Goal: Transaction & Acquisition: Purchase product/service

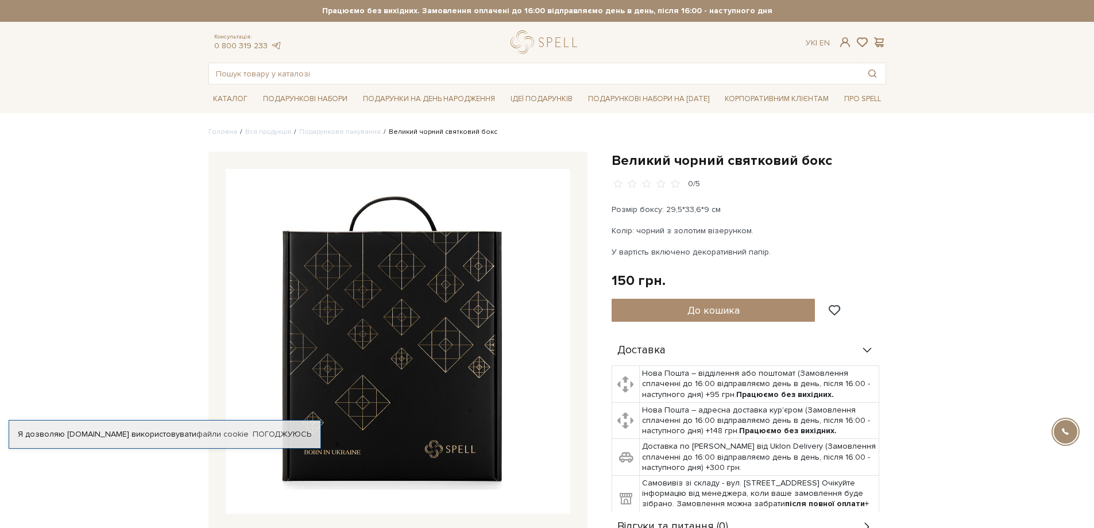
click at [723, 313] on span "До кошика" at bounding box center [713, 310] width 52 height 13
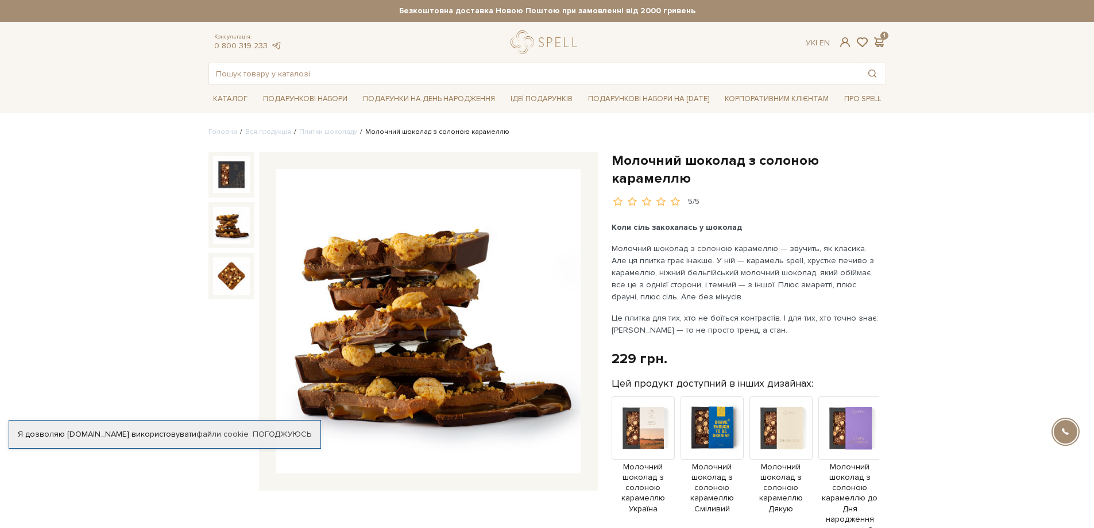
click at [237, 227] on img at bounding box center [231, 225] width 37 height 37
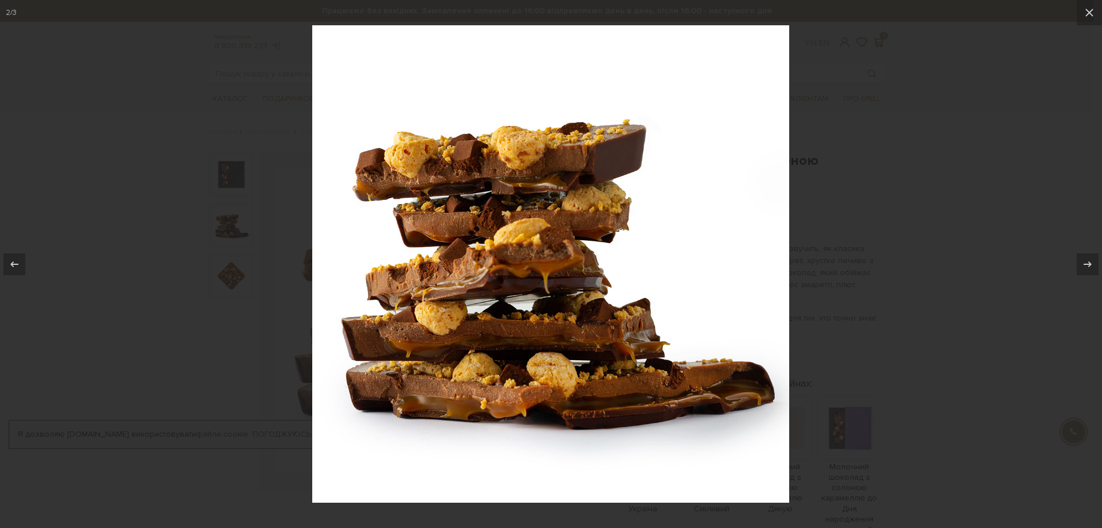
click at [241, 274] on div at bounding box center [551, 264] width 1102 height 528
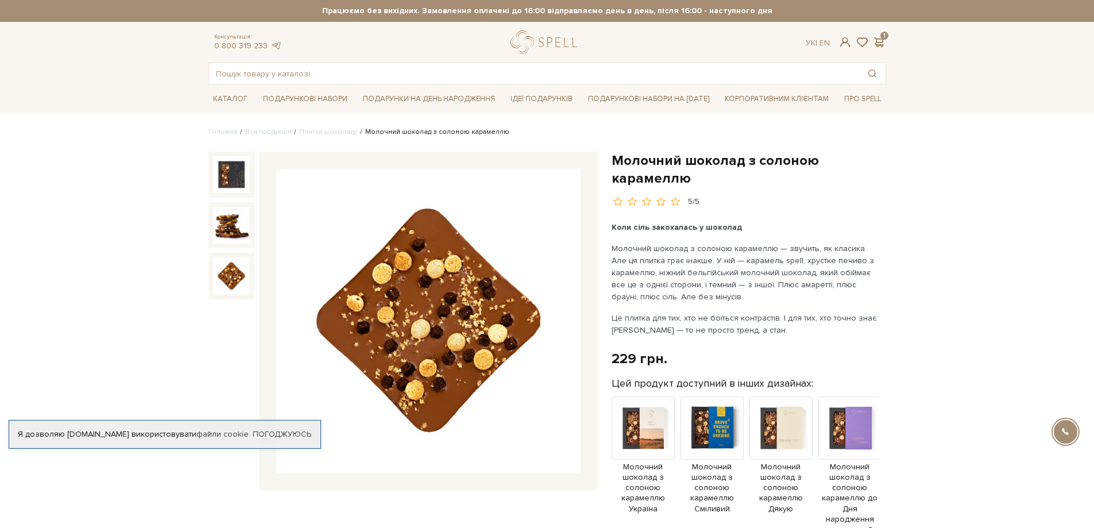
click at [240, 274] on img at bounding box center [231, 275] width 37 height 37
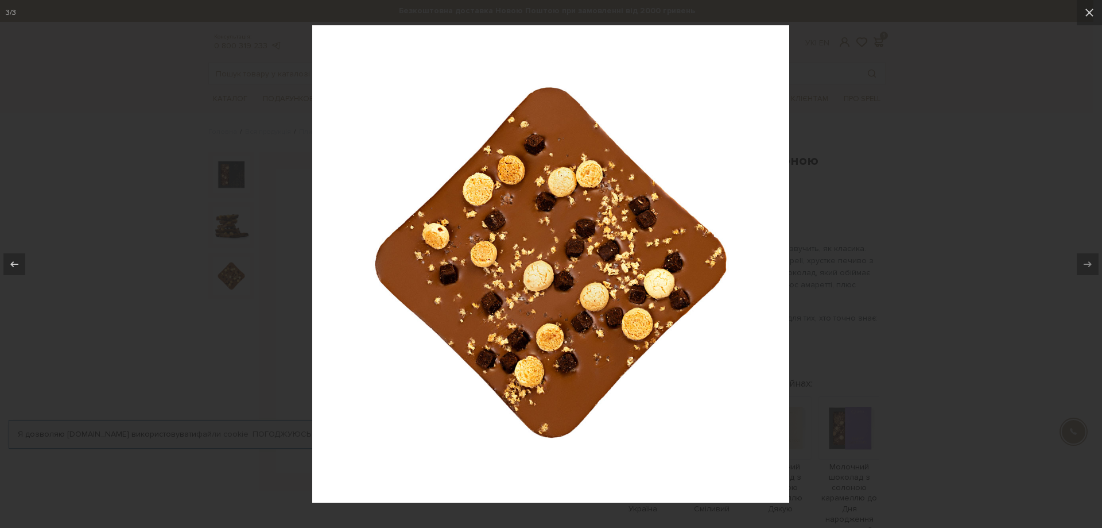
click at [1027, 180] on div at bounding box center [551, 264] width 1102 height 528
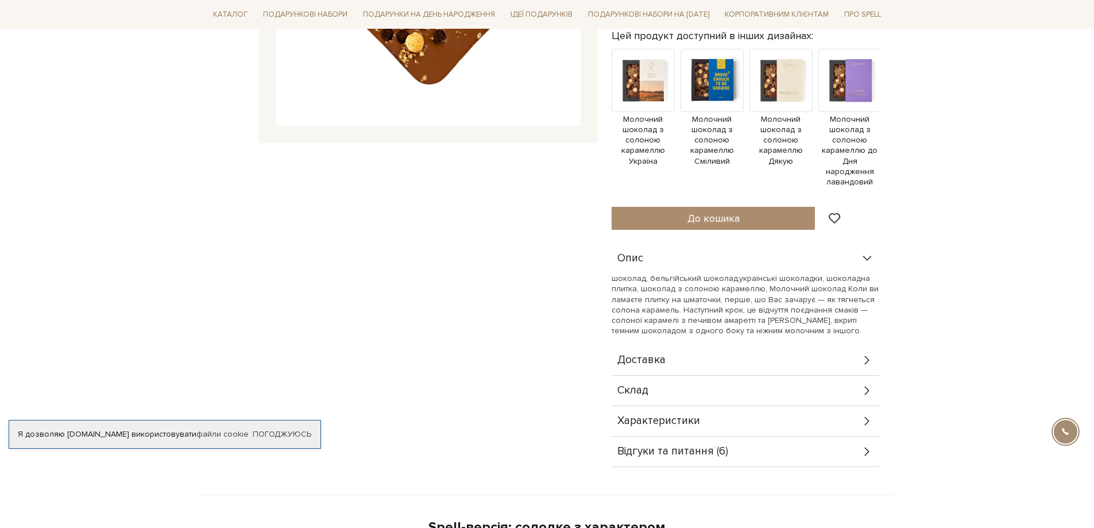
scroll to position [287, 0]
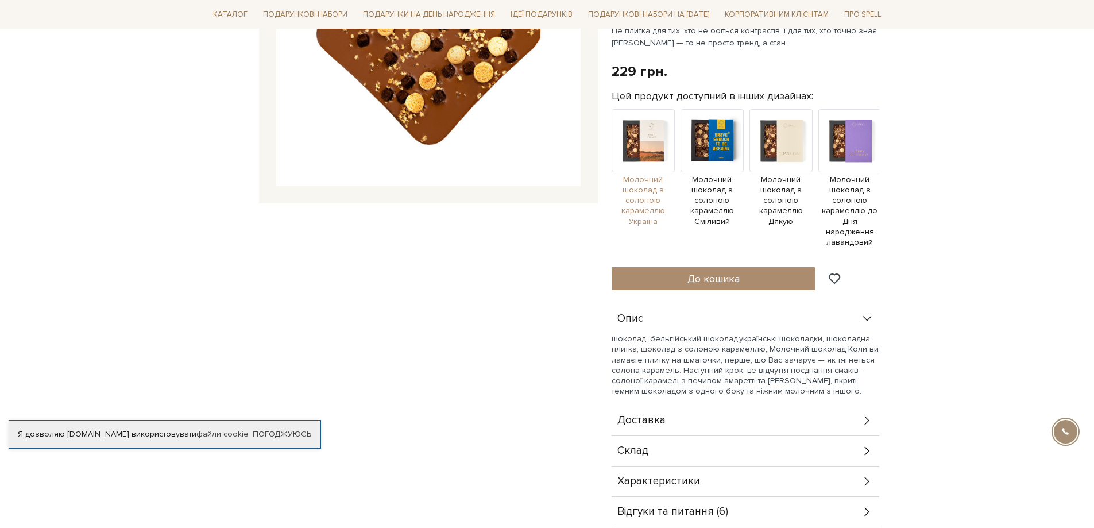
click at [639, 202] on span "Молочний шоколад з солоною карамеллю Україна" at bounding box center [642, 201] width 63 height 52
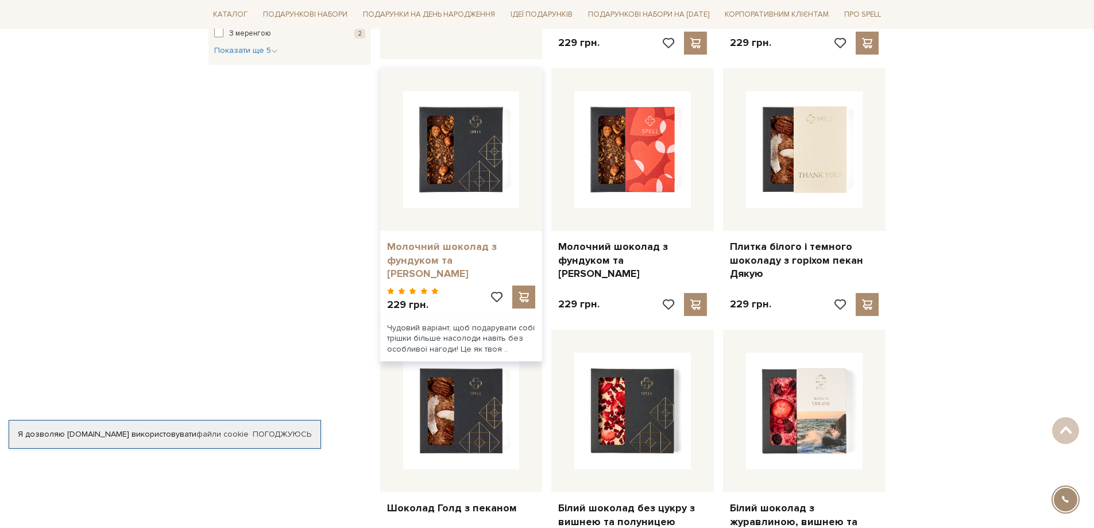
scroll to position [746, 0]
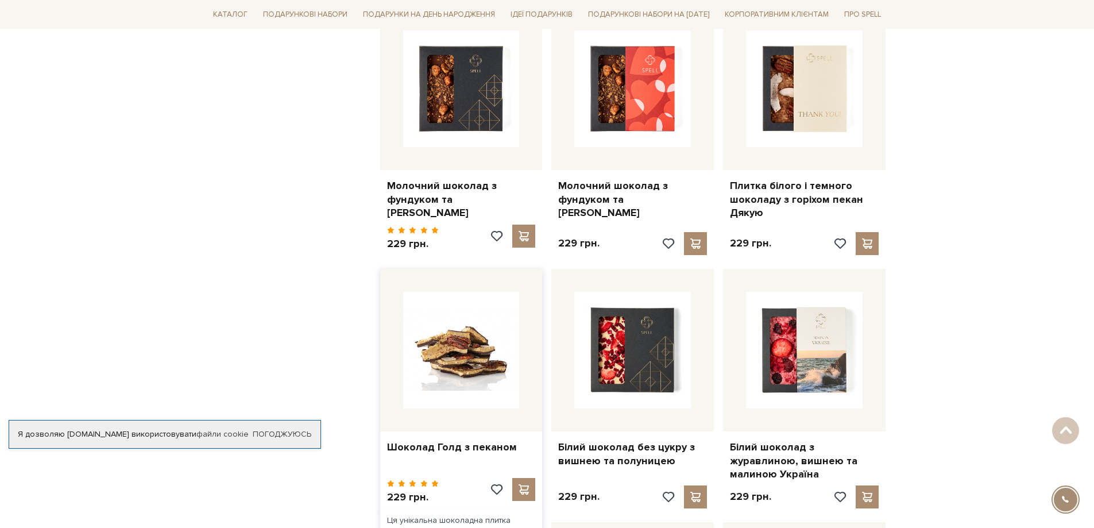
click at [468, 349] on img at bounding box center [461, 350] width 117 height 117
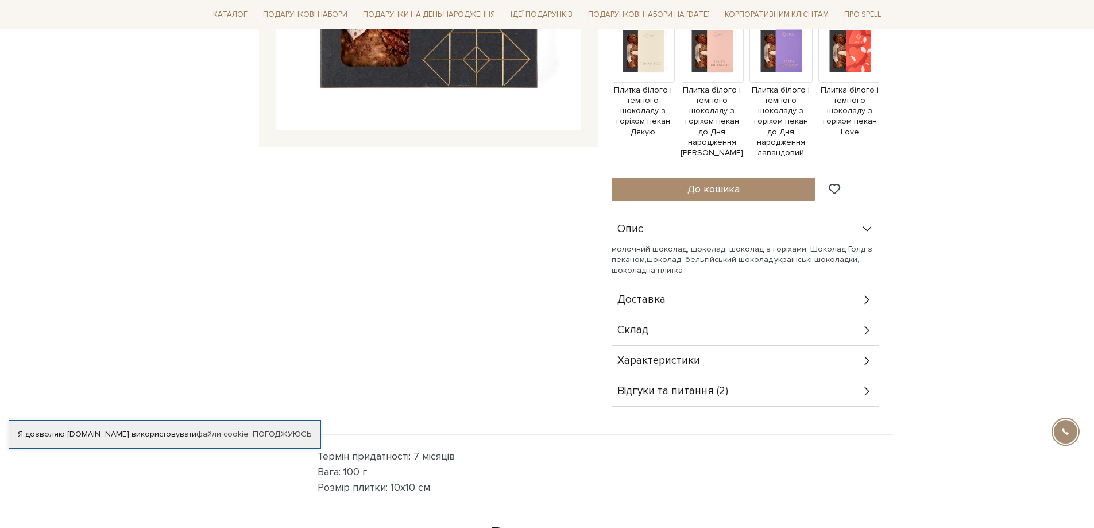
scroll to position [402, 0]
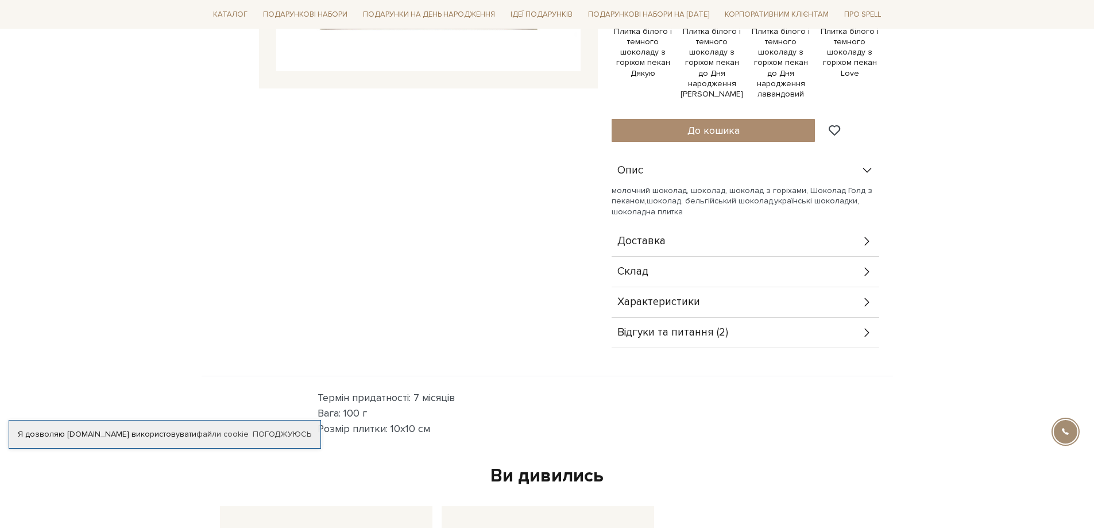
click at [642, 266] on span "Склад" at bounding box center [632, 271] width 31 height 10
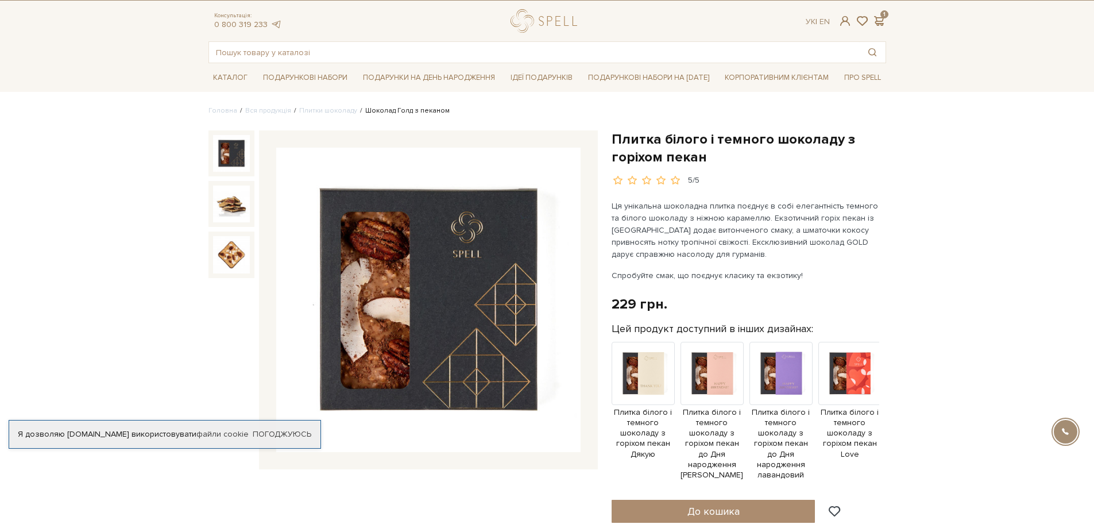
scroll to position [0, 0]
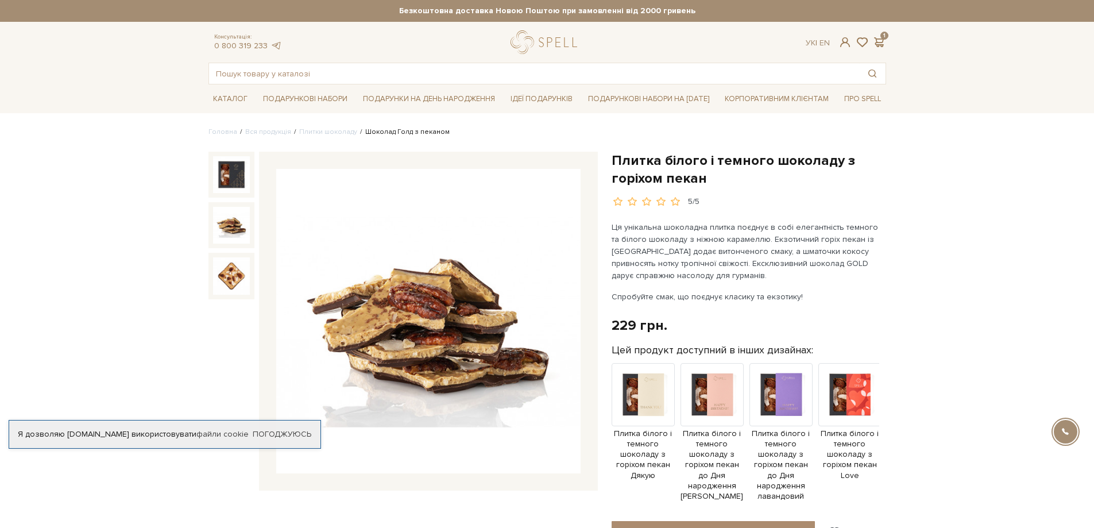
click at [228, 223] on img at bounding box center [231, 225] width 37 height 37
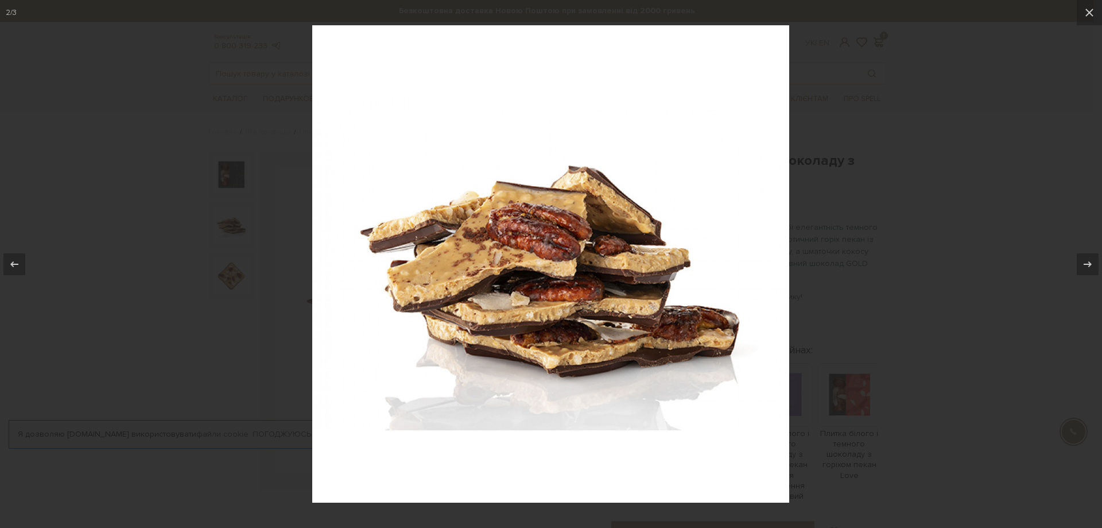
click at [230, 280] on div at bounding box center [551, 264] width 1102 height 528
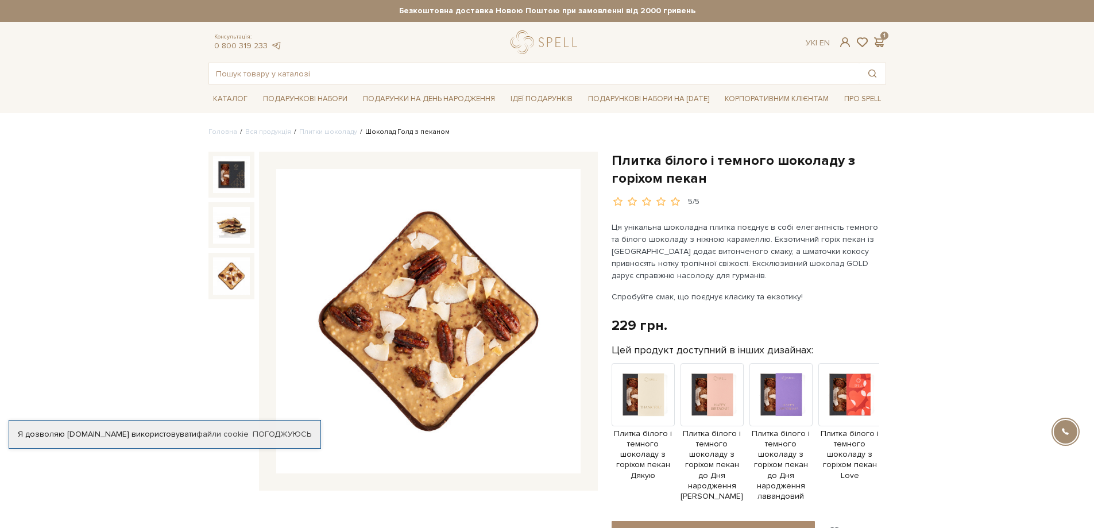
click at [227, 277] on img at bounding box center [231, 275] width 37 height 37
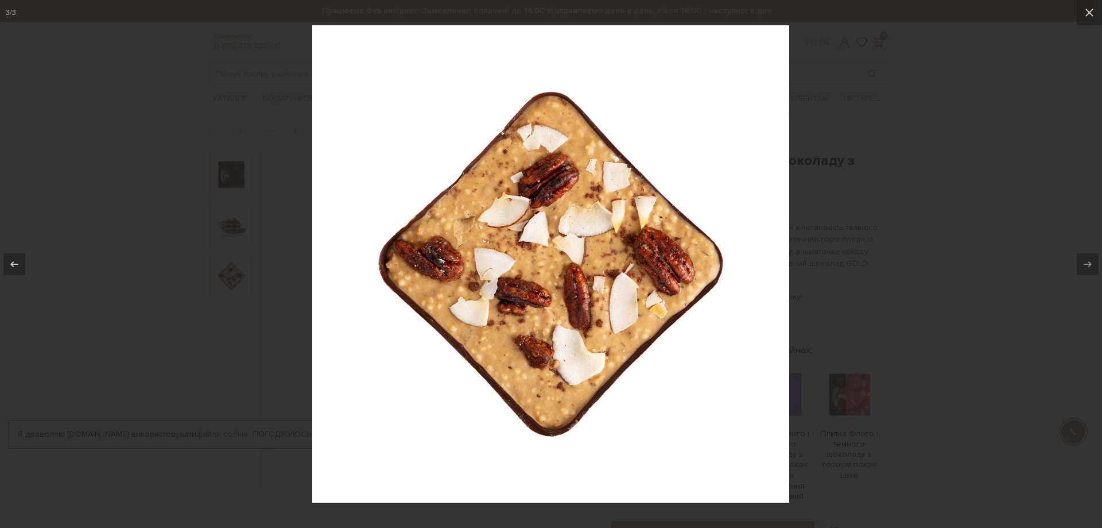
click at [249, 67] on div at bounding box center [551, 264] width 1102 height 528
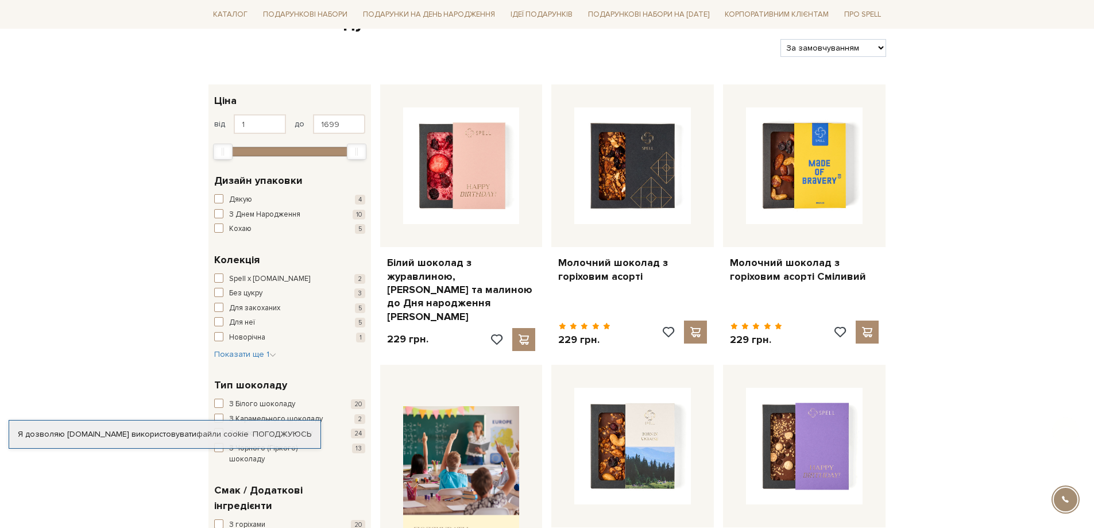
scroll to position [172, 0]
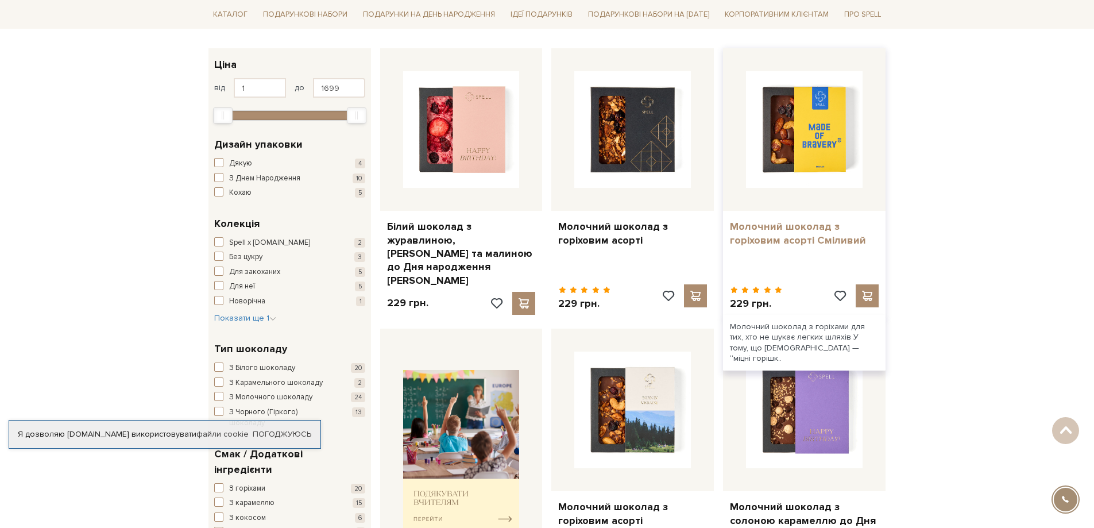
click at [776, 231] on link "Молочний шоколад з горіховим асорті Сміливий" at bounding box center [804, 233] width 149 height 27
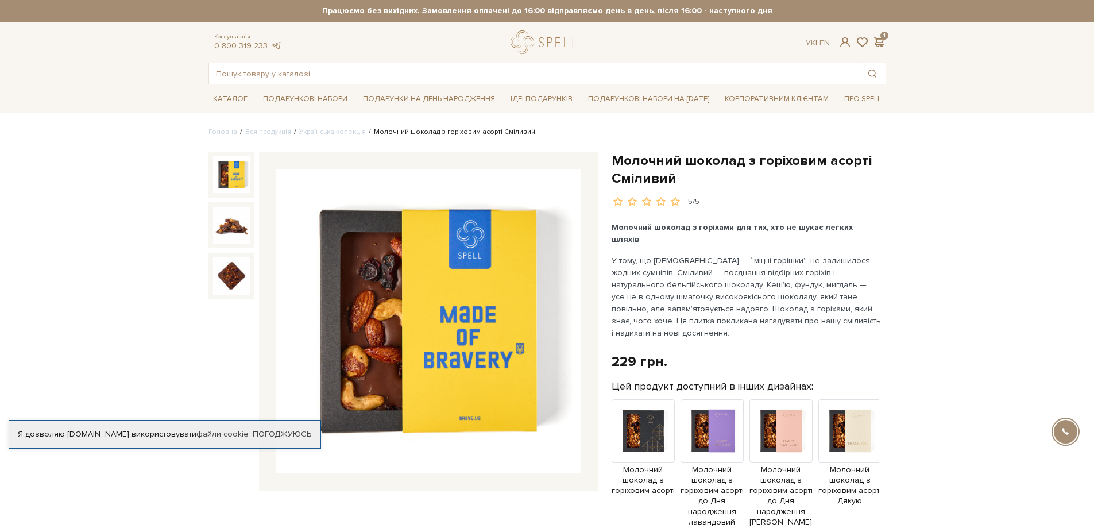
click at [225, 225] on img at bounding box center [231, 225] width 37 height 37
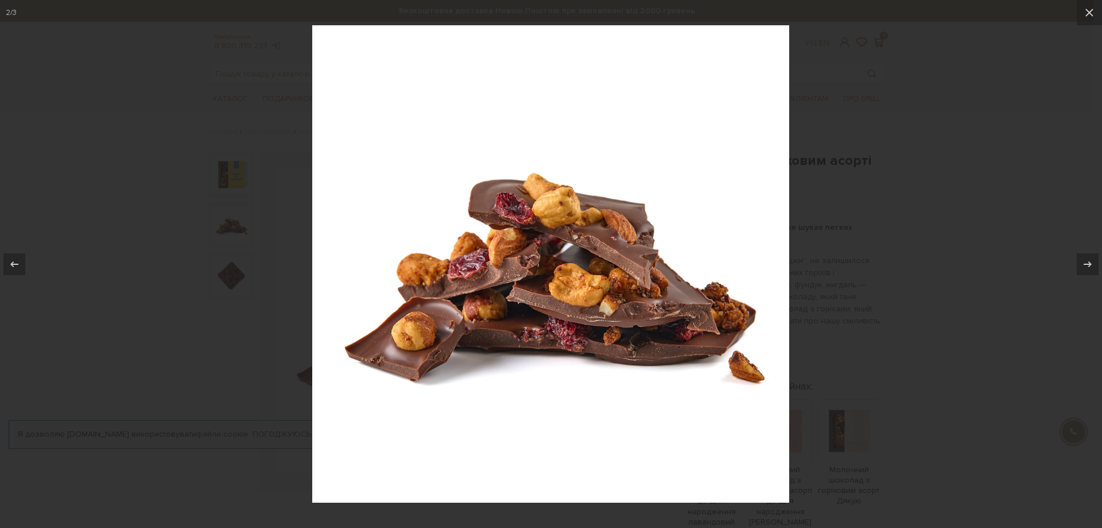
click at [231, 274] on div at bounding box center [551, 264] width 1102 height 528
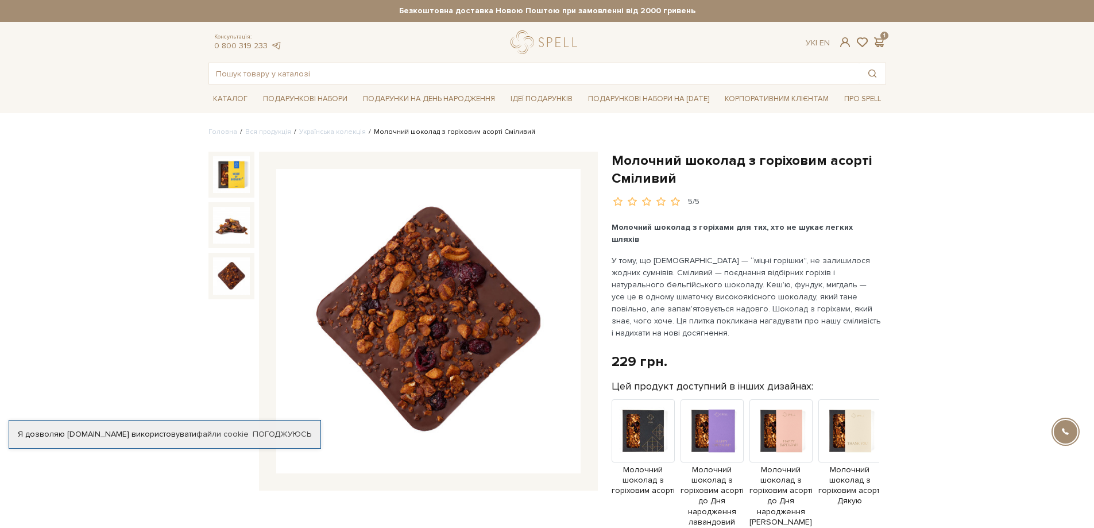
click at [233, 275] on img at bounding box center [231, 275] width 37 height 37
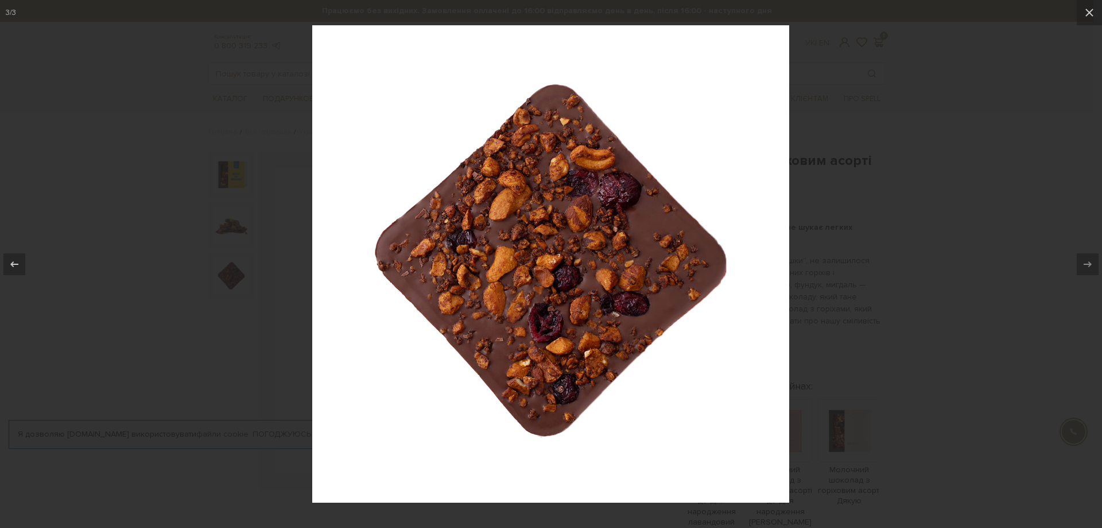
click at [863, 168] on div at bounding box center [551, 264] width 1102 height 528
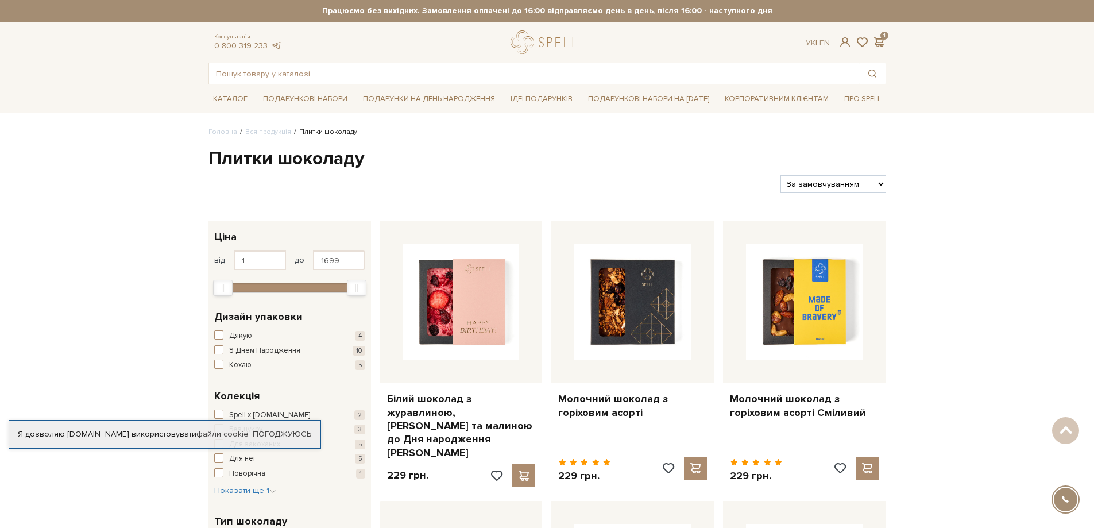
click at [619, 243] on img at bounding box center [632, 301] width 117 height 117
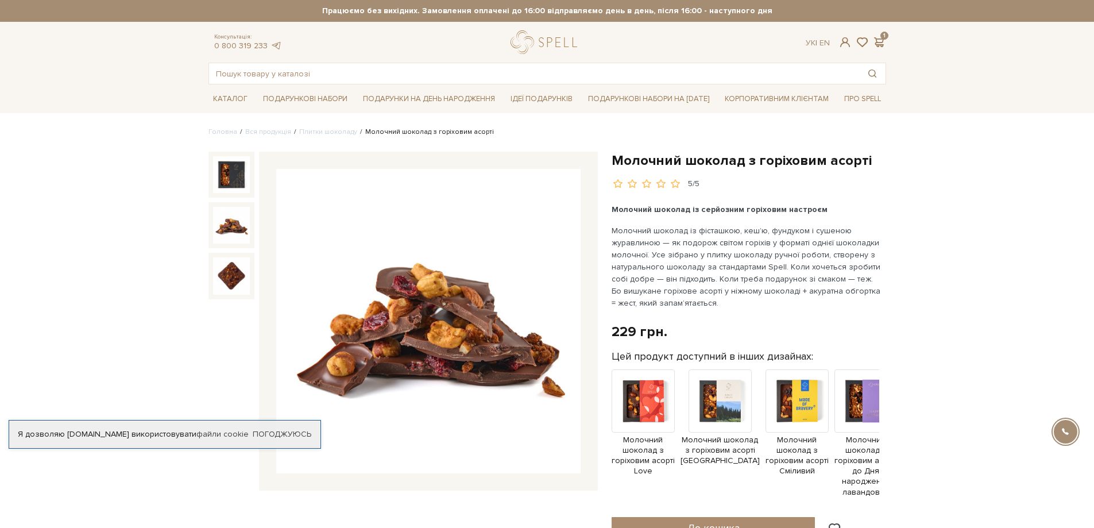
click at [239, 216] on img at bounding box center [231, 225] width 37 height 37
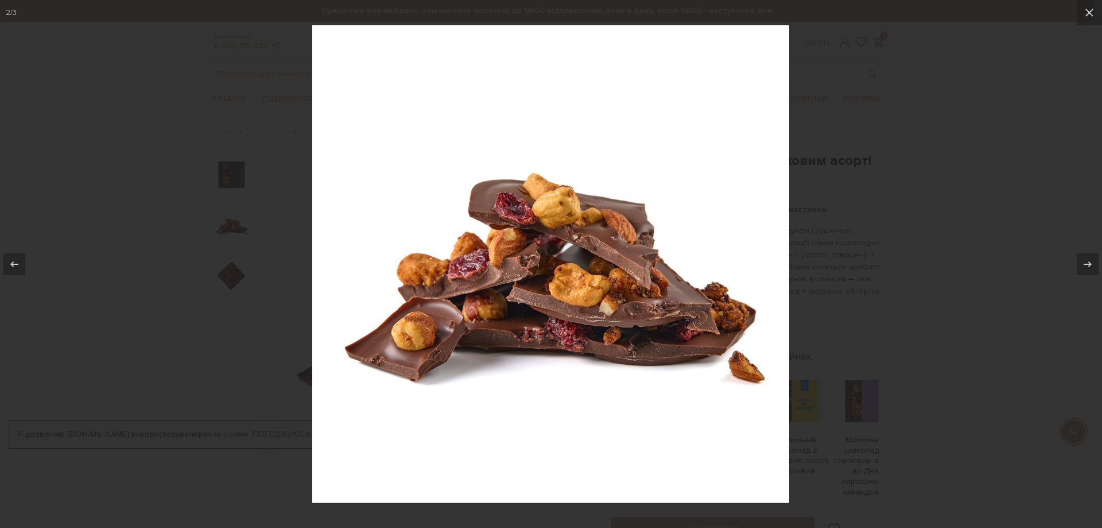
click at [238, 270] on div at bounding box center [551, 264] width 1102 height 528
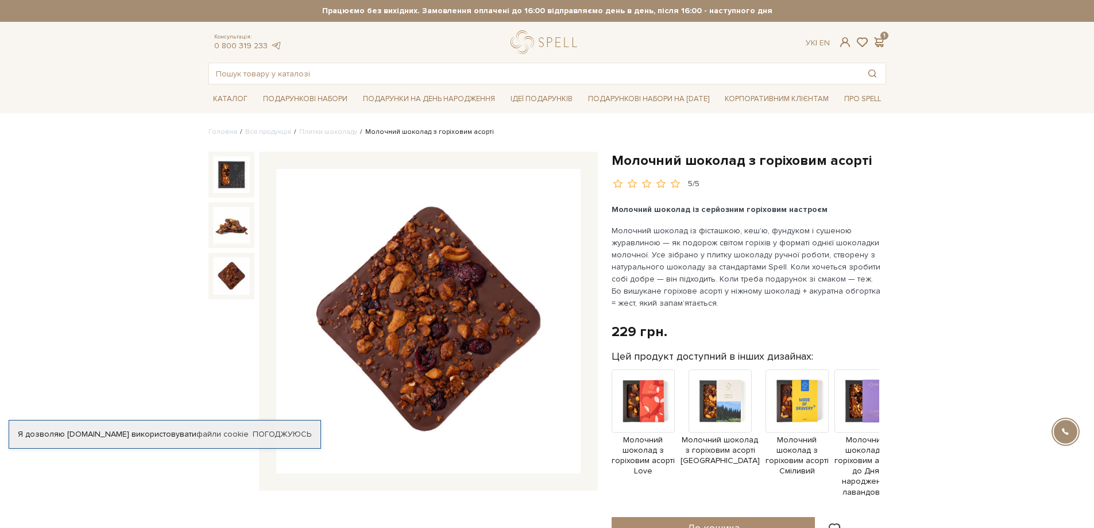
click at [237, 276] on img at bounding box center [231, 275] width 37 height 37
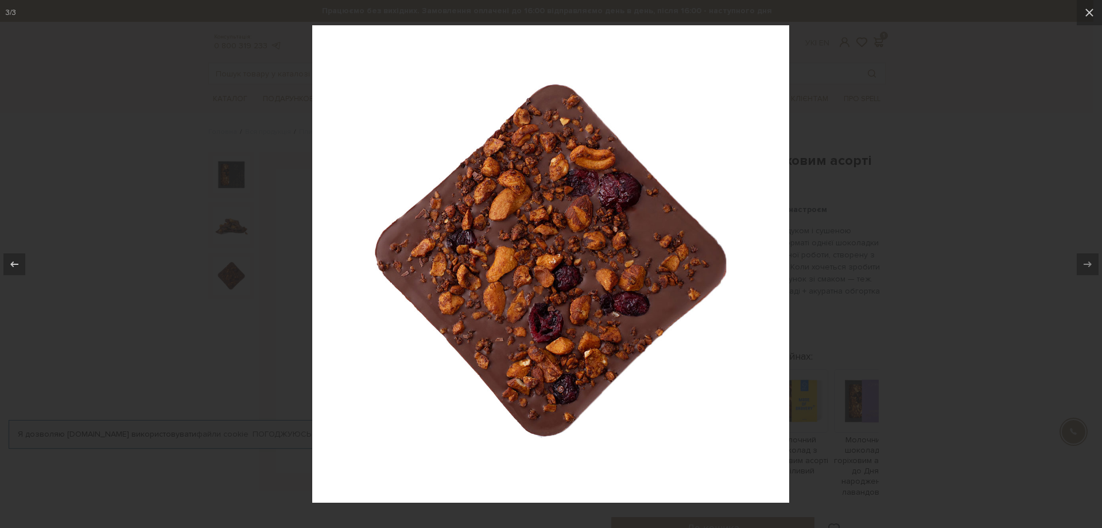
click at [914, 178] on div at bounding box center [551, 264] width 1102 height 528
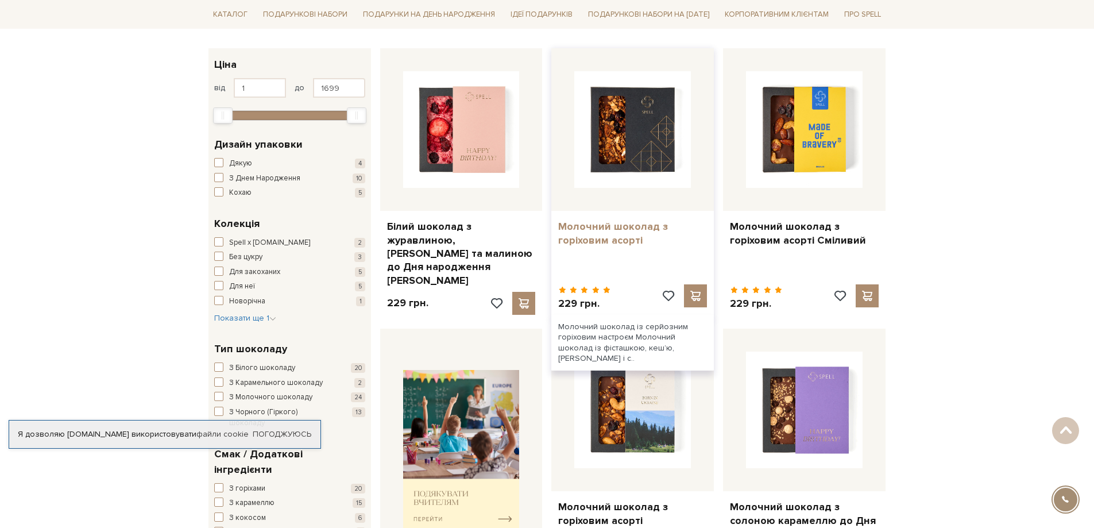
click at [605, 231] on link "Молочний шоколад з горіховим асорті" at bounding box center [632, 233] width 149 height 27
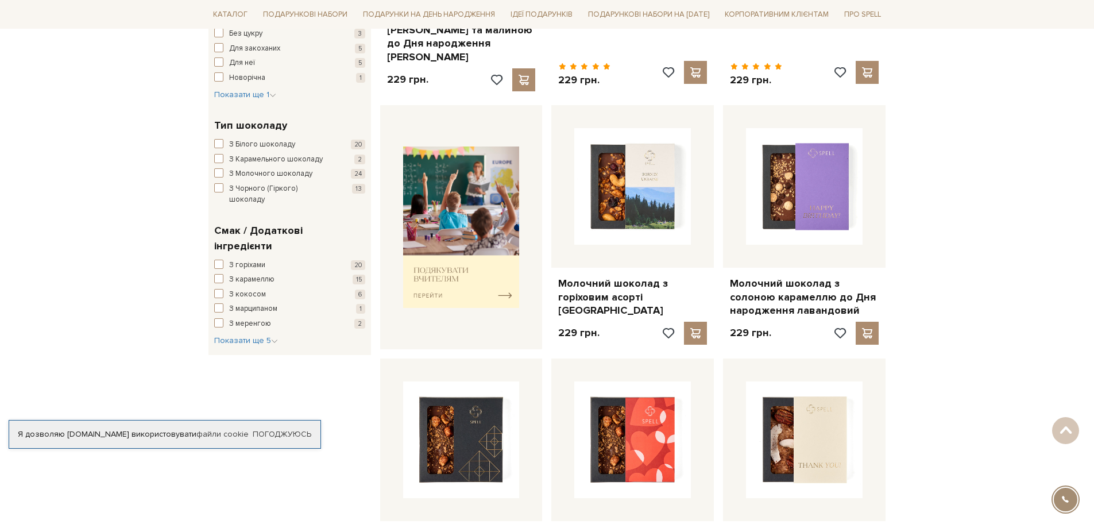
scroll to position [402, 0]
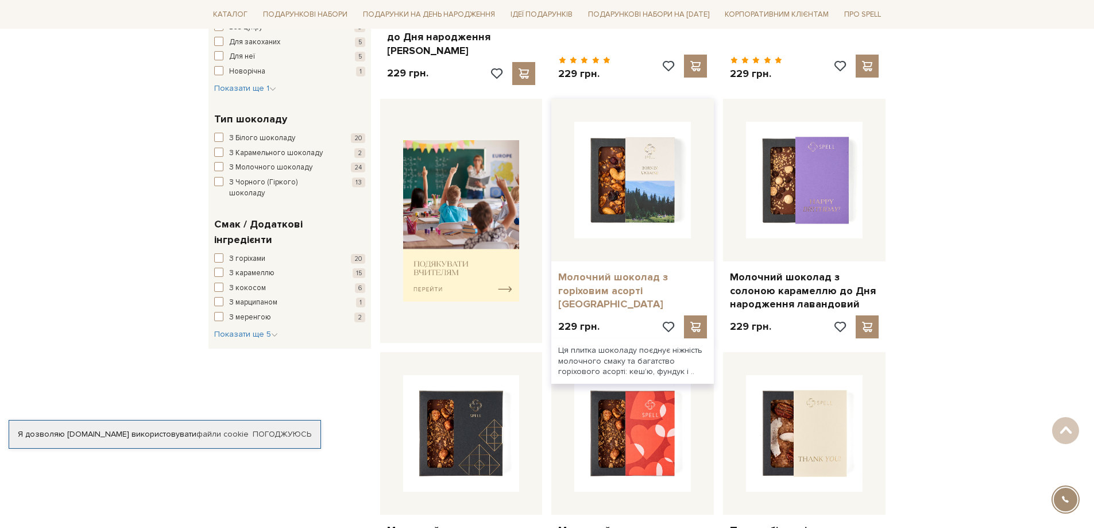
click at [637, 274] on link "Молочний шоколад з горіховим асорті [GEOGRAPHIC_DATA]" at bounding box center [632, 290] width 149 height 40
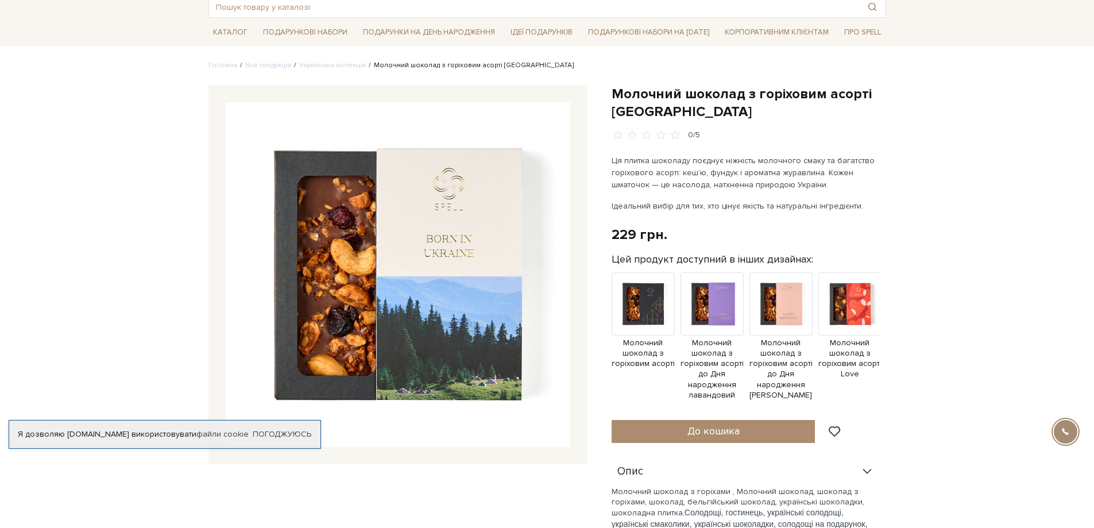
scroll to position [230, 0]
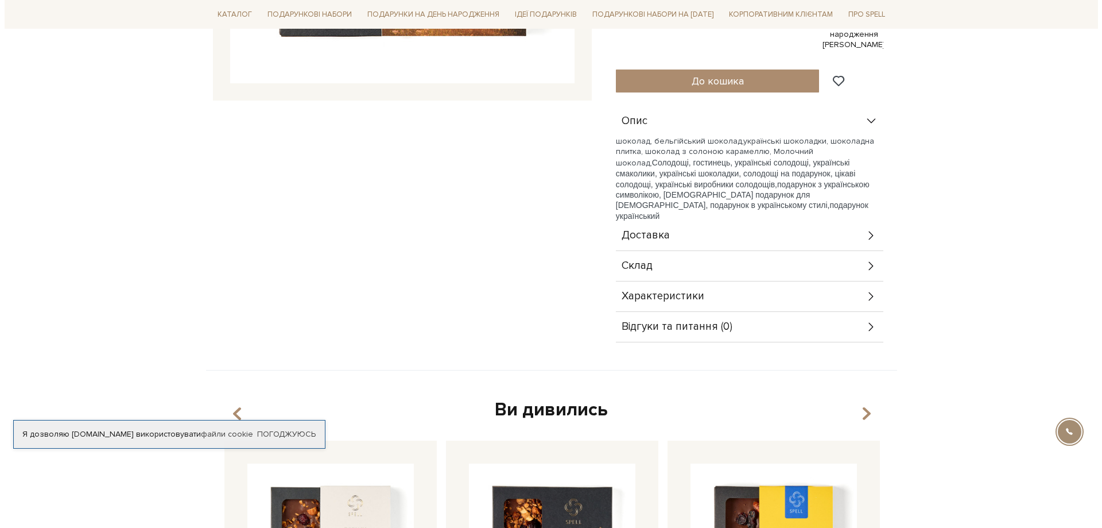
scroll to position [459, 0]
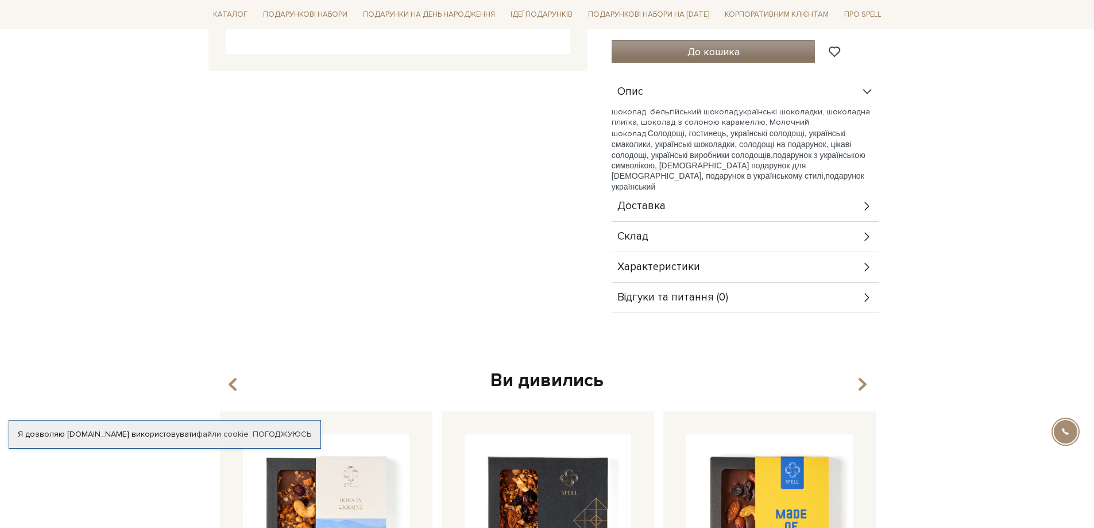
click at [764, 44] on button "До кошика" at bounding box center [713, 51] width 204 height 23
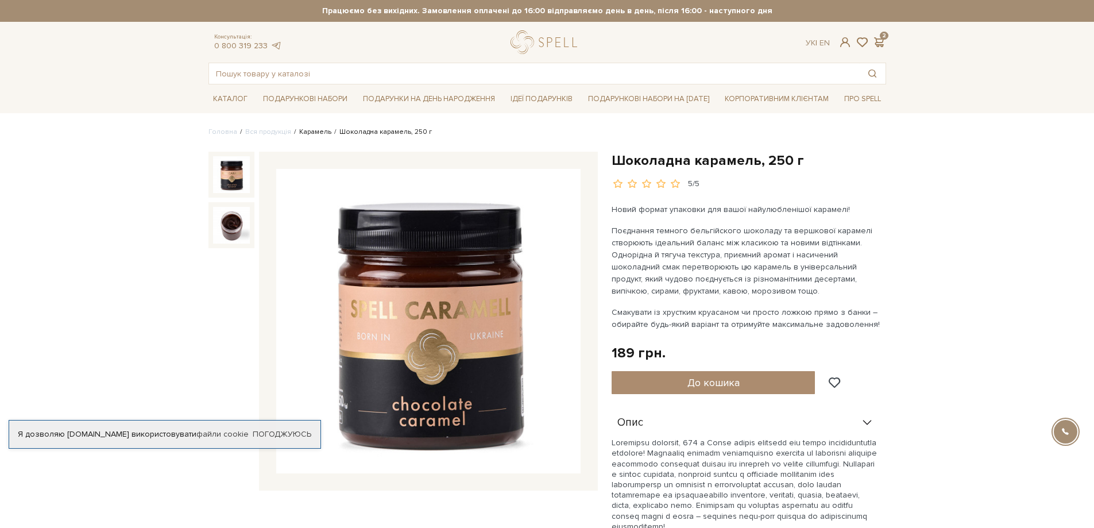
click at [305, 131] on link "Карамель" at bounding box center [315, 131] width 32 height 9
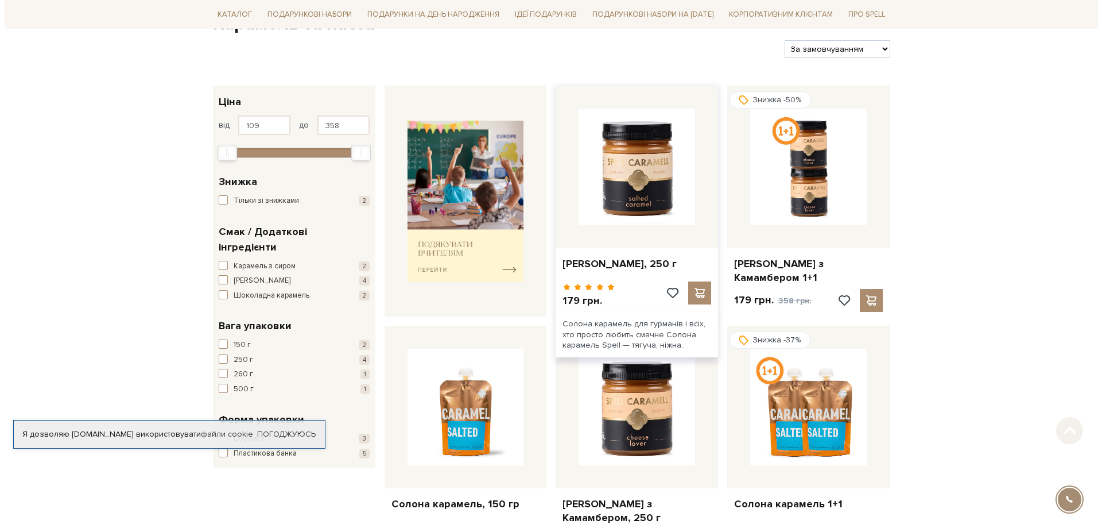
scroll to position [172, 0]
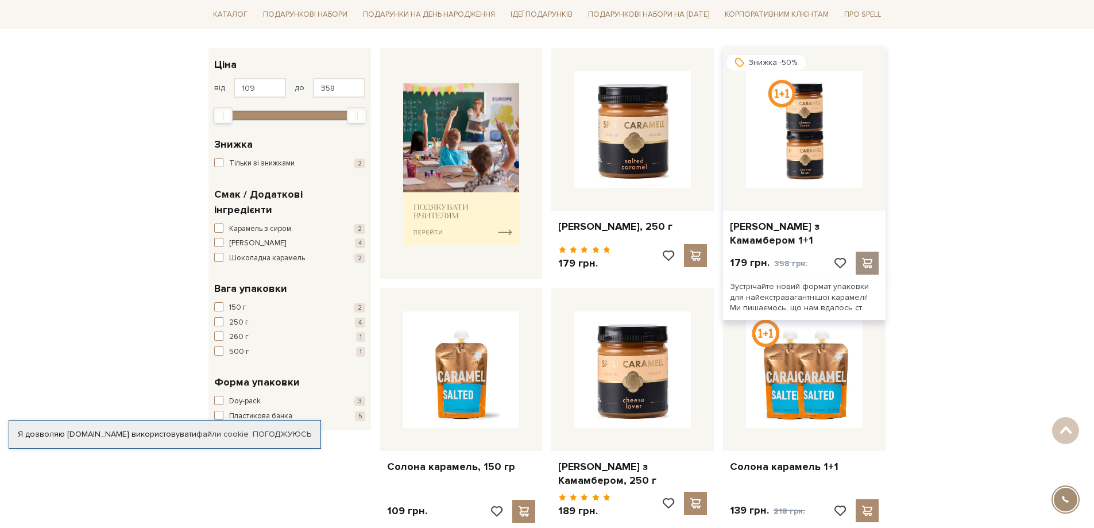
click at [874, 258] on span at bounding box center [867, 263] width 14 height 10
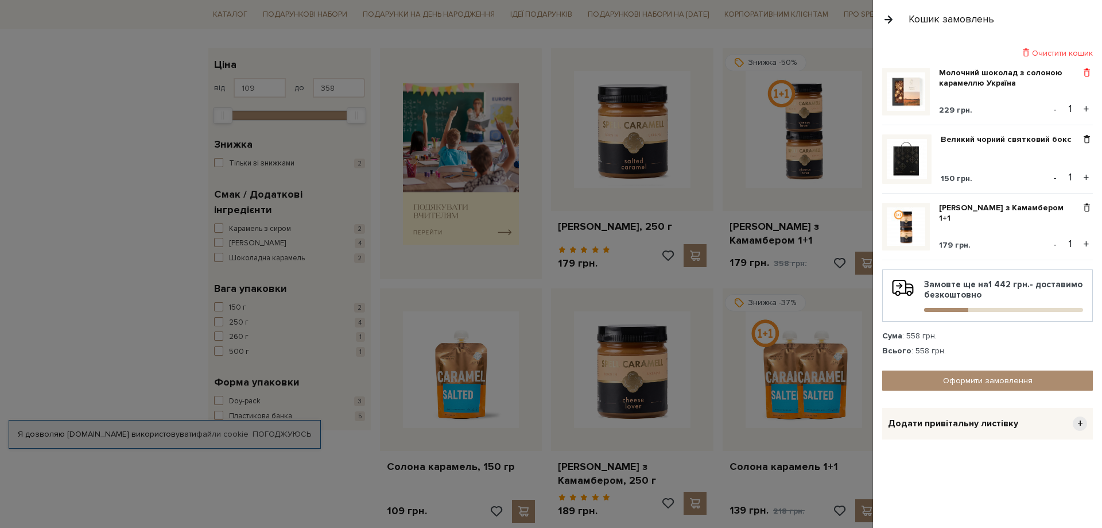
click at [1089, 71] on span at bounding box center [1087, 73] width 12 height 10
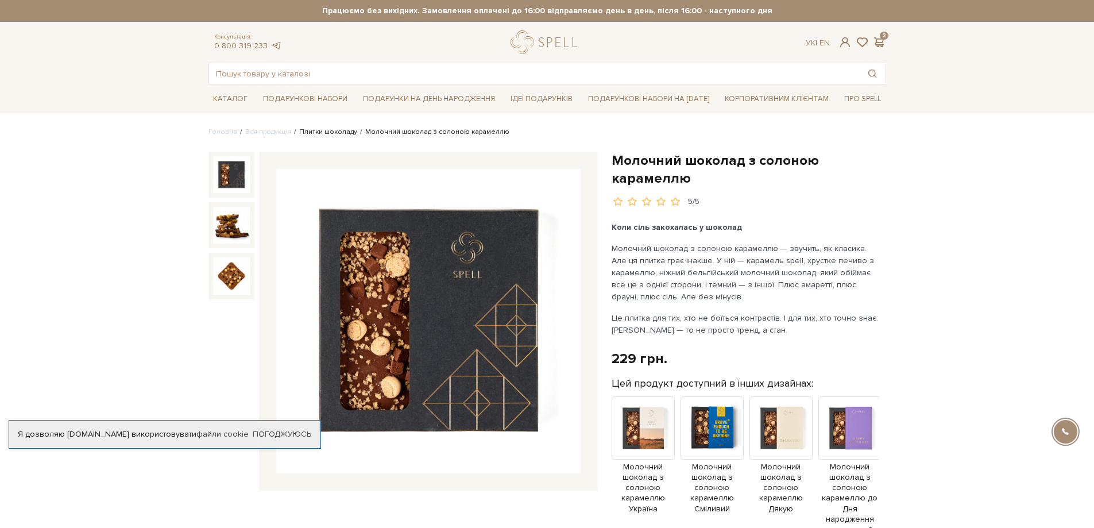
click at [331, 133] on link "Плитки шоколаду" at bounding box center [328, 131] width 58 height 9
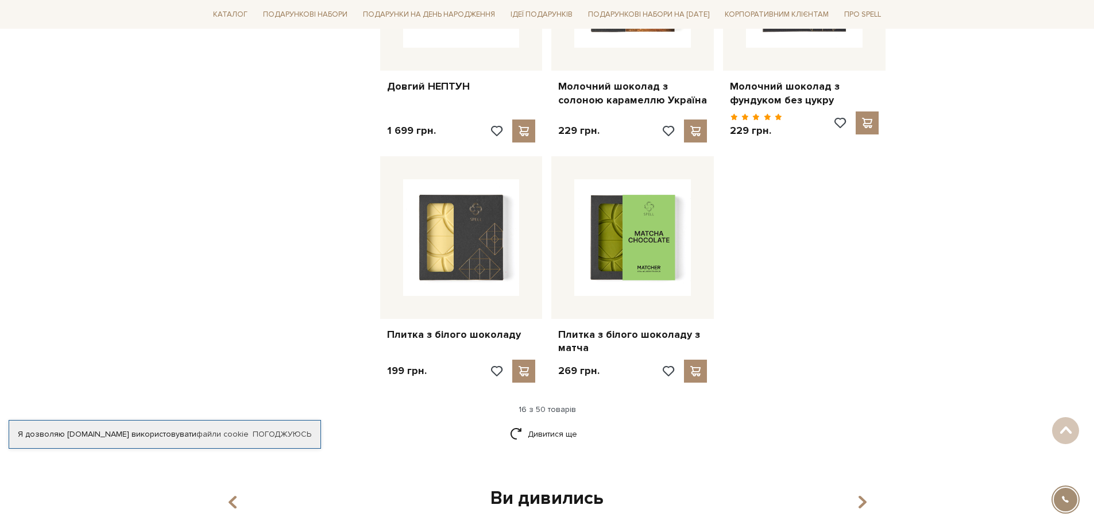
scroll to position [1435, 0]
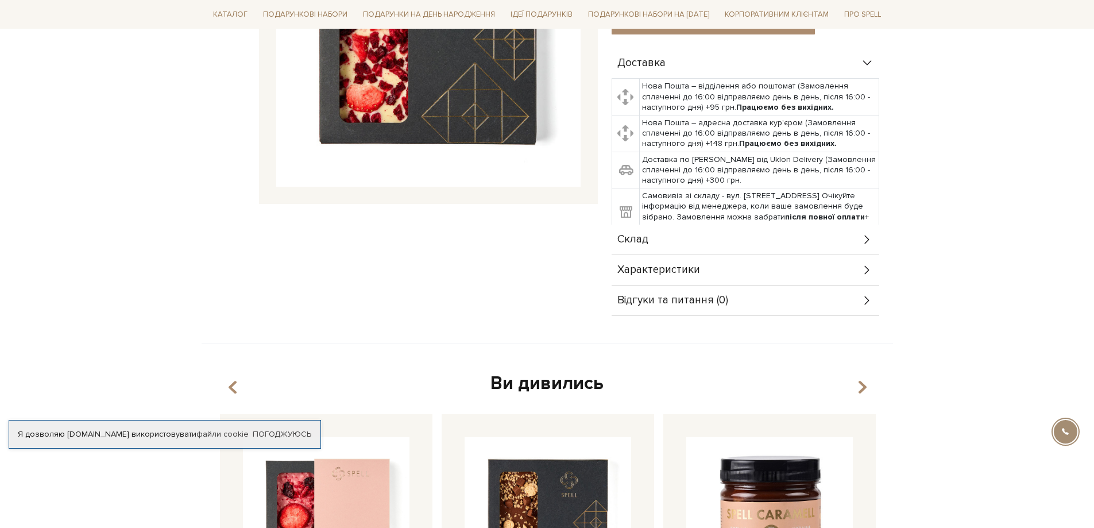
scroll to position [287, 0]
click at [671, 236] on div "Склад" at bounding box center [745, 239] width 268 height 30
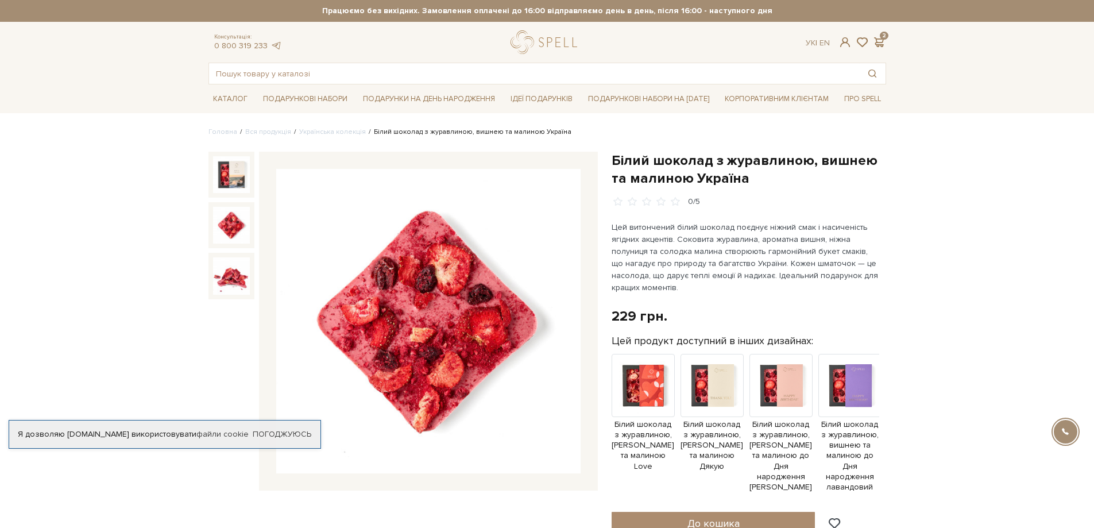
click at [231, 226] on img at bounding box center [231, 225] width 37 height 37
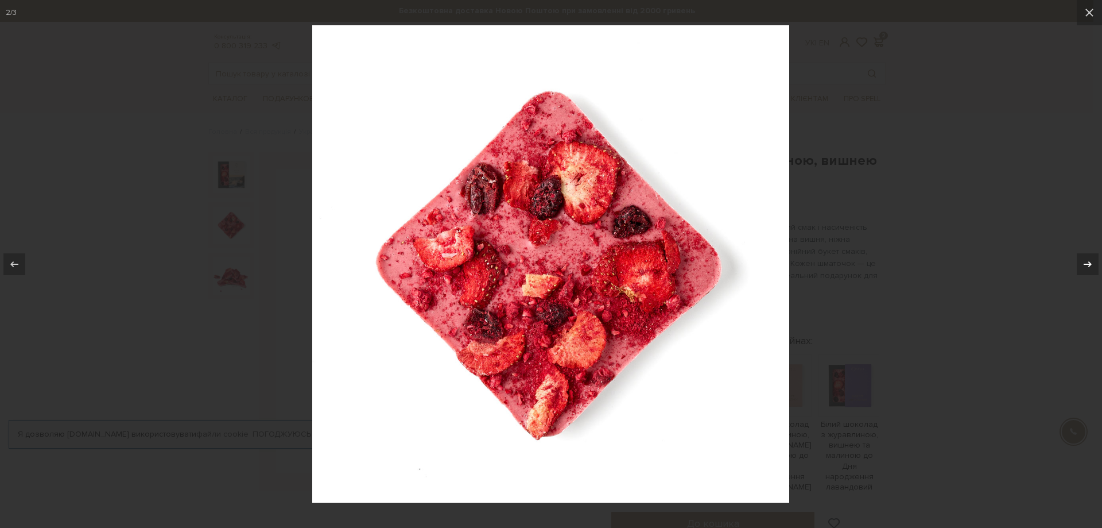
click at [1087, 264] on icon at bounding box center [1088, 264] width 8 height 6
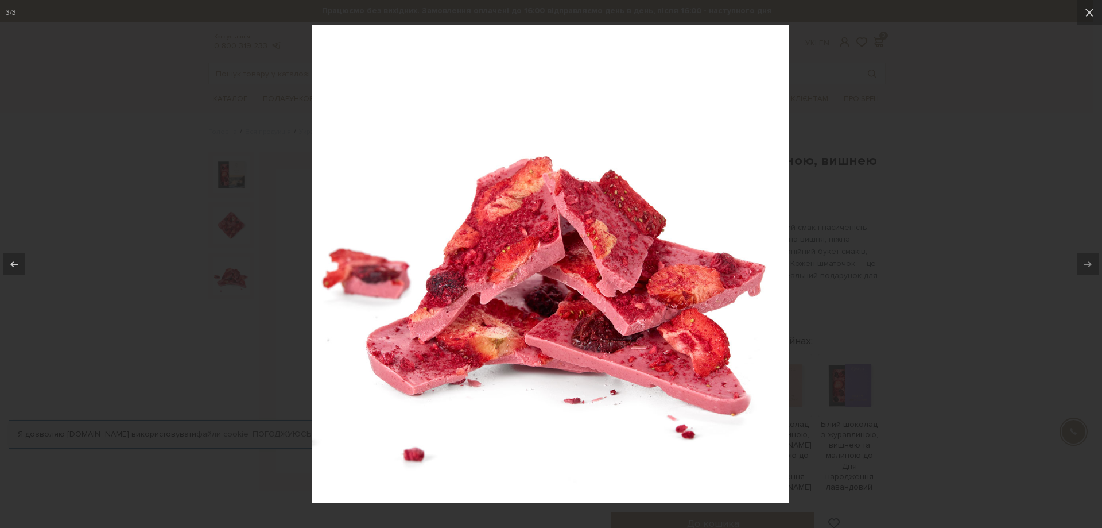
click at [975, 222] on div at bounding box center [551, 264] width 1102 height 528
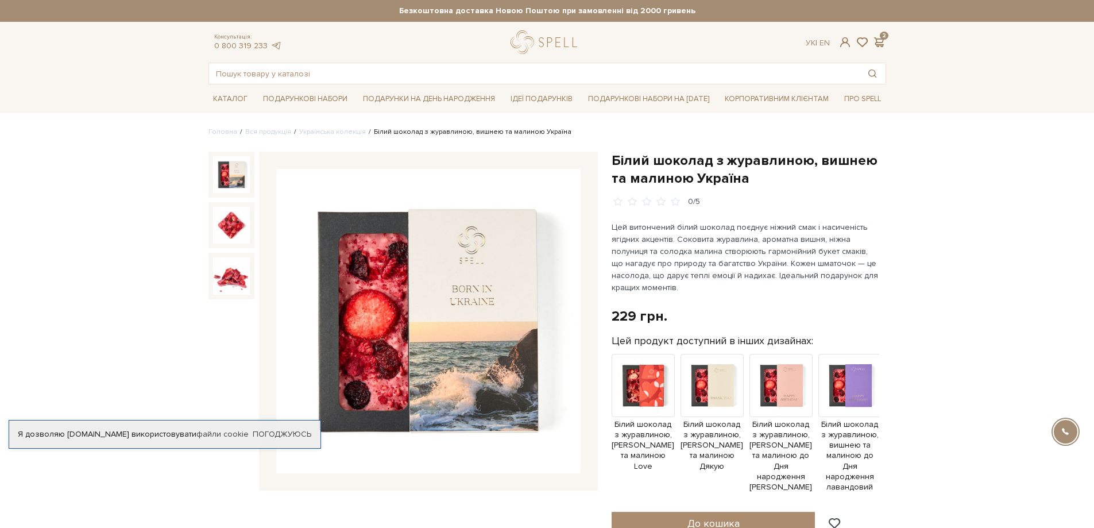
click at [235, 165] on img at bounding box center [231, 174] width 37 height 37
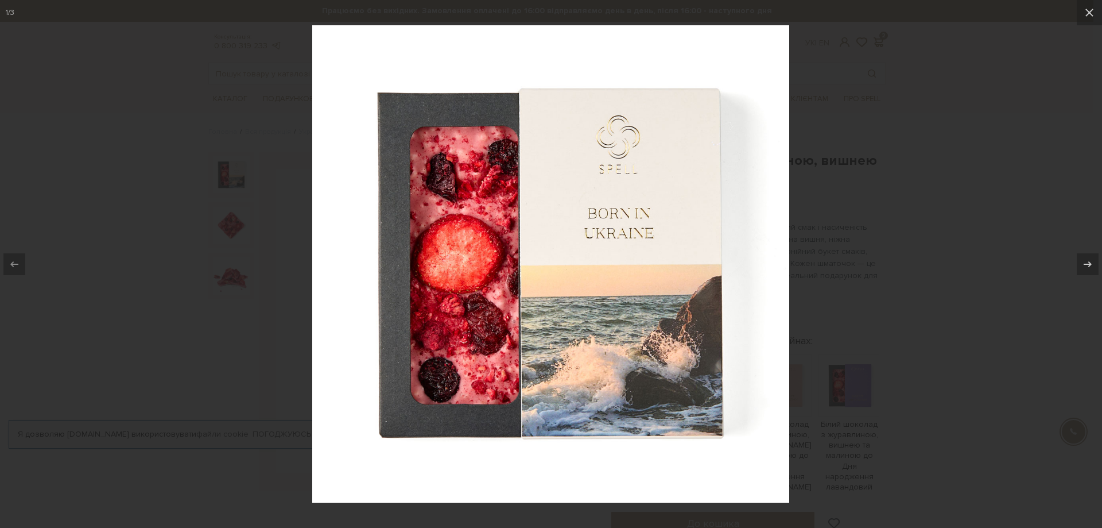
click at [996, 268] on div at bounding box center [551, 264] width 1102 height 528
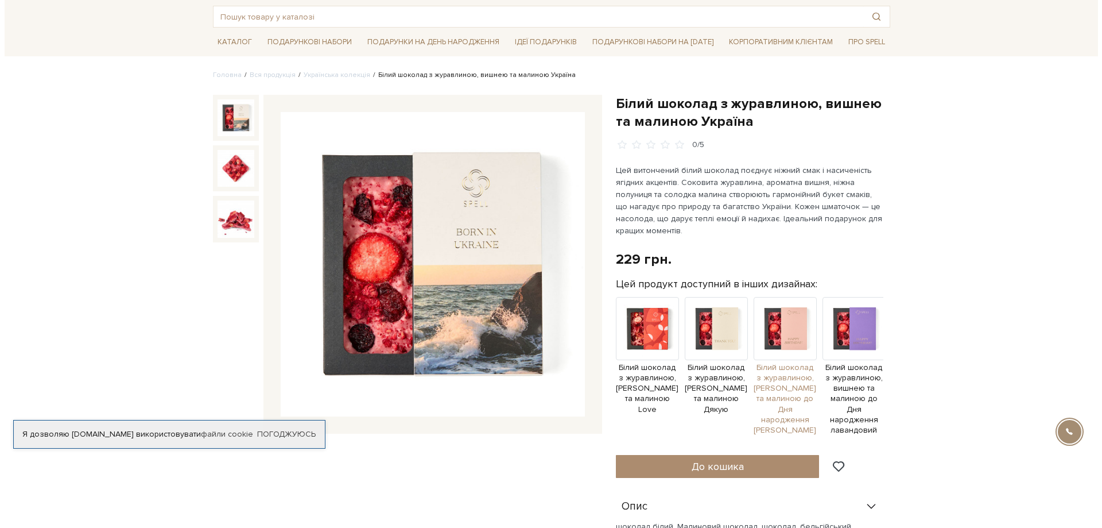
scroll to position [57, 0]
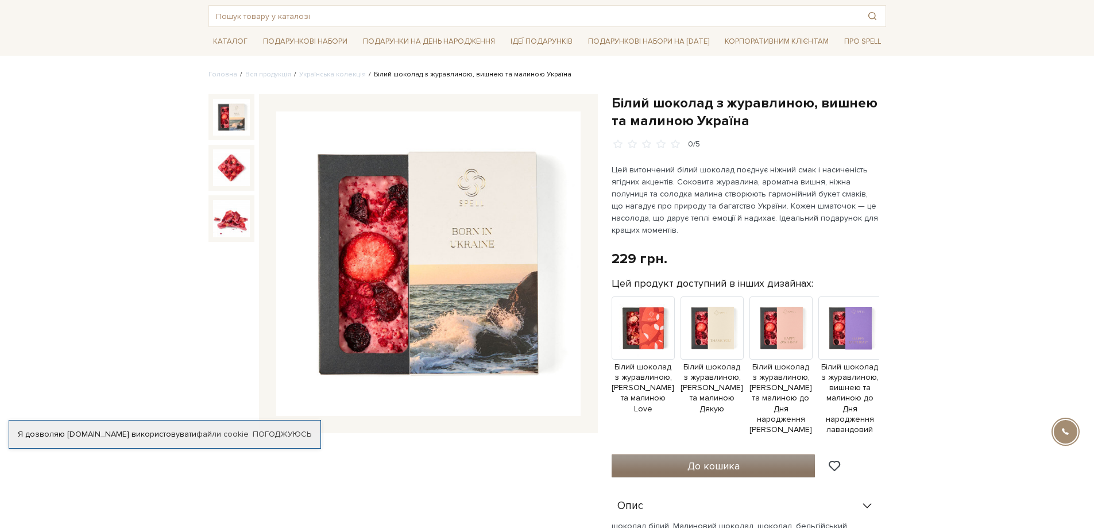
click at [738, 462] on span "До кошика" at bounding box center [713, 465] width 52 height 13
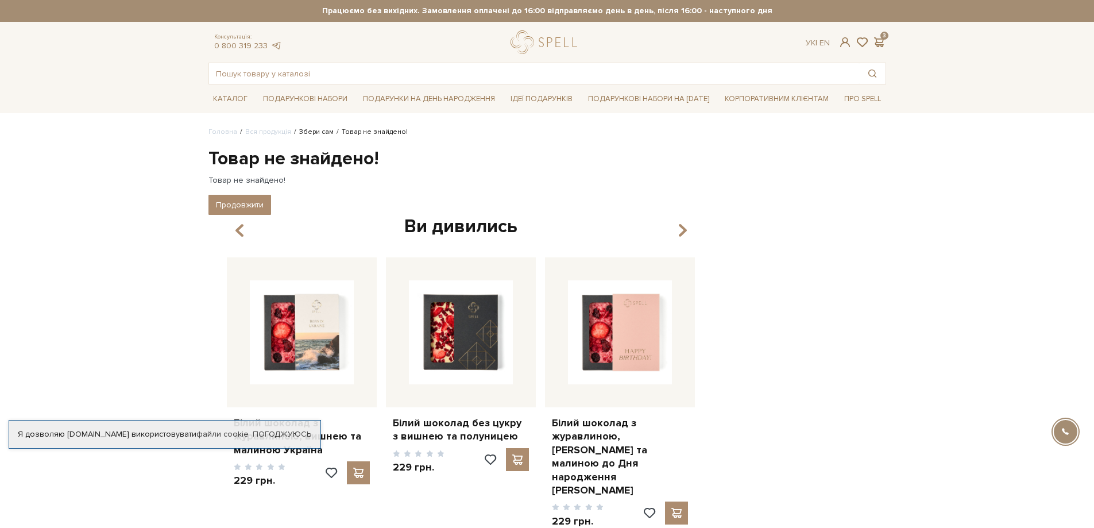
click at [306, 129] on link "Збери сам" at bounding box center [316, 131] width 34 height 9
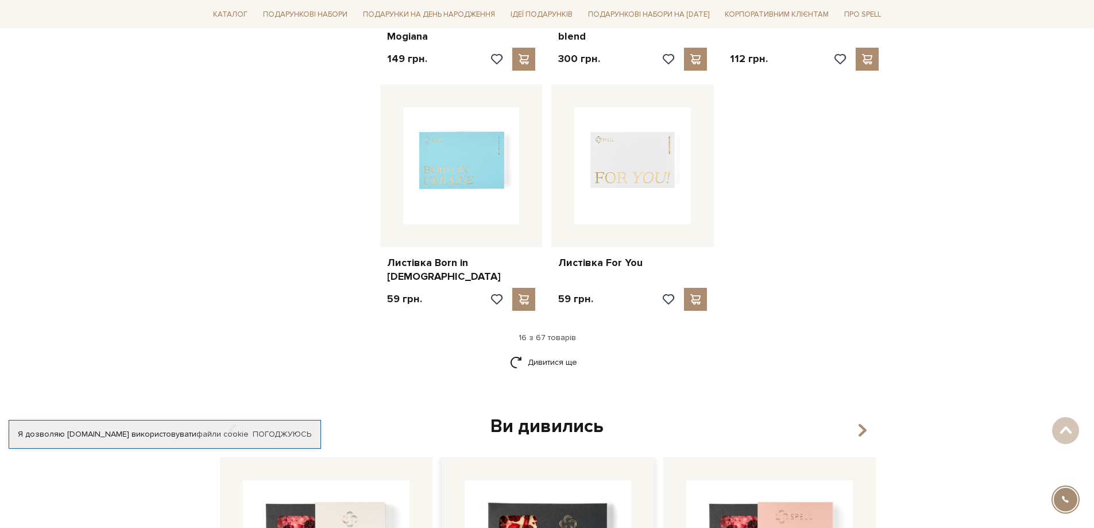
scroll to position [1493, 0]
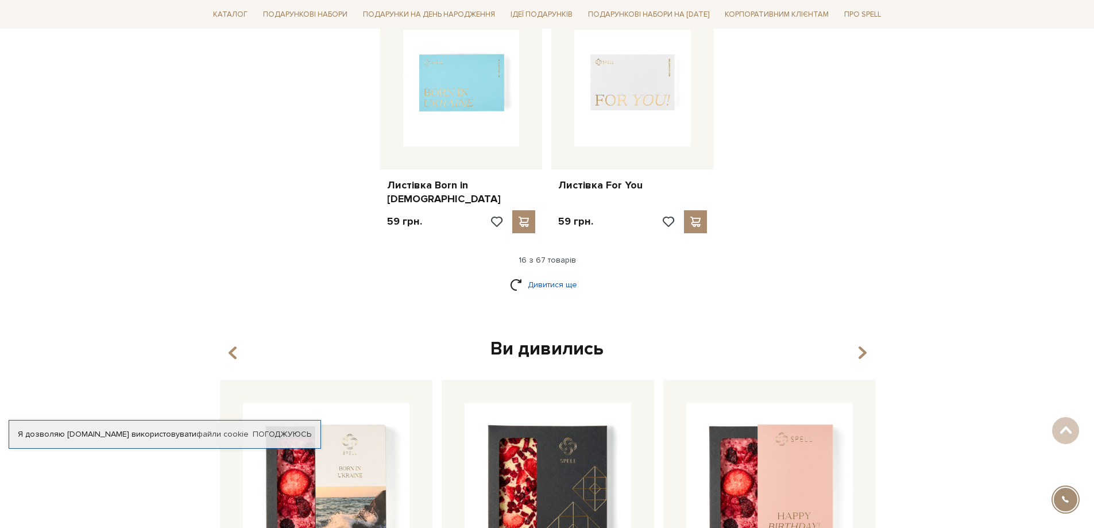
click at [563, 274] on link "Дивитися ще" at bounding box center [547, 284] width 75 height 20
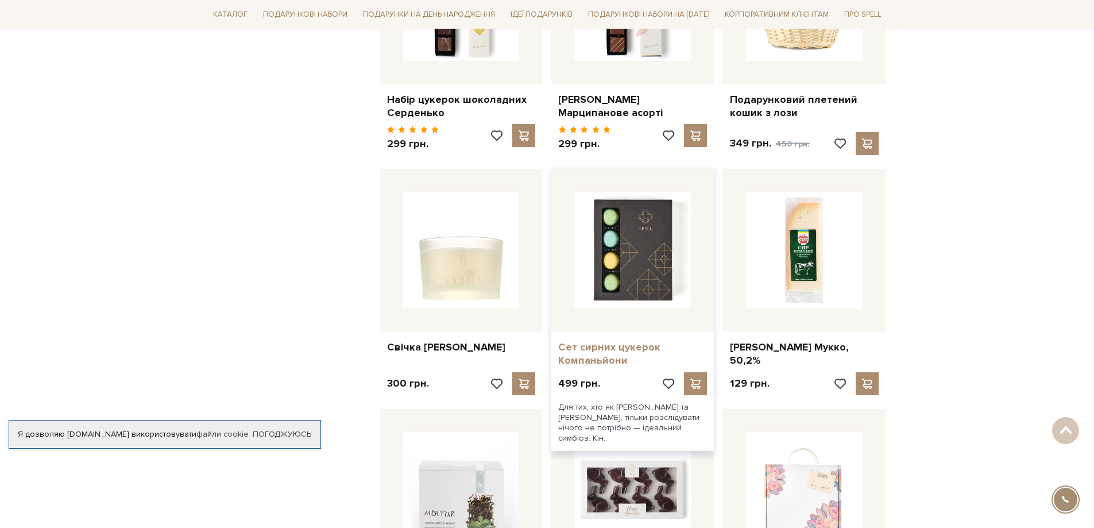
scroll to position [2354, 0]
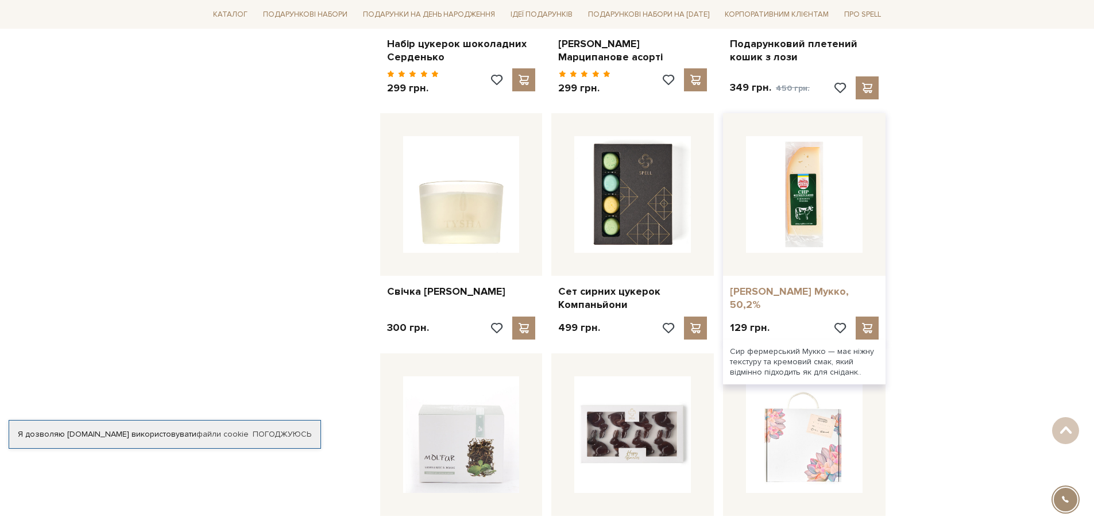
click at [804, 285] on link "[PERSON_NAME] Мукко, 50,2%" at bounding box center [804, 298] width 149 height 27
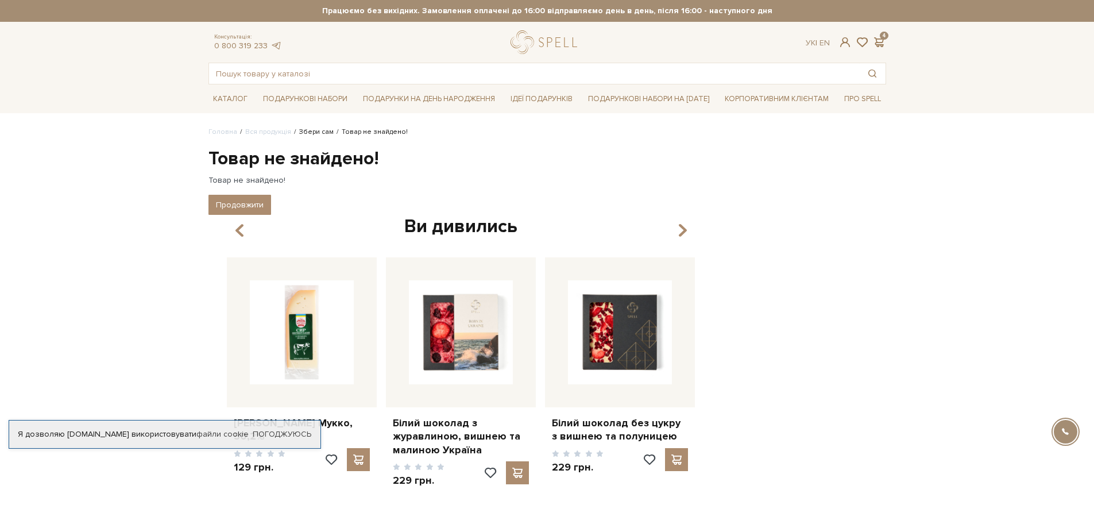
click at [314, 131] on link "Збери сам" at bounding box center [316, 131] width 34 height 9
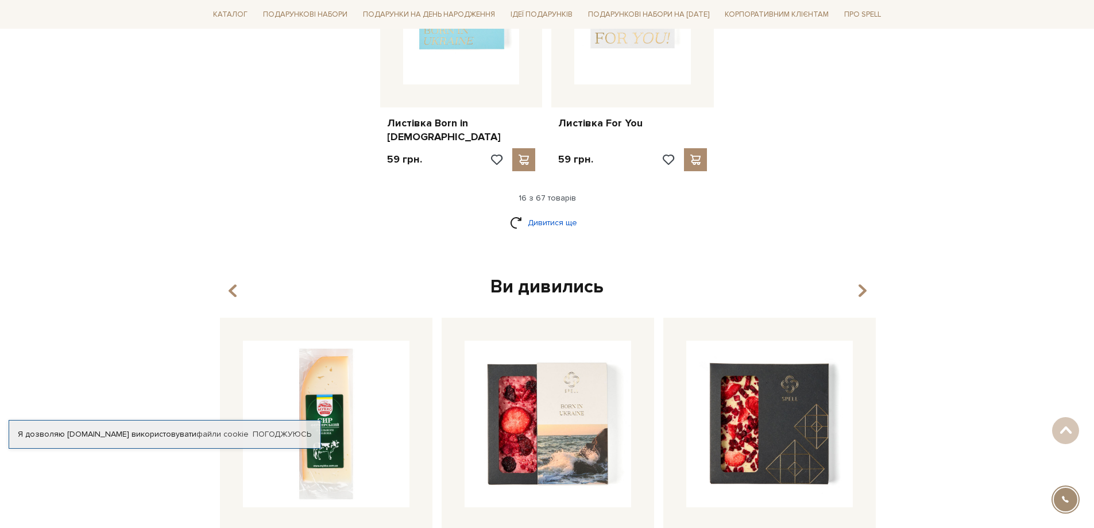
scroll to position [1493, 0]
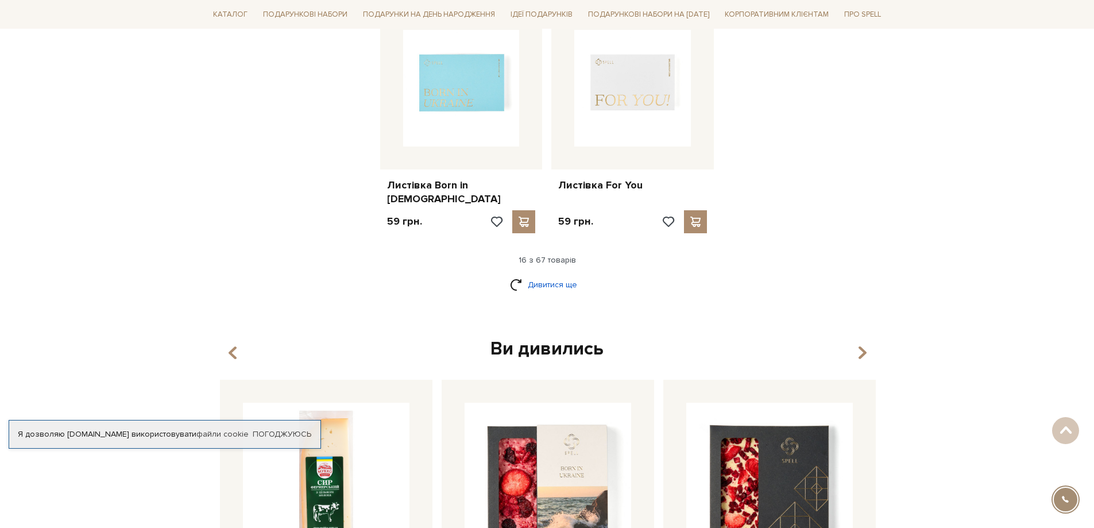
click at [549, 274] on link "Дивитися ще" at bounding box center [547, 284] width 75 height 20
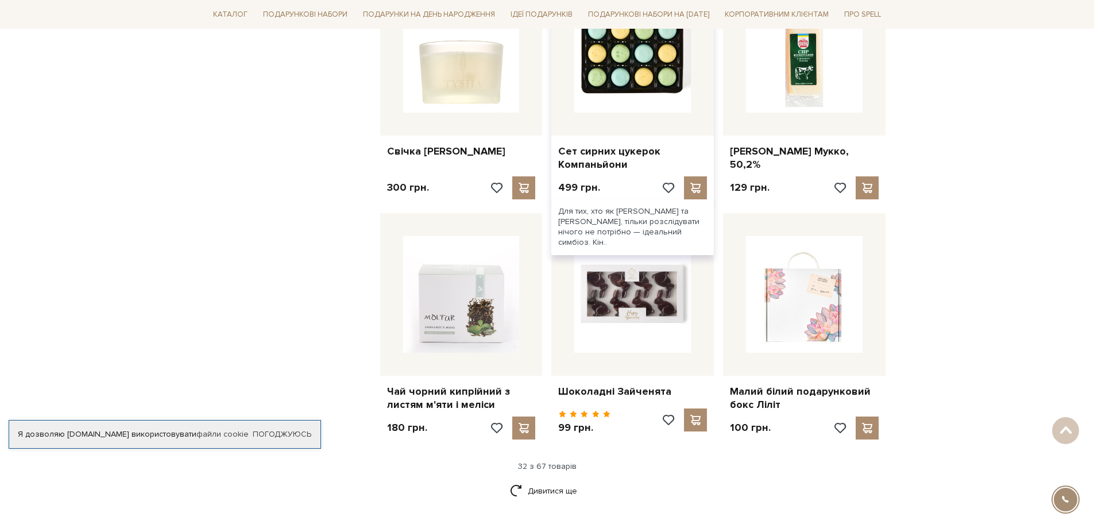
scroll to position [2526, 0]
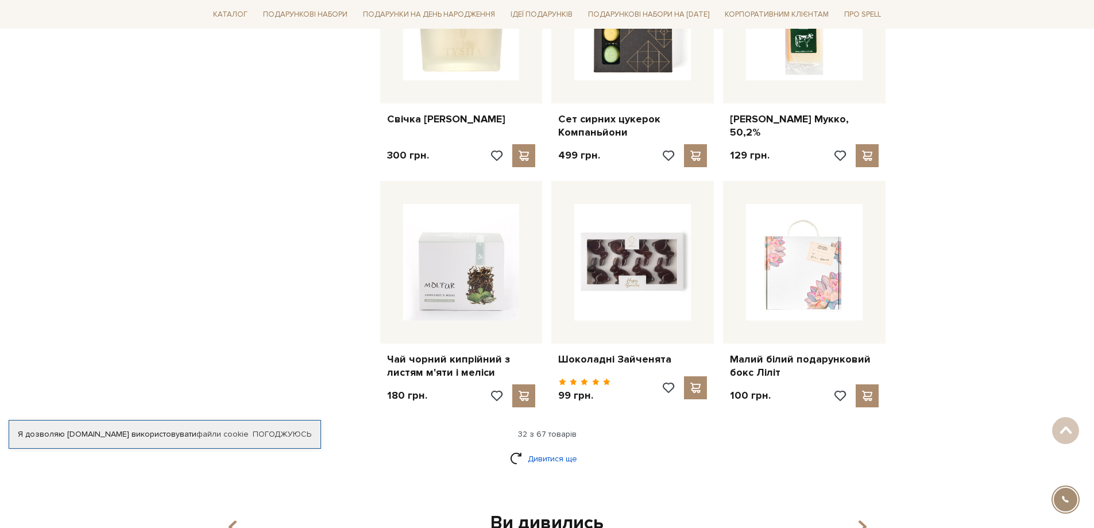
click at [548, 448] on link "Дивитися ще" at bounding box center [547, 458] width 75 height 20
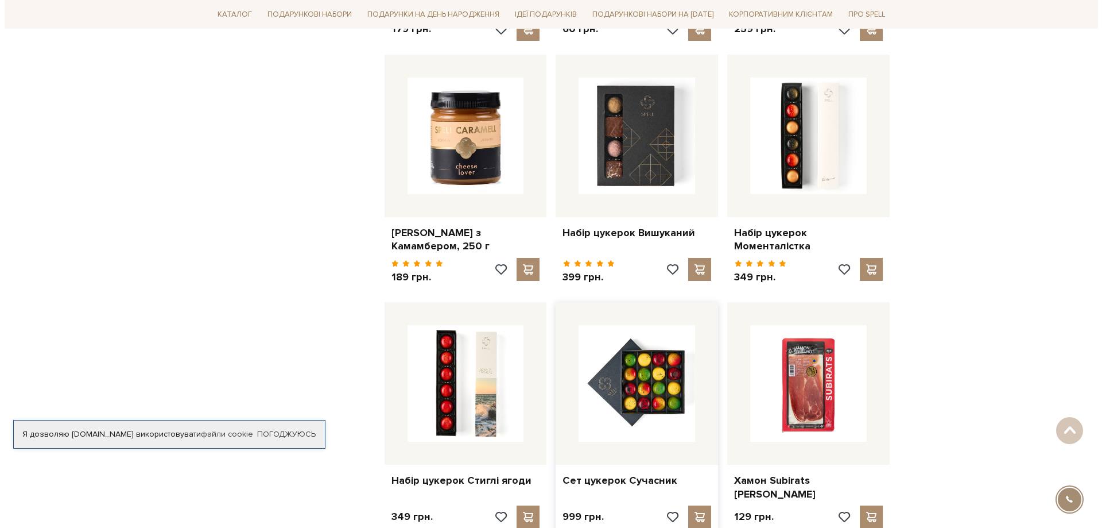
scroll to position [3675, 0]
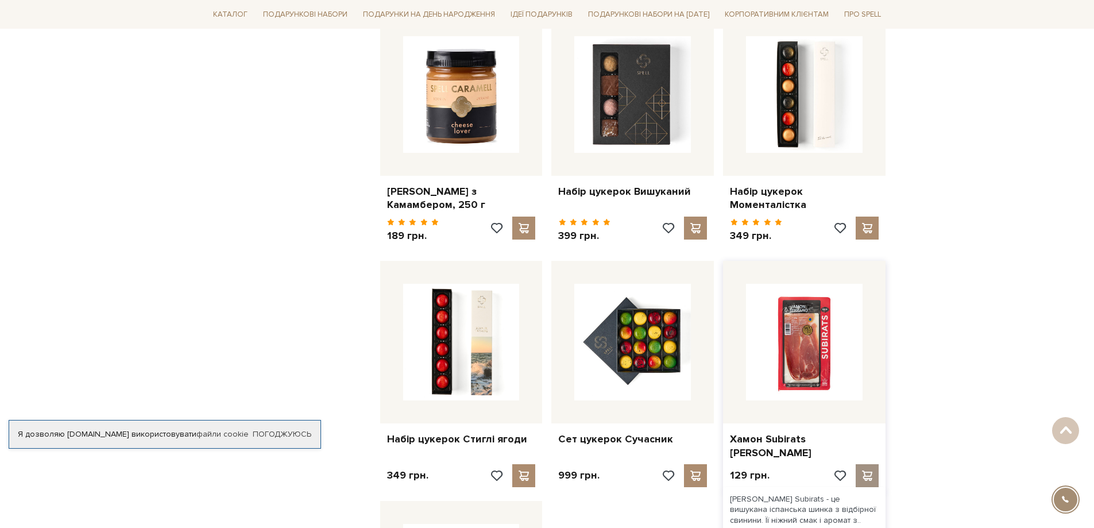
click at [867, 470] on span at bounding box center [867, 475] width 14 height 10
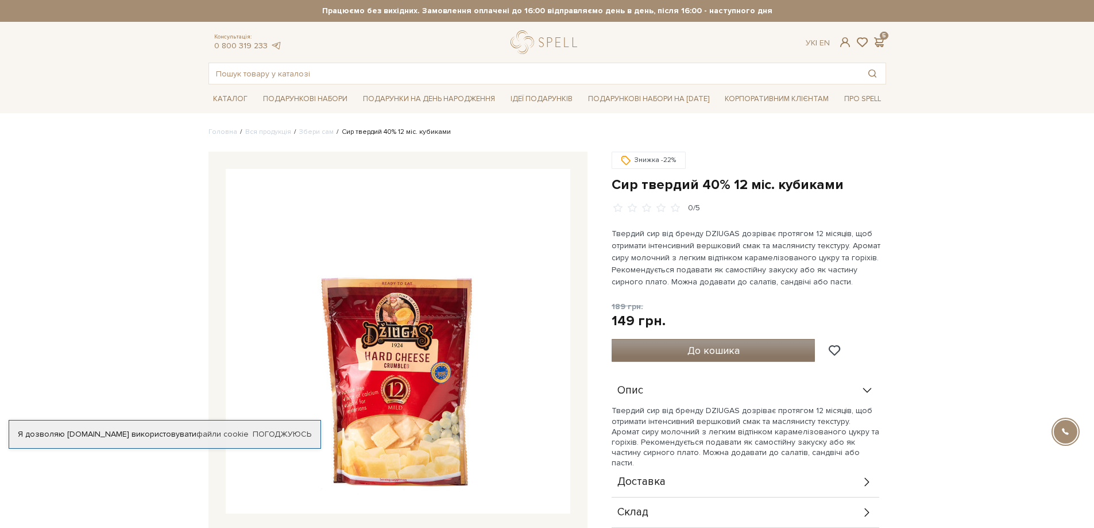
click at [698, 350] on span "До кошика" at bounding box center [713, 350] width 52 height 13
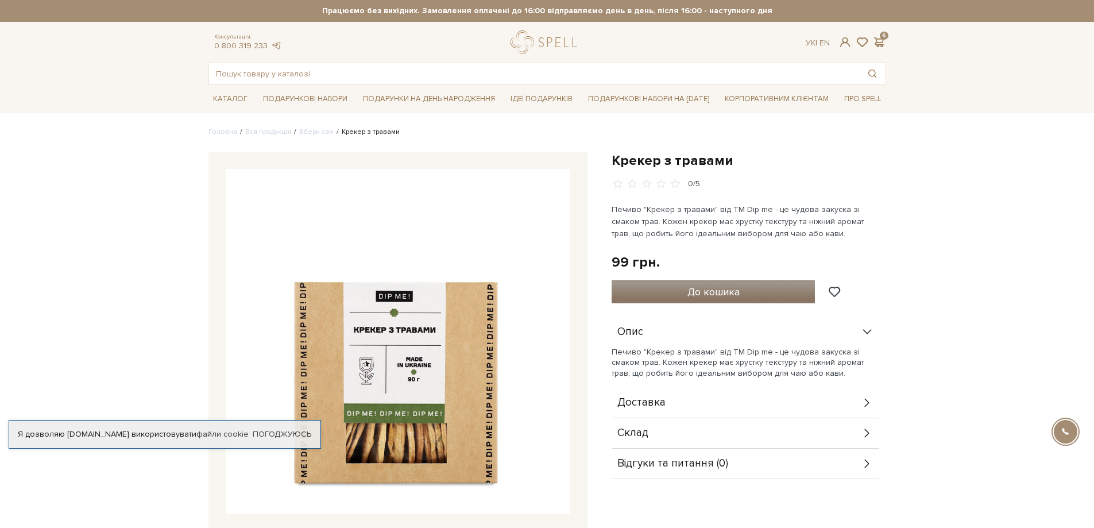
click at [700, 289] on span "До кошика" at bounding box center [713, 291] width 52 height 13
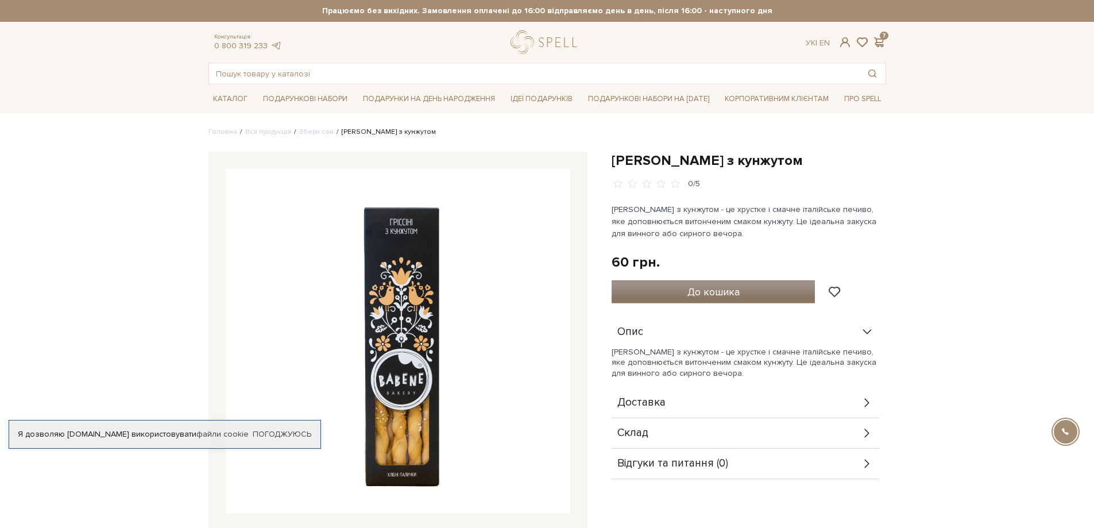
click at [712, 297] on span "До кошика" at bounding box center [713, 291] width 52 height 13
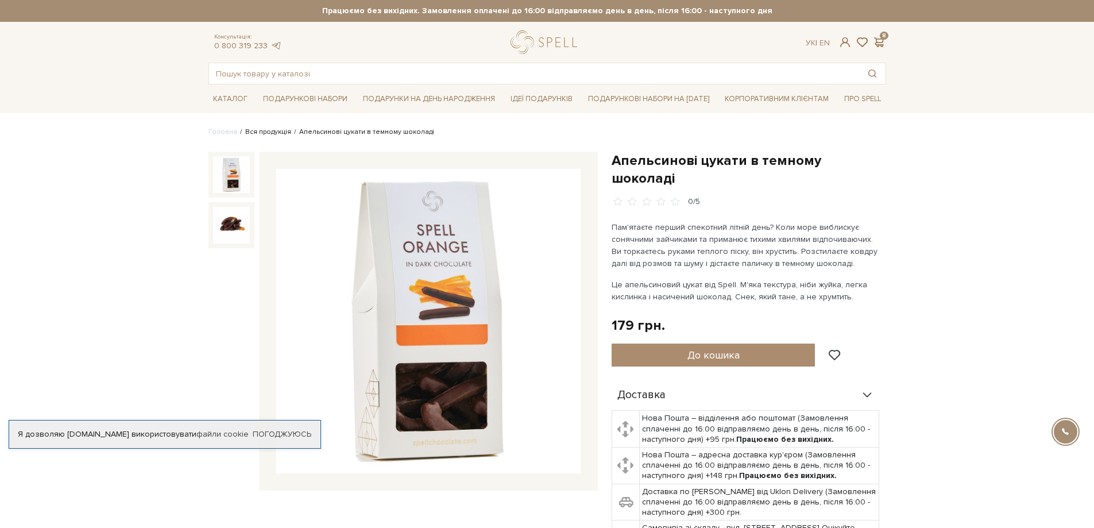
click at [273, 134] on link "Вся продукція" at bounding box center [268, 131] width 46 height 9
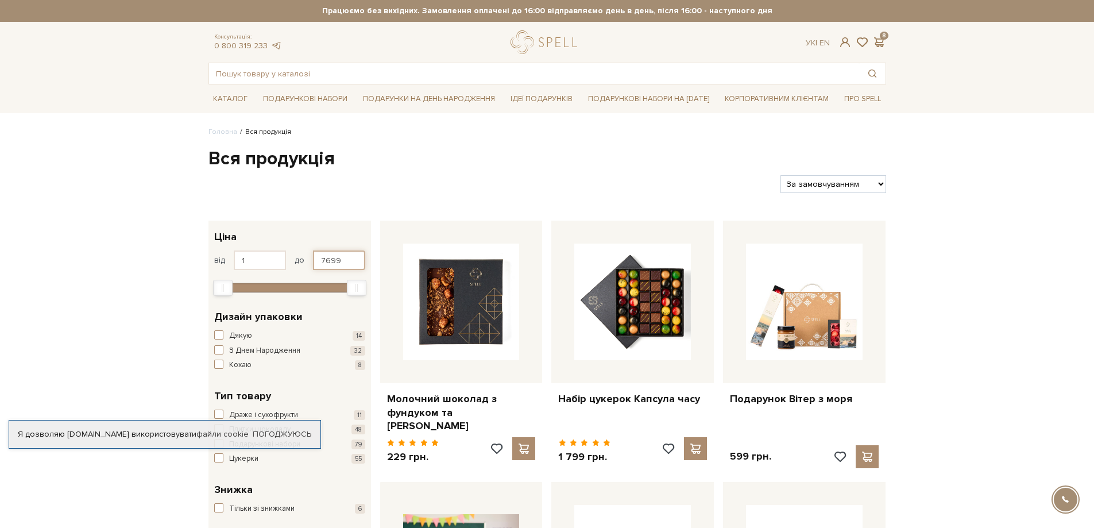
drag, startPoint x: 335, startPoint y: 264, endPoint x: 308, endPoint y: 264, distance: 27.0
click at [308, 264] on div "від 1 до 7699" at bounding box center [289, 260] width 151 height 20
type input "200"
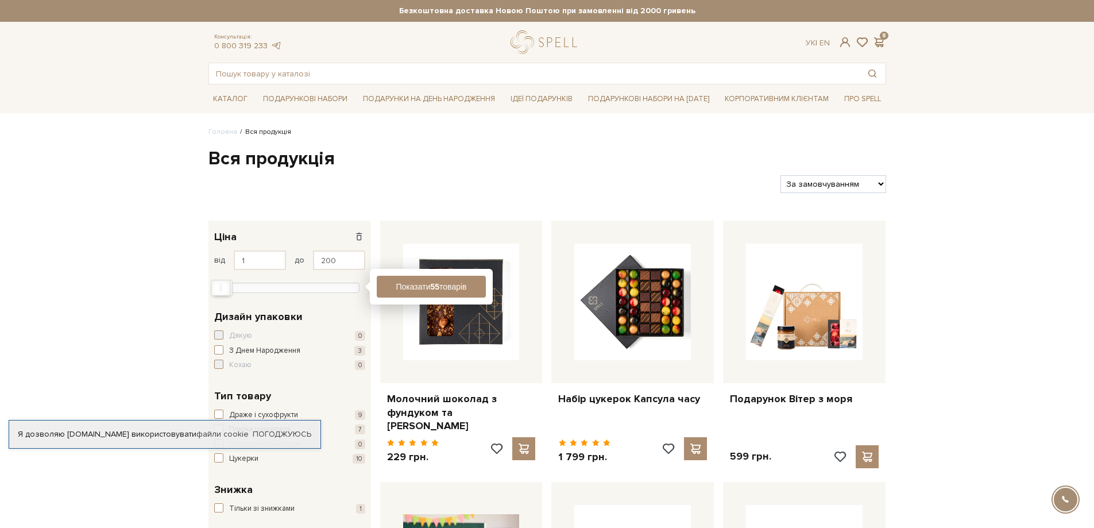
click at [429, 285] on button "Показати 55 товарів" at bounding box center [431, 287] width 109 height 22
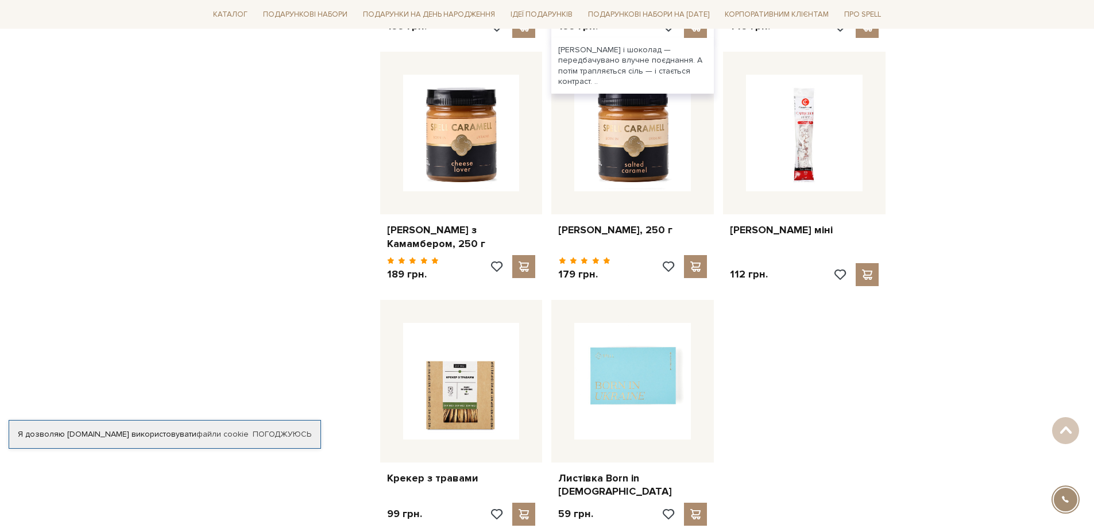
scroll to position [1206, 0]
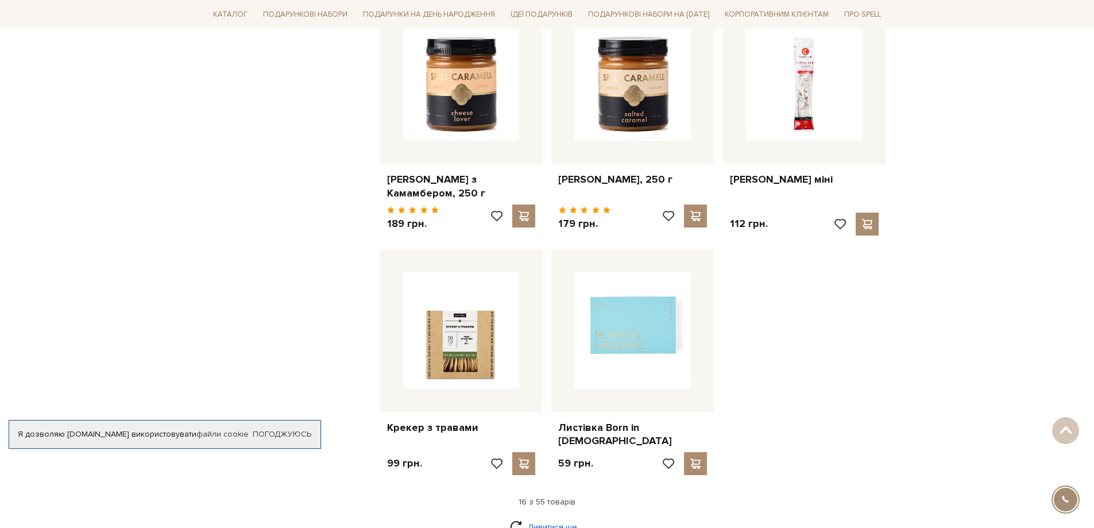
click at [555, 517] on link "Дивитися ще" at bounding box center [547, 527] width 75 height 20
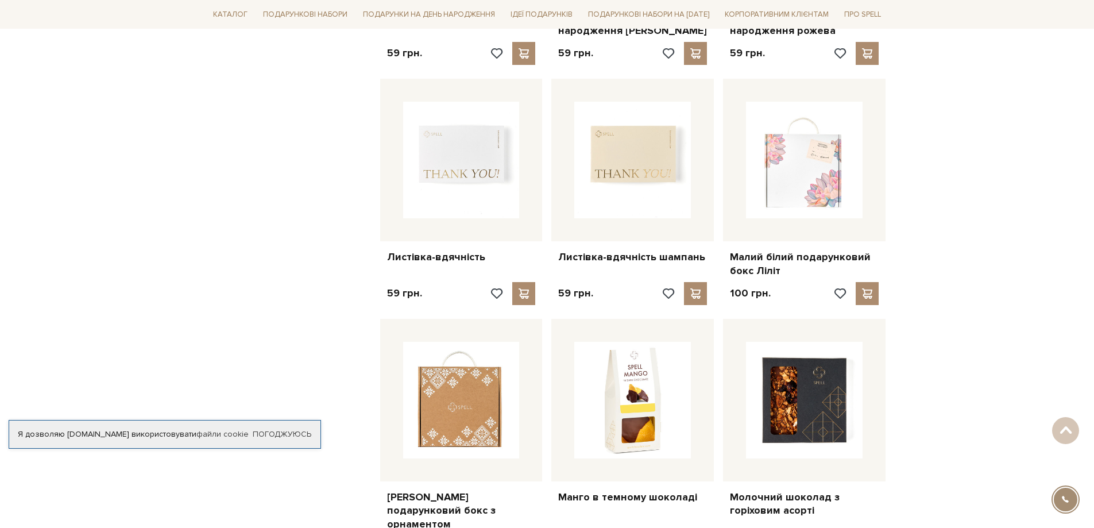
scroll to position [1952, 0]
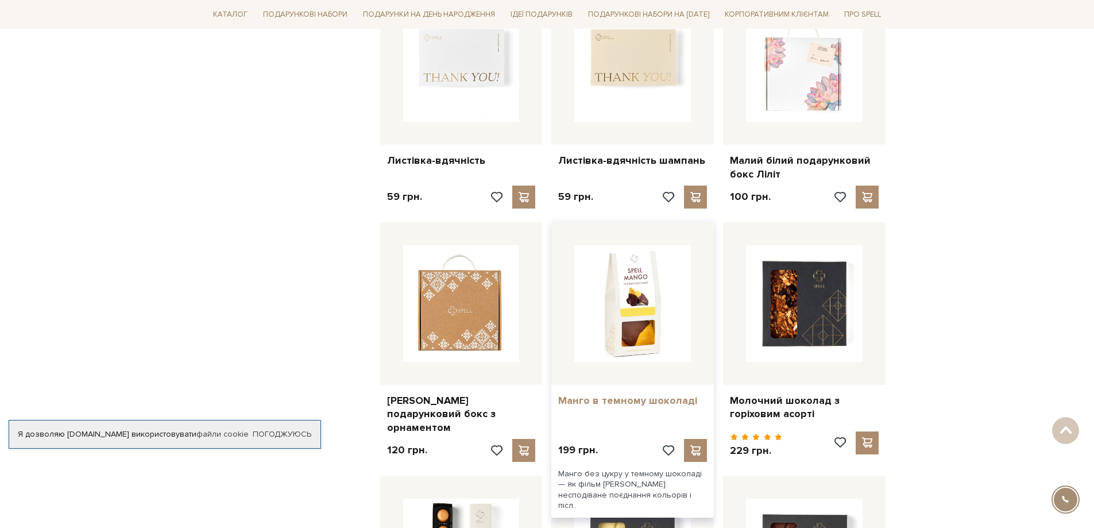
click at [684, 394] on link "Манго в темному шоколаді" at bounding box center [632, 400] width 149 height 13
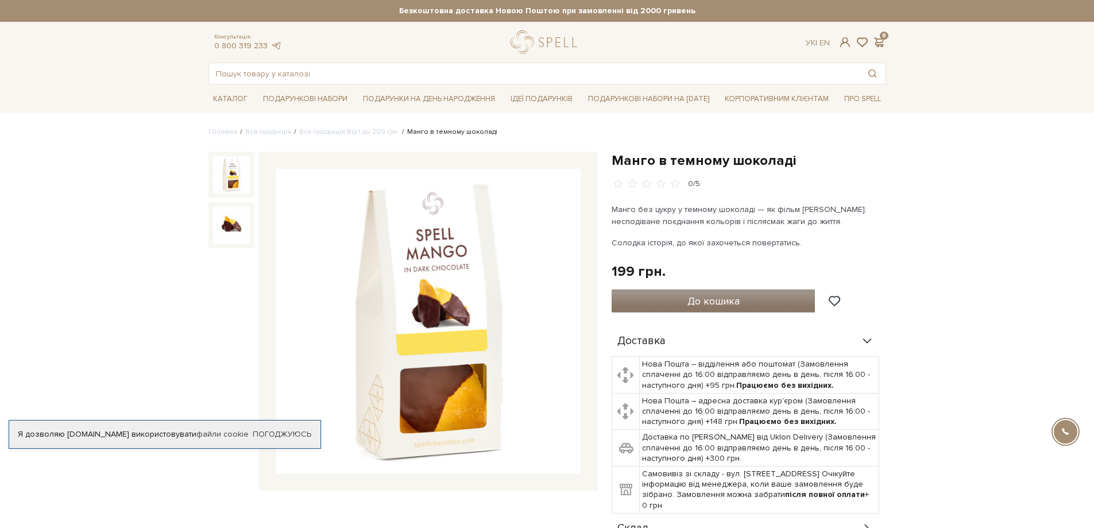
click at [723, 301] on span "До кошика" at bounding box center [713, 301] width 52 height 13
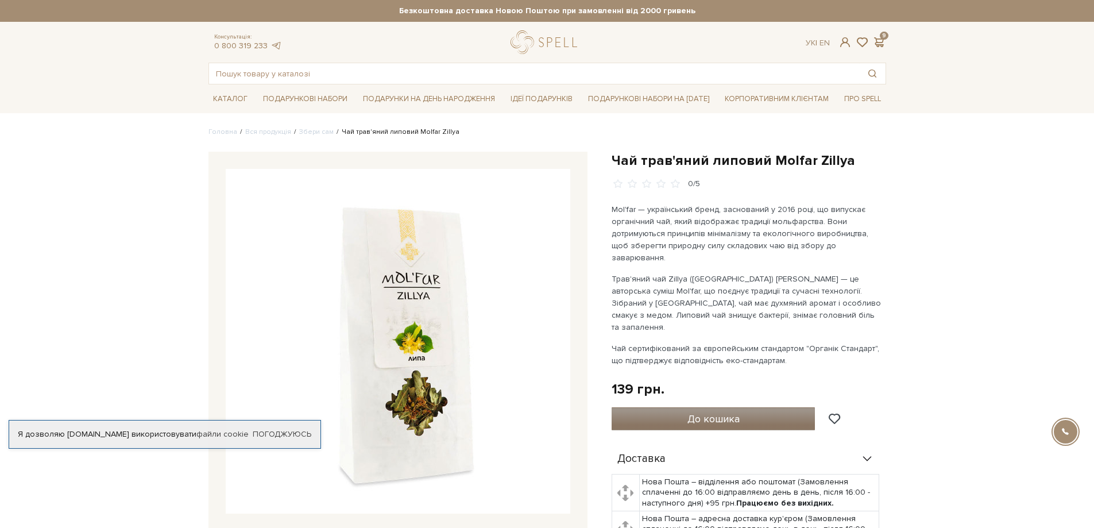
click at [718, 412] on span "До кошика" at bounding box center [713, 418] width 52 height 13
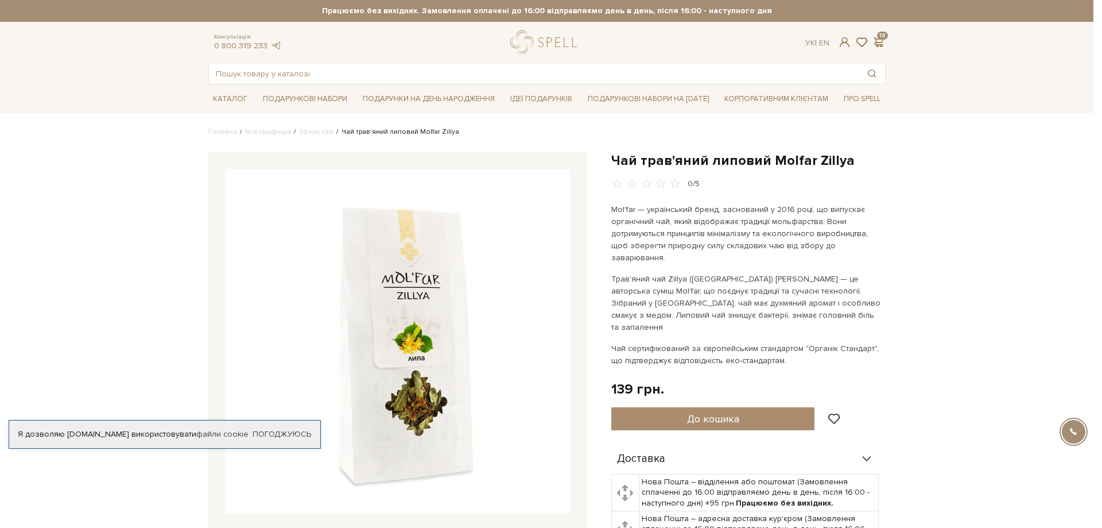
click at [528, 131] on div at bounding box center [551, 264] width 1102 height 528
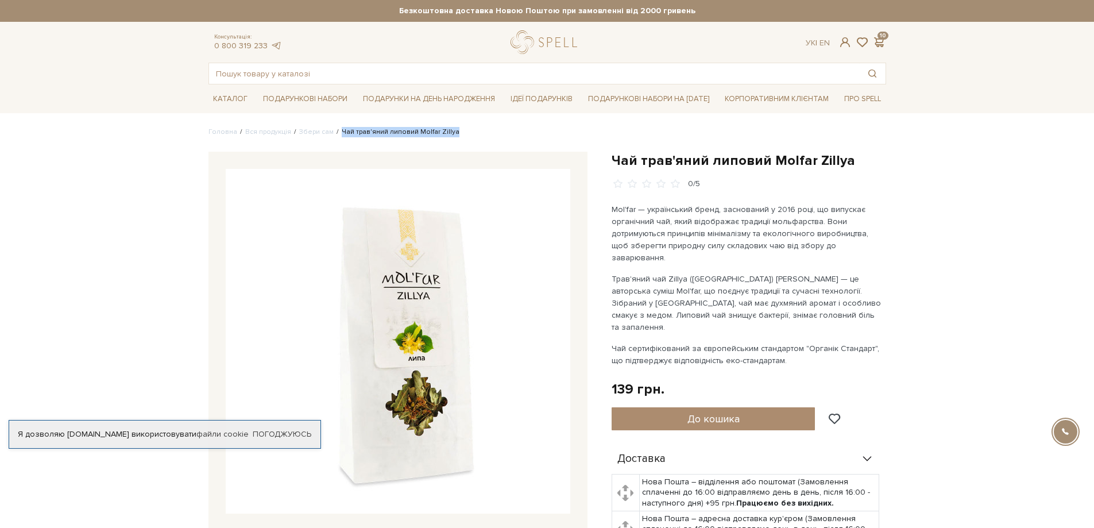
drag, startPoint x: 335, startPoint y: 131, endPoint x: 454, endPoint y: 131, distance: 118.8
click at [454, 131] on ul "Головна Вся продукція Збери сам Чай трав'яний липовий Molfar Zillya" at bounding box center [546, 132] width 677 height 10
copy li "Чай трав'яний липовий Molfar Zillya"
click at [344, 71] on input "text" at bounding box center [534, 73] width 650 height 21
paste input "Чай трав'яний липовий Molfar Zillya"
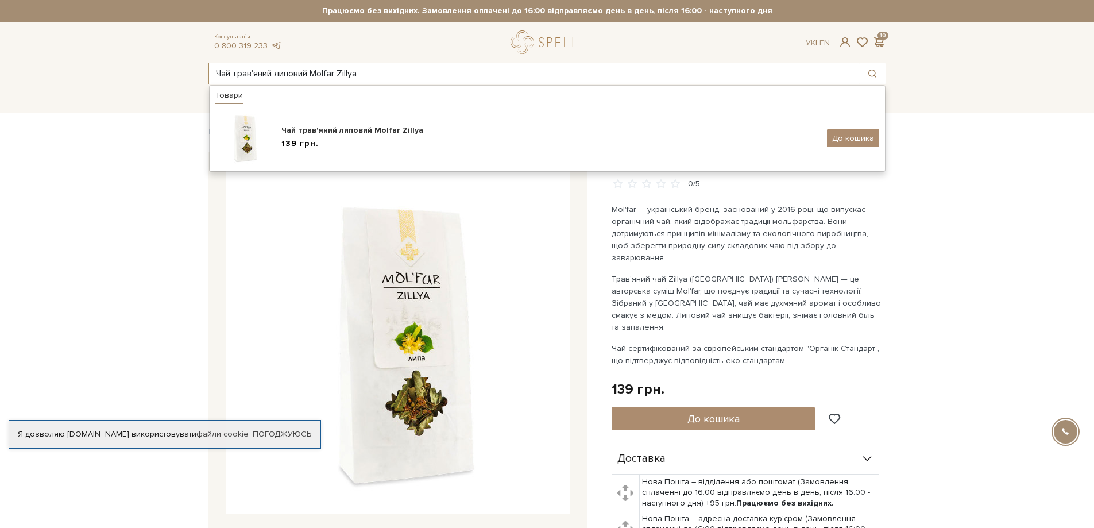
drag, startPoint x: 235, startPoint y: 73, endPoint x: 393, endPoint y: 75, distance: 158.5
click at [393, 75] on input "Чай трав'яний липовий Molfar Zillya" at bounding box center [534, 73] width 650 height 21
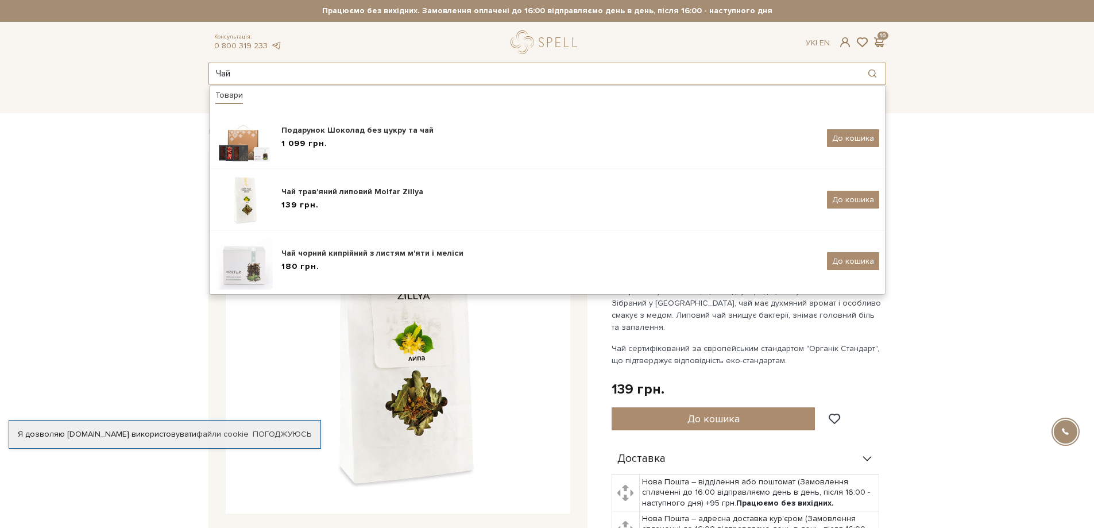
type input "Чай"
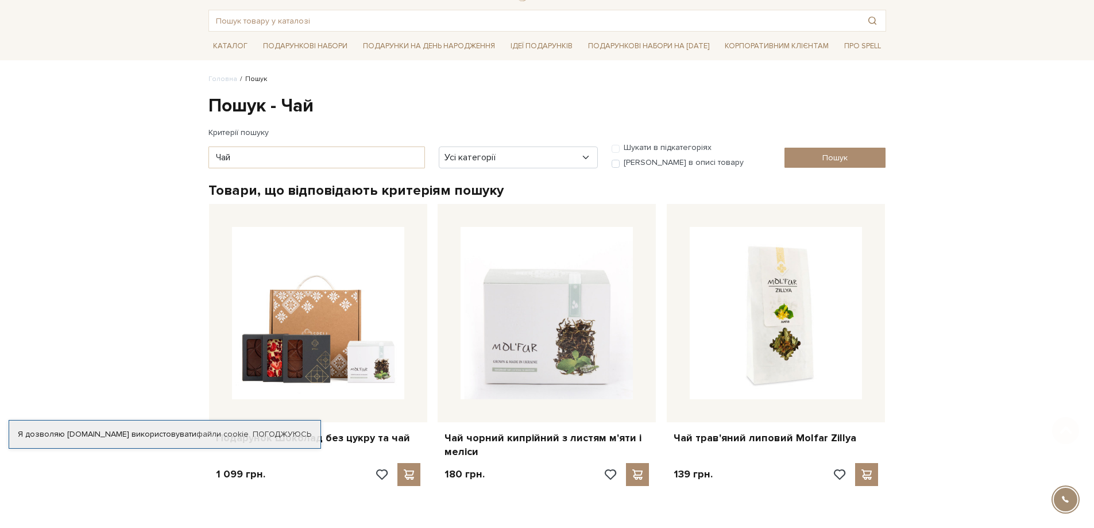
scroll to position [230, 0]
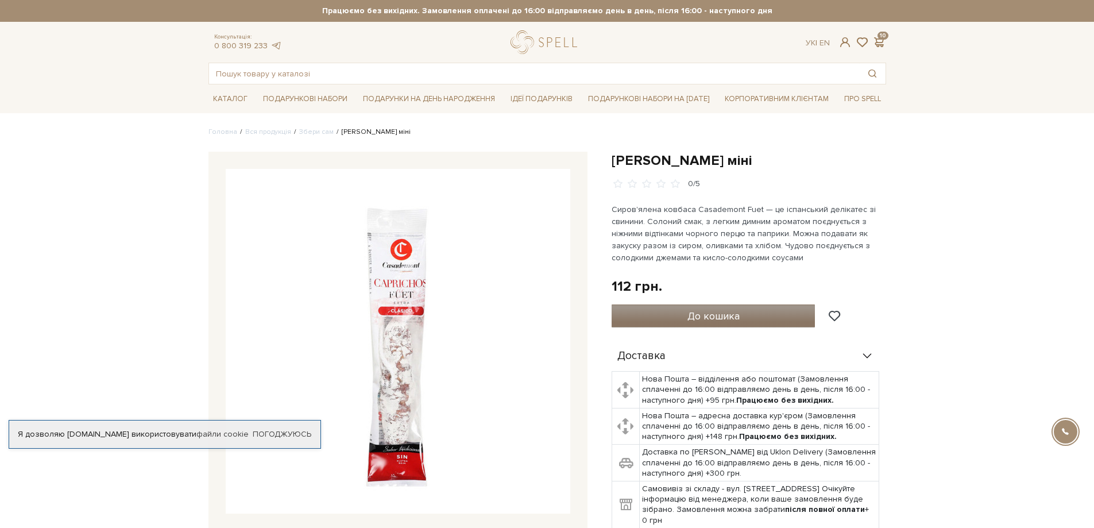
click at [758, 311] on button "До кошика" at bounding box center [713, 315] width 204 height 23
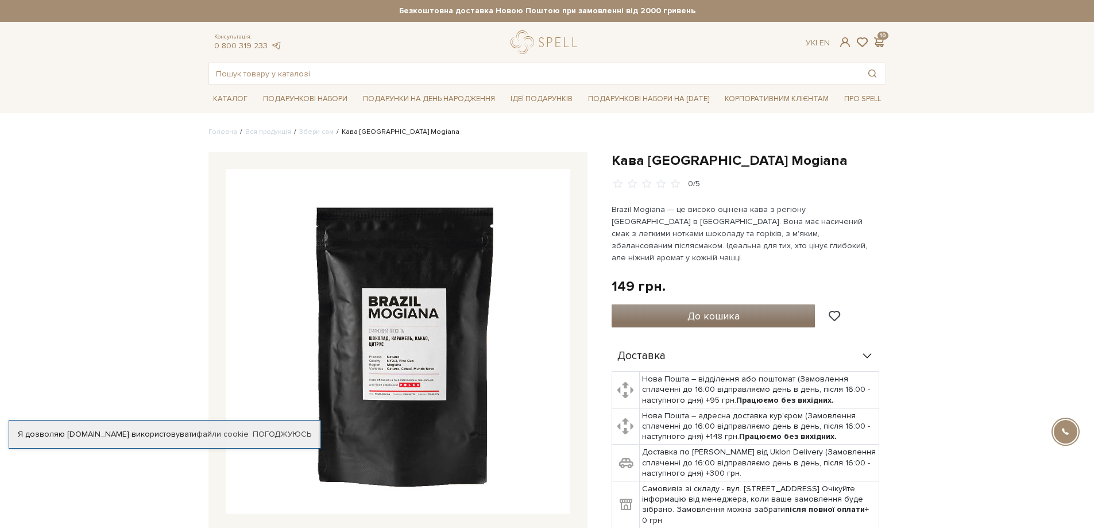
click at [715, 309] on span "До кошика" at bounding box center [713, 315] width 52 height 13
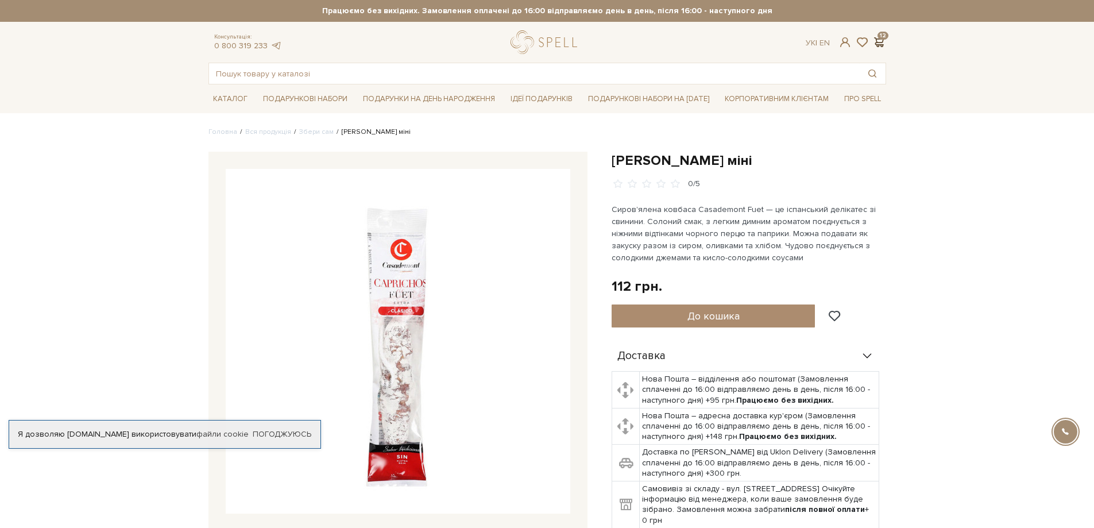
click at [877, 40] on span at bounding box center [879, 42] width 14 height 12
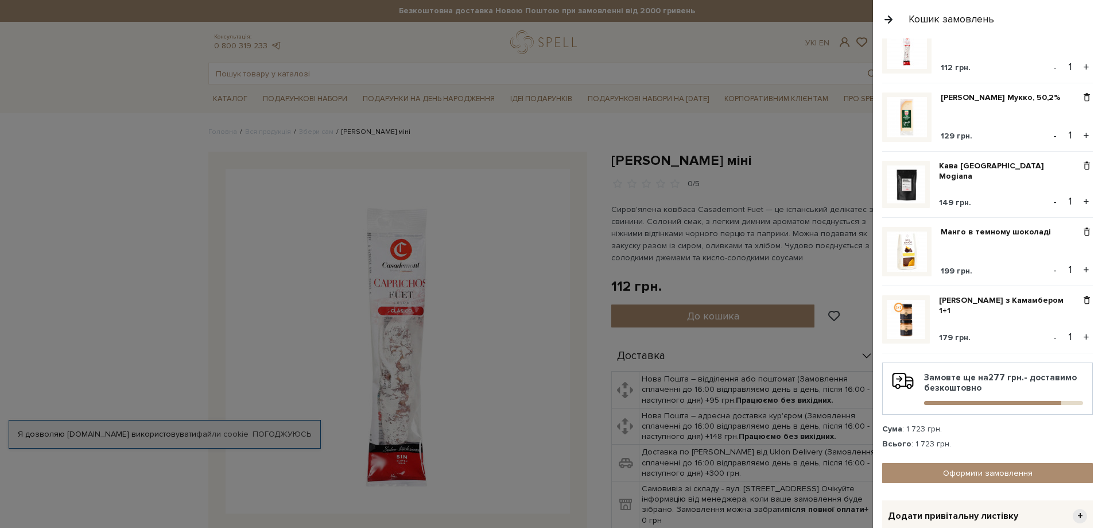
scroll to position [574, 0]
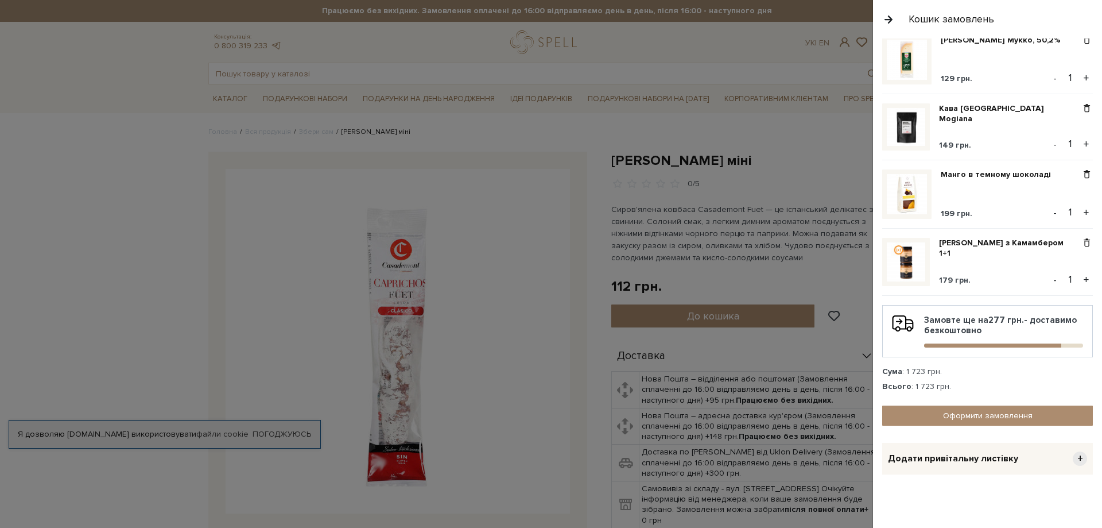
click at [889, 18] on button "button" at bounding box center [888, 19] width 13 height 20
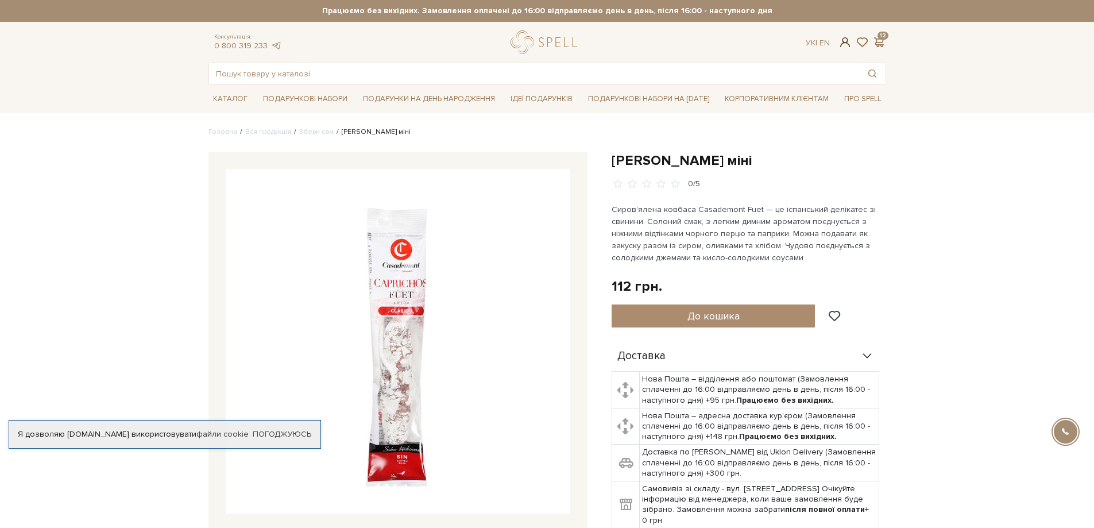
click at [843, 40] on span at bounding box center [845, 42] width 14 height 12
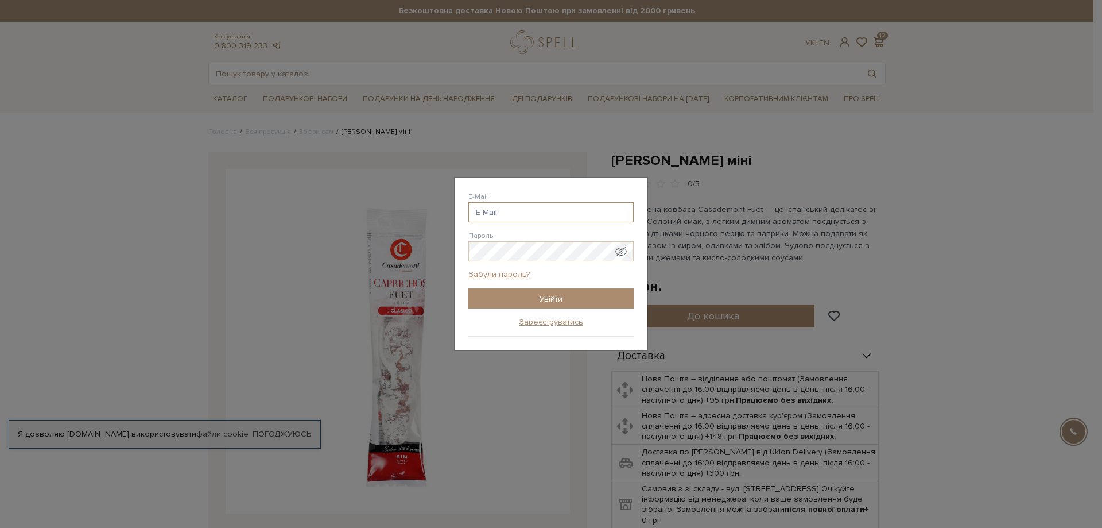
click at [566, 214] on input "E-Mail" at bounding box center [551, 212] width 165 height 20
type input "evhenii.baranov6@gmail.com"
click at [568, 299] on input "Увійти" at bounding box center [551, 298] width 165 height 20
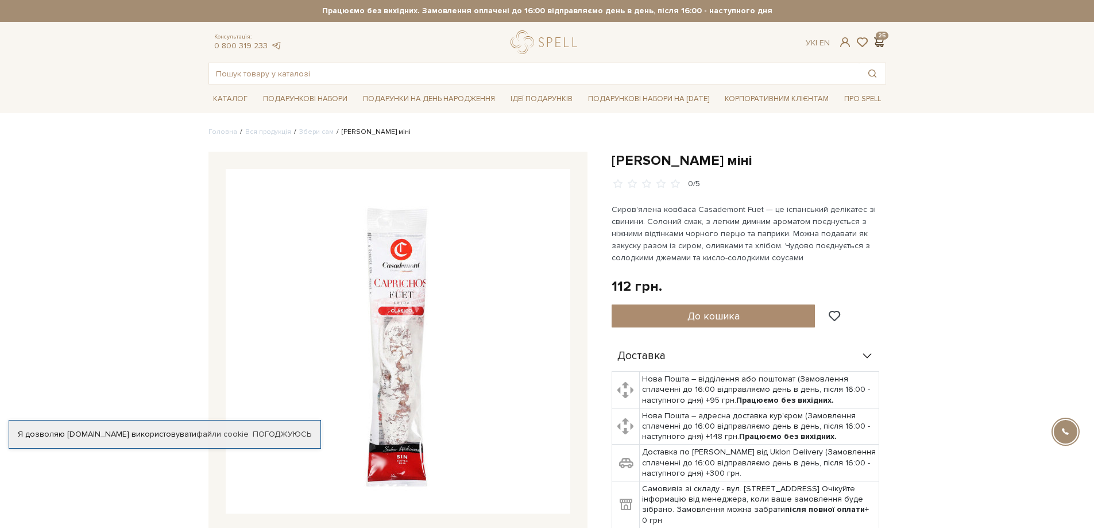
click at [880, 41] on span at bounding box center [879, 42] width 14 height 12
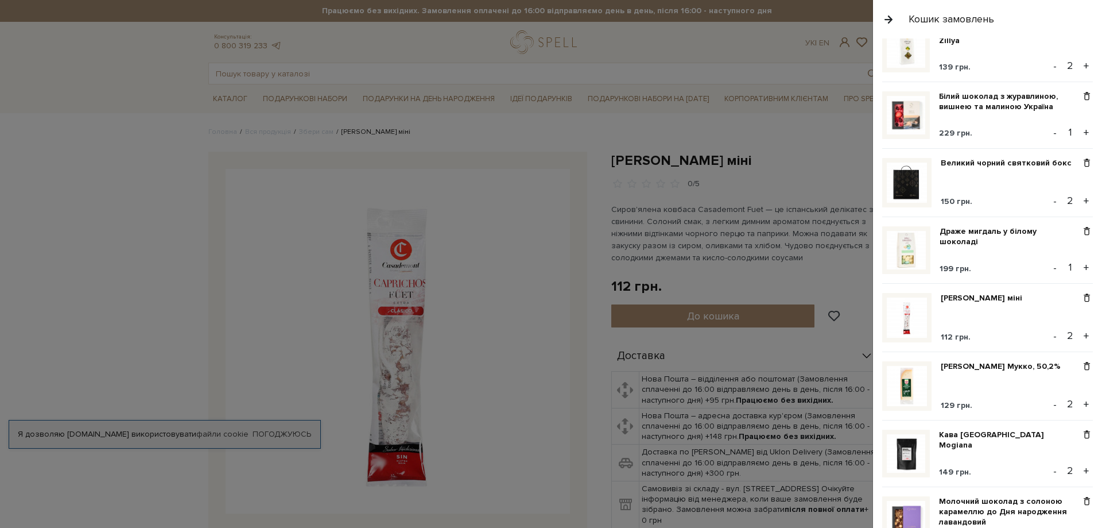
scroll to position [402, 0]
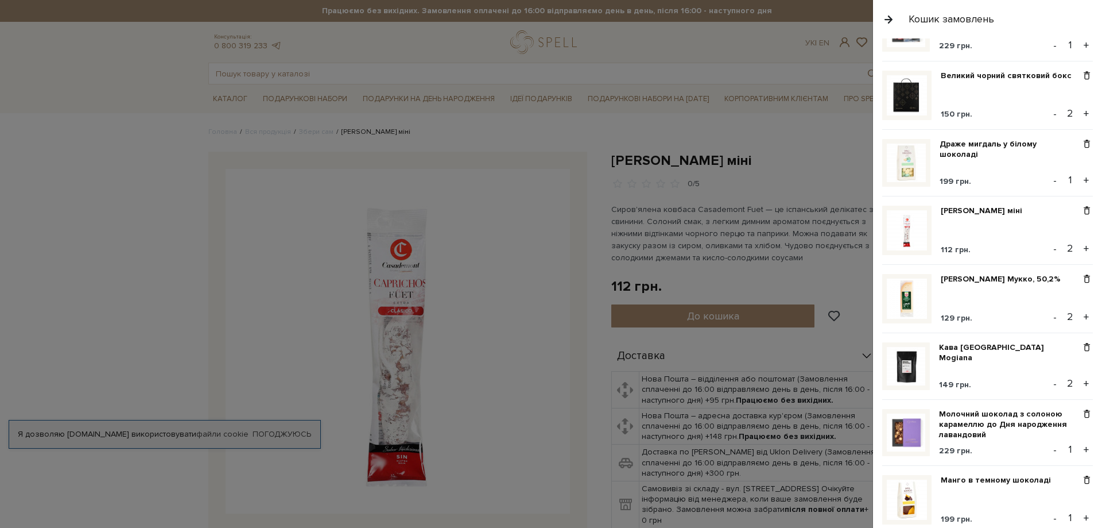
click at [1051, 181] on button "-" at bounding box center [1055, 180] width 11 height 17
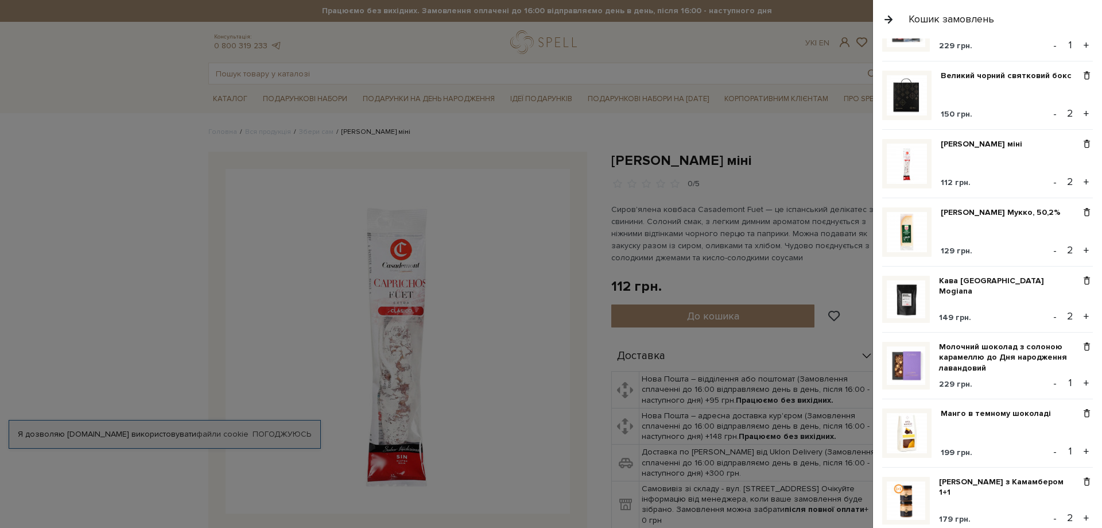
click at [1050, 250] on button "-" at bounding box center [1055, 250] width 11 height 17
click at [1051, 316] on button "-" at bounding box center [1055, 316] width 11 height 17
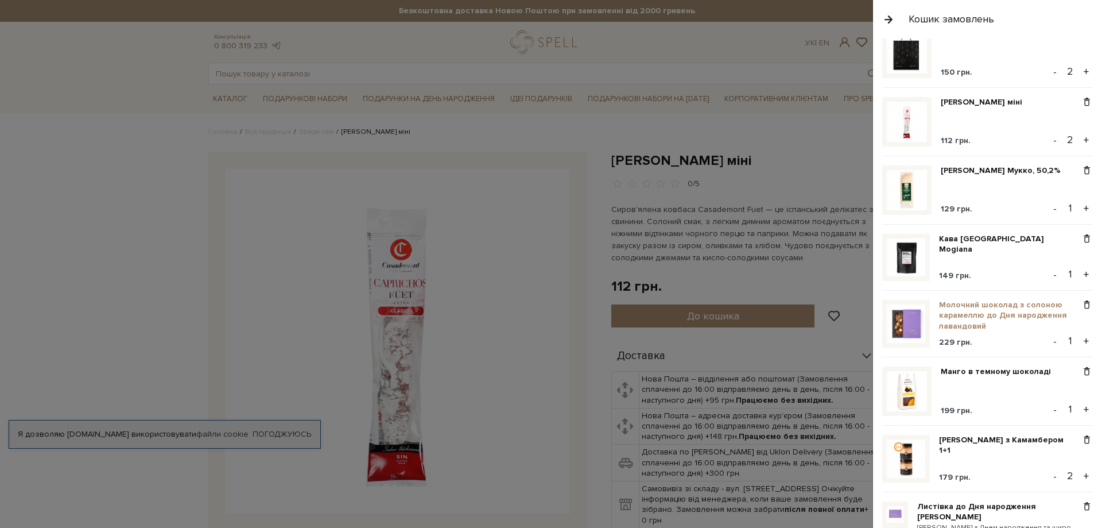
scroll to position [459, 0]
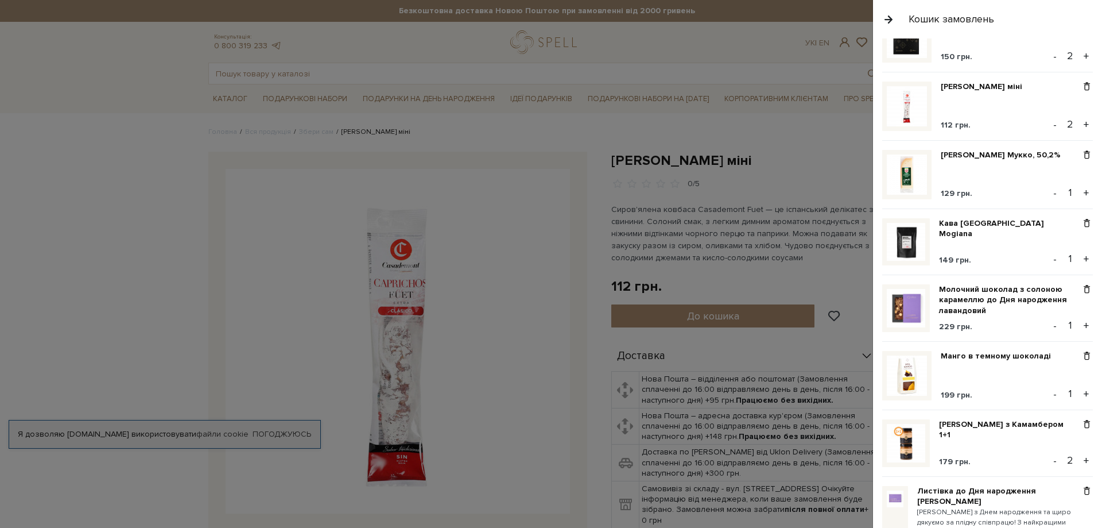
click at [1051, 326] on button "-" at bounding box center [1055, 325] width 11 height 17
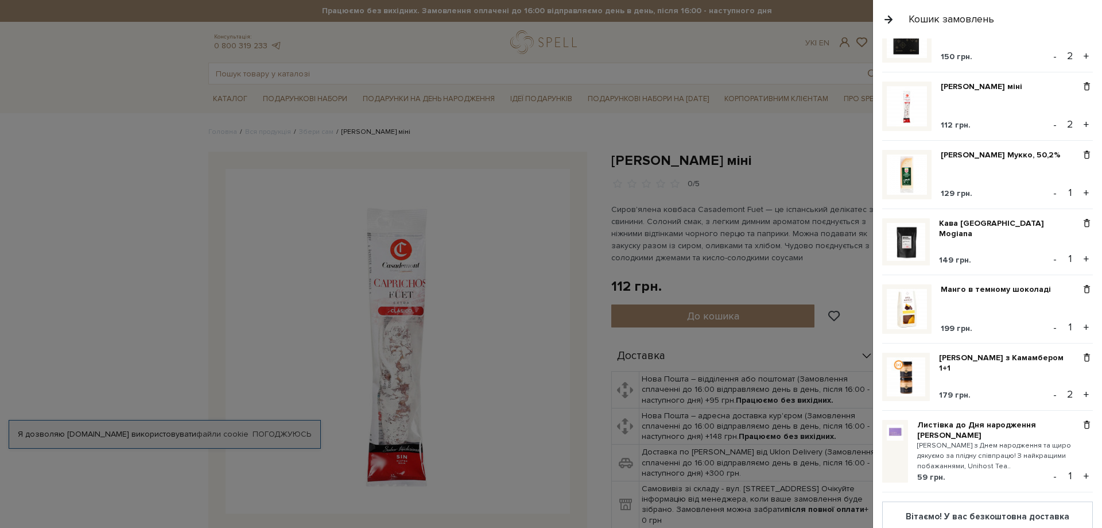
click at [1051, 397] on button "-" at bounding box center [1055, 394] width 11 height 17
click at [1050, 124] on button "-" at bounding box center [1055, 124] width 11 height 17
click at [1050, 55] on button "-" at bounding box center [1055, 56] width 11 height 17
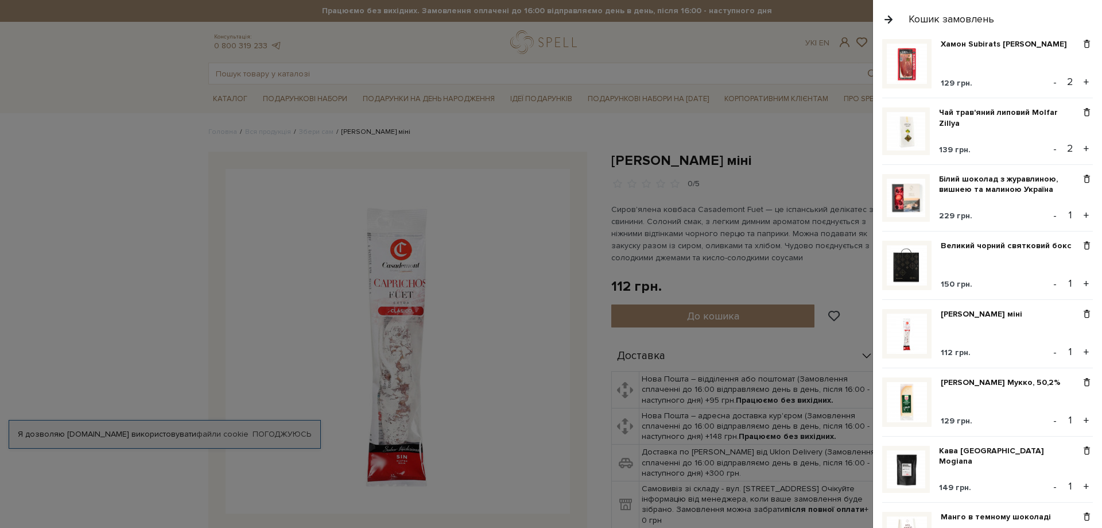
scroll to position [172, 0]
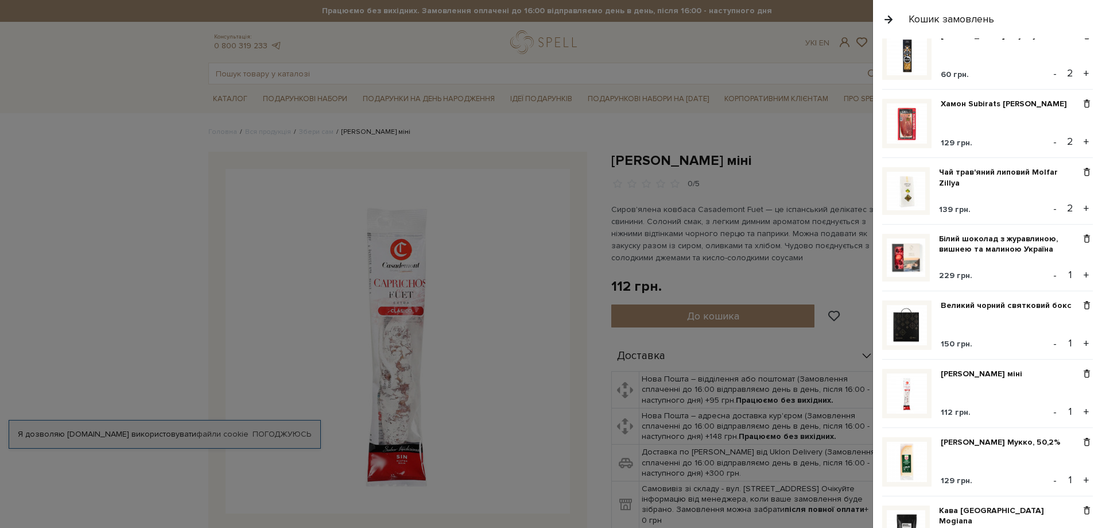
click at [1052, 209] on button "-" at bounding box center [1055, 208] width 11 height 17
click at [1051, 143] on button "-" at bounding box center [1055, 141] width 11 height 17
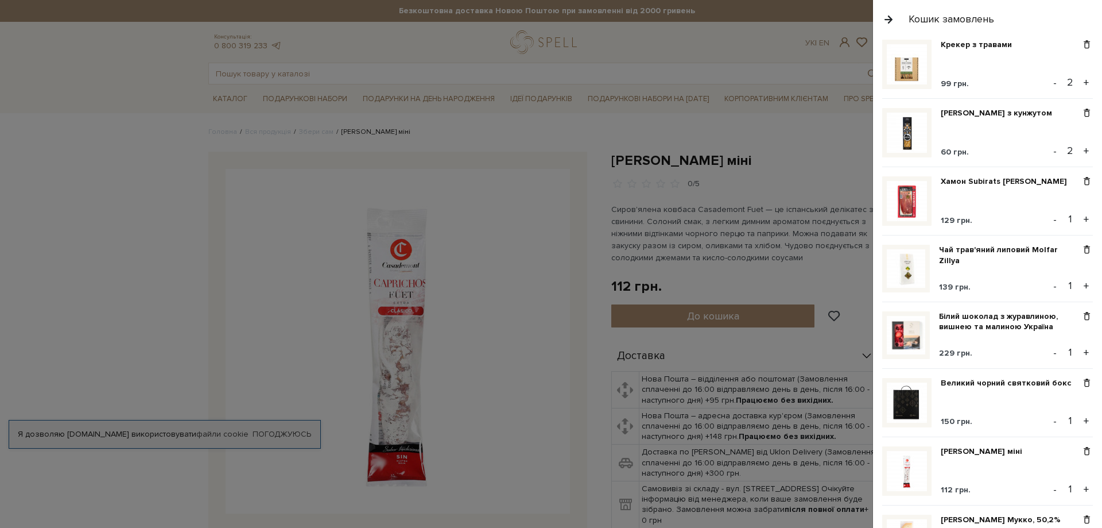
scroll to position [57, 0]
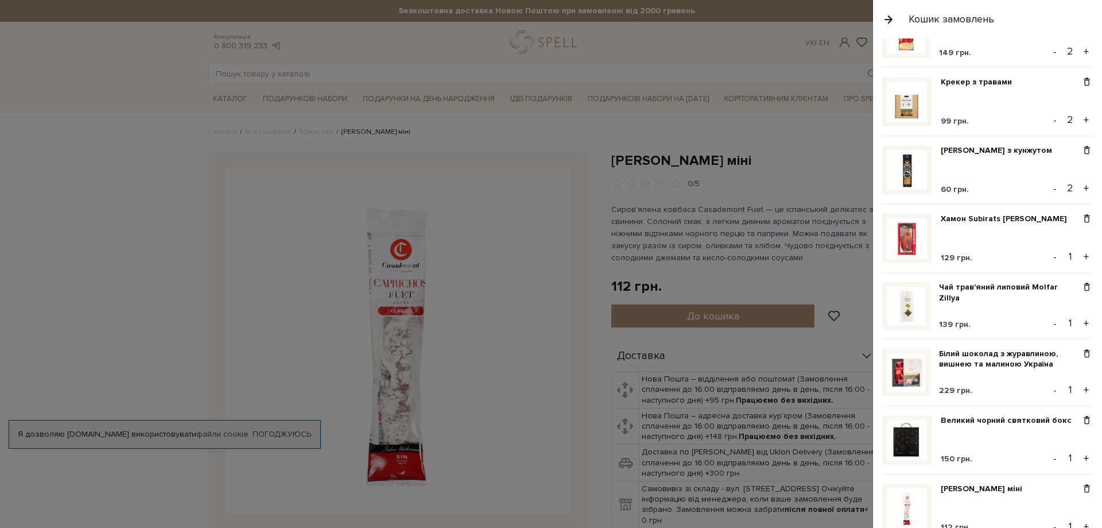
click at [1052, 187] on button "-" at bounding box center [1055, 188] width 11 height 17
click at [1050, 122] on button "-" at bounding box center [1055, 119] width 11 height 17
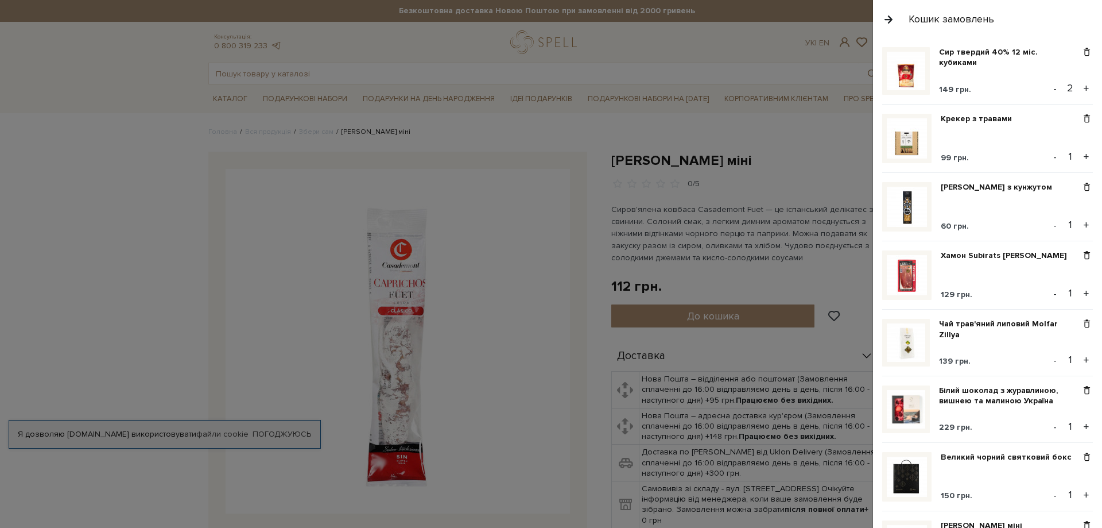
scroll to position [0, 0]
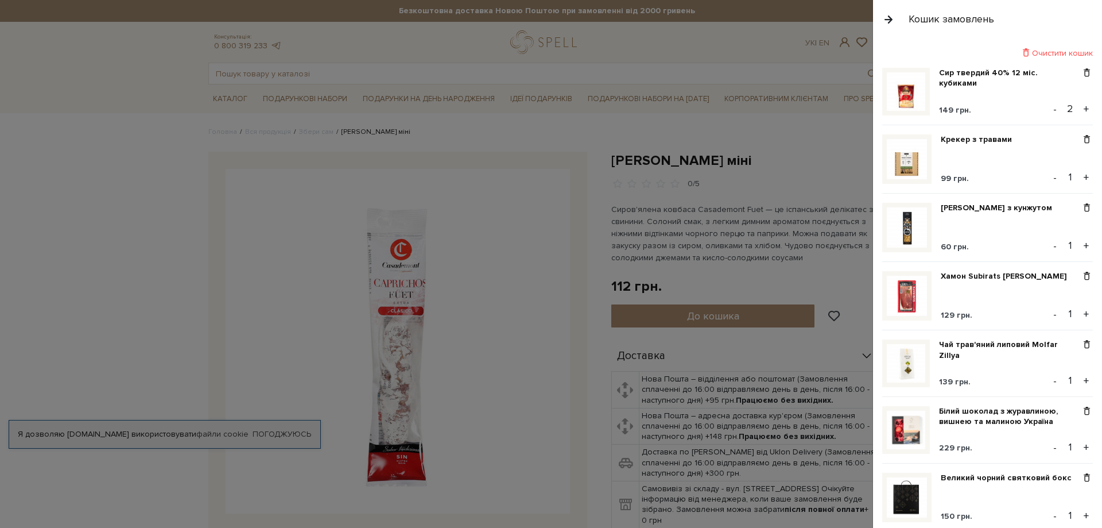
click at [1050, 111] on button "-" at bounding box center [1055, 108] width 11 height 17
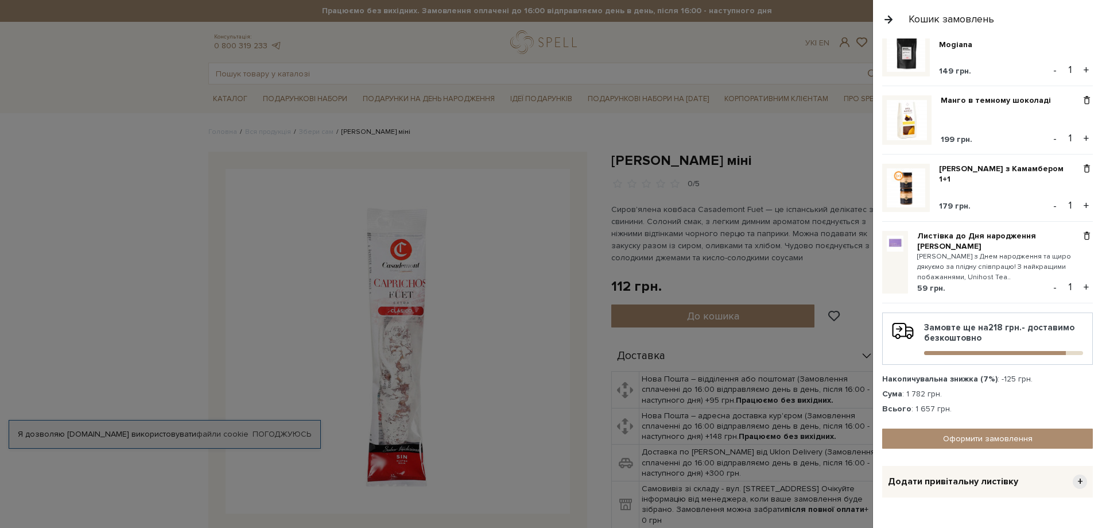
scroll to position [675, 0]
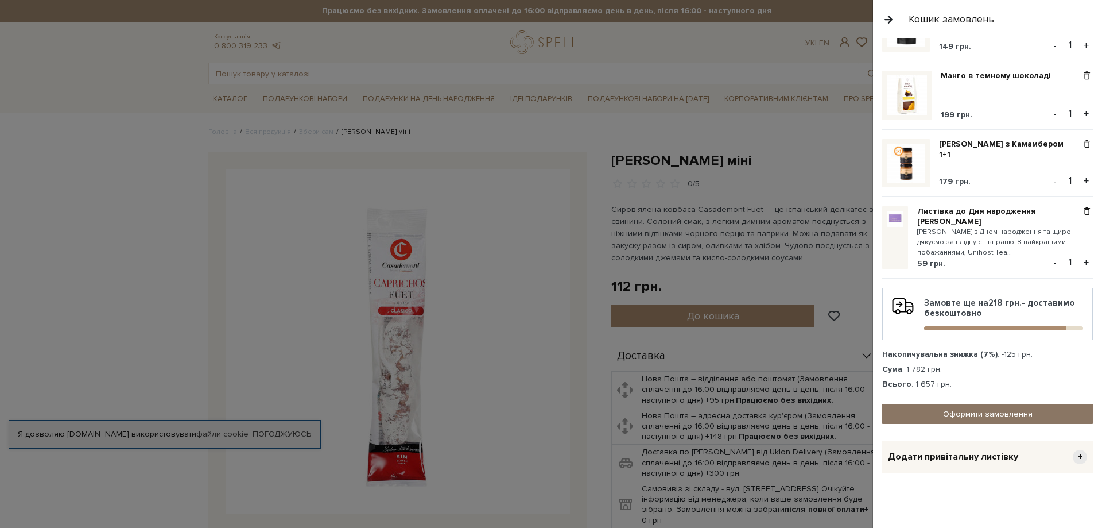
click at [982, 408] on link "Оформити замовлення" at bounding box center [987, 414] width 211 height 20
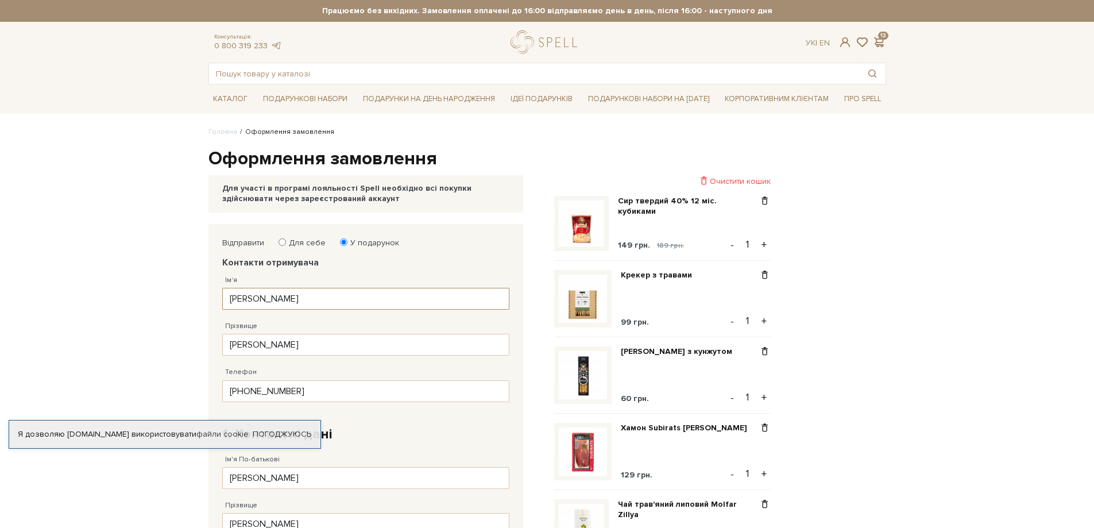
drag, startPoint x: 281, startPoint y: 298, endPoint x: 133, endPoint y: 296, distance: 148.1
drag, startPoint x: 274, startPoint y: 298, endPoint x: 136, endPoint y: 289, distance: 138.7
drag, startPoint x: 237, startPoint y: 297, endPoint x: 226, endPoint y: 297, distance: 10.3
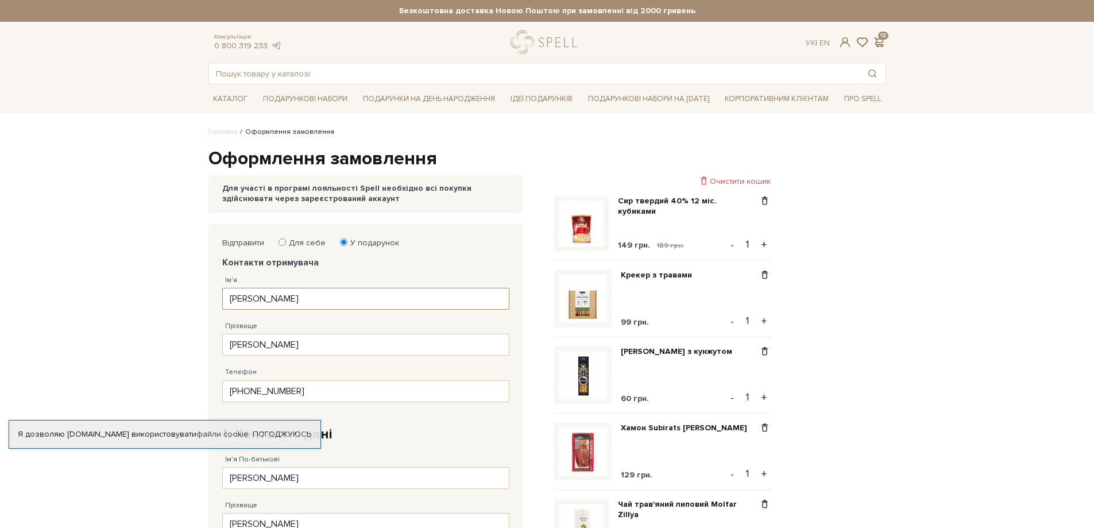
click at [226, 297] on input "дмитро" at bounding box center [365, 299] width 287 height 22
type input "[PERSON_NAME]"
drag, startPoint x: 265, startPoint y: 341, endPoint x: 181, endPoint y: 338, distance: 83.9
click at [248, 345] on input "Лечвенко" at bounding box center [365, 345] width 287 height 22
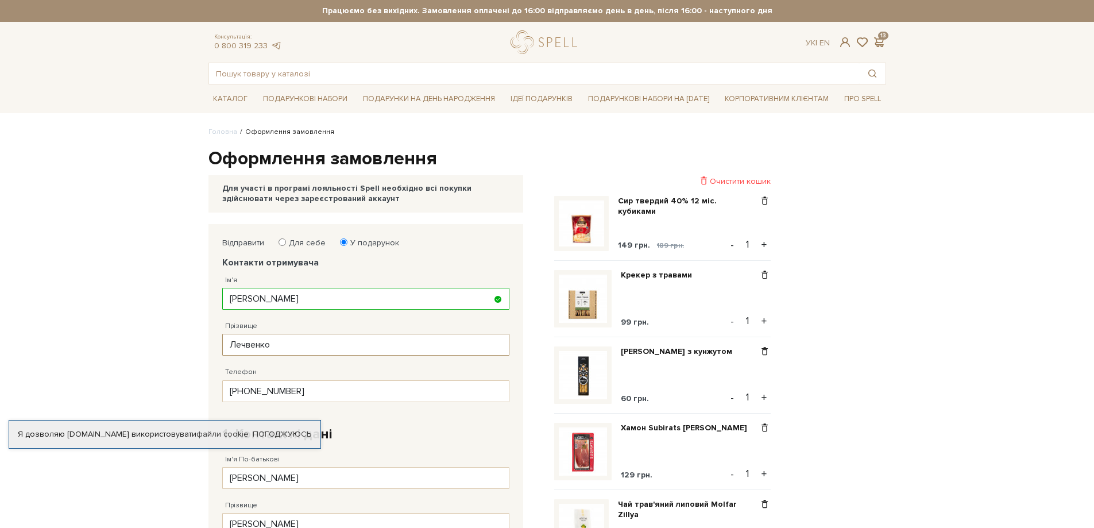
drag, startPoint x: 252, startPoint y: 345, endPoint x: 242, endPoint y: 345, distance: 9.8
click at [242, 345] on input "Лечвенко" at bounding box center [365, 345] width 287 height 22
type input "Левченко"
drag, startPoint x: 324, startPoint y: 384, endPoint x: 158, endPoint y: 381, distance: 165.9
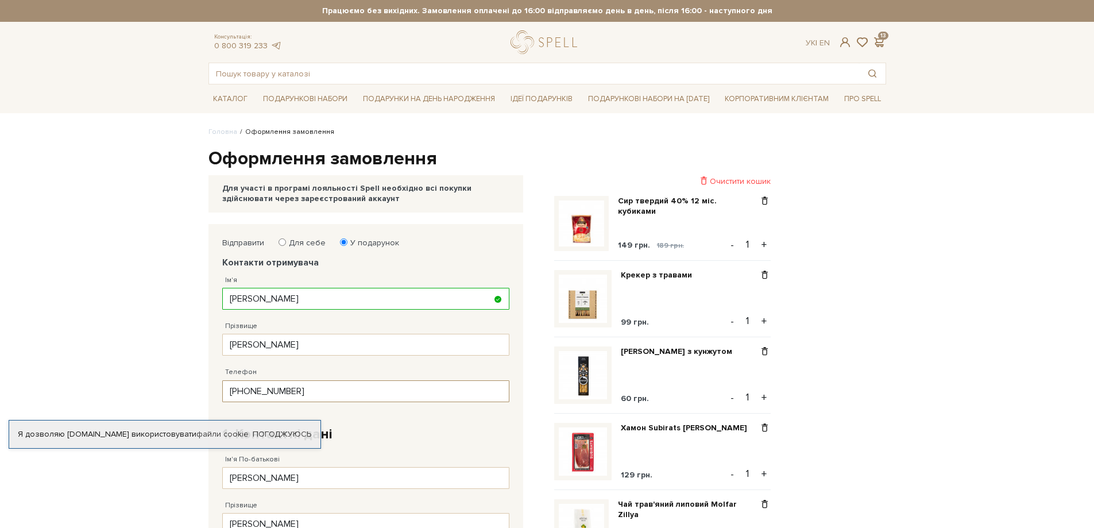
paste input "97) 107 94 14"
type input "38 (097) 107 94 14"
click at [362, 429] on h2 "1. Контактні дані" at bounding box center [365, 434] width 287 height 18
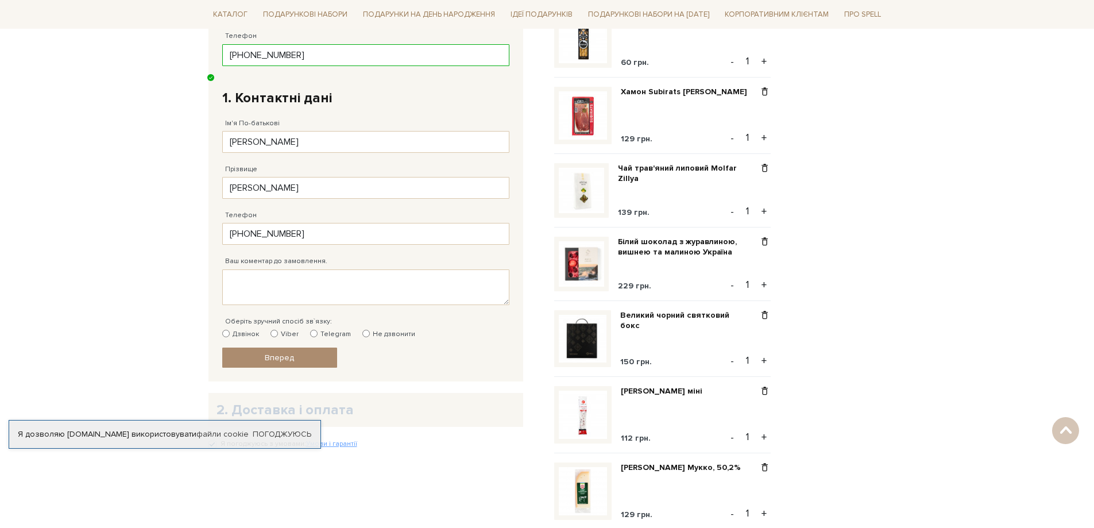
scroll to position [344, 0]
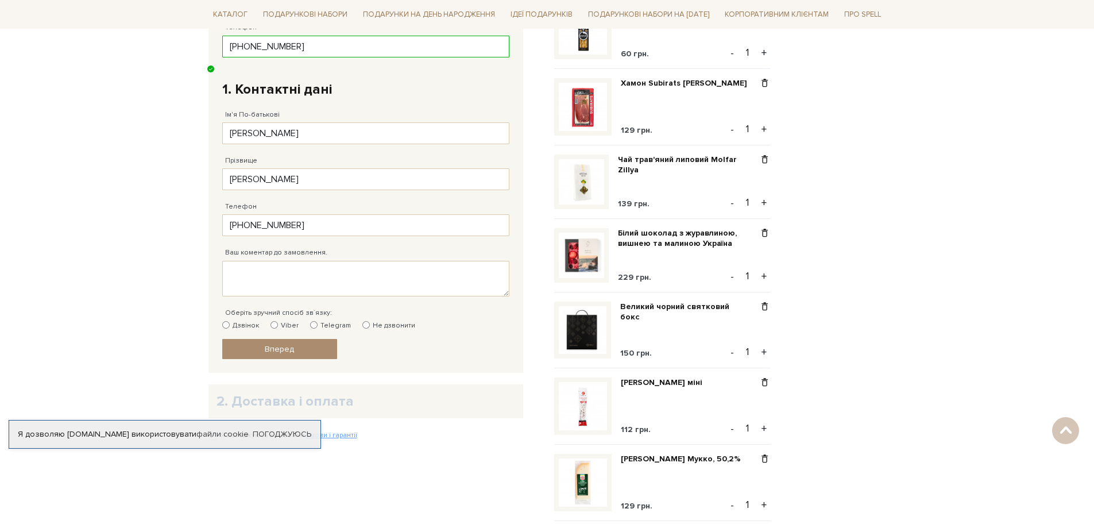
click at [363, 321] on input "Не дзвонити" at bounding box center [365, 324] width 7 height 7
radio input "true"
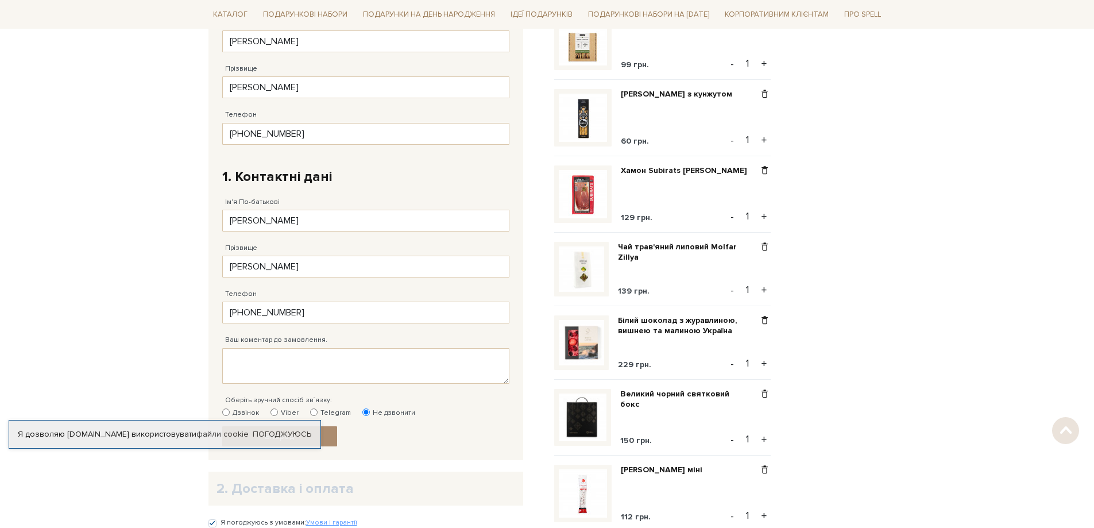
scroll to position [287, 0]
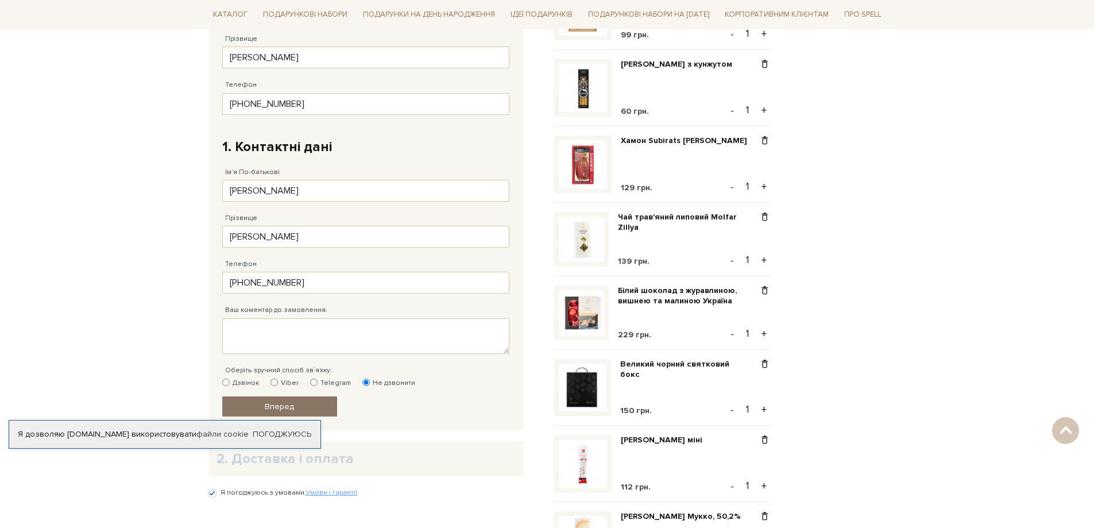
click at [318, 404] on link "Вперед" at bounding box center [279, 406] width 115 height 20
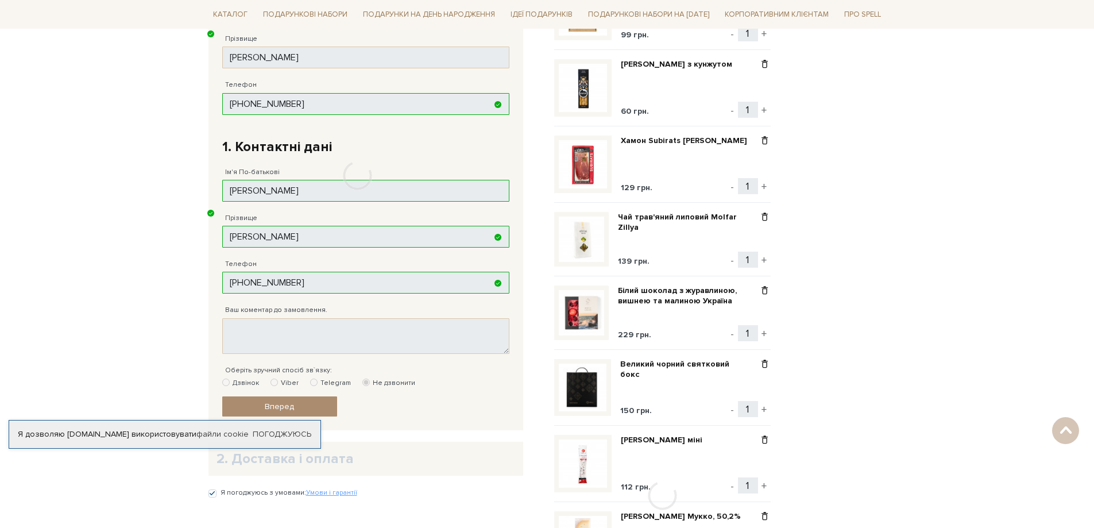
scroll to position [224, 0]
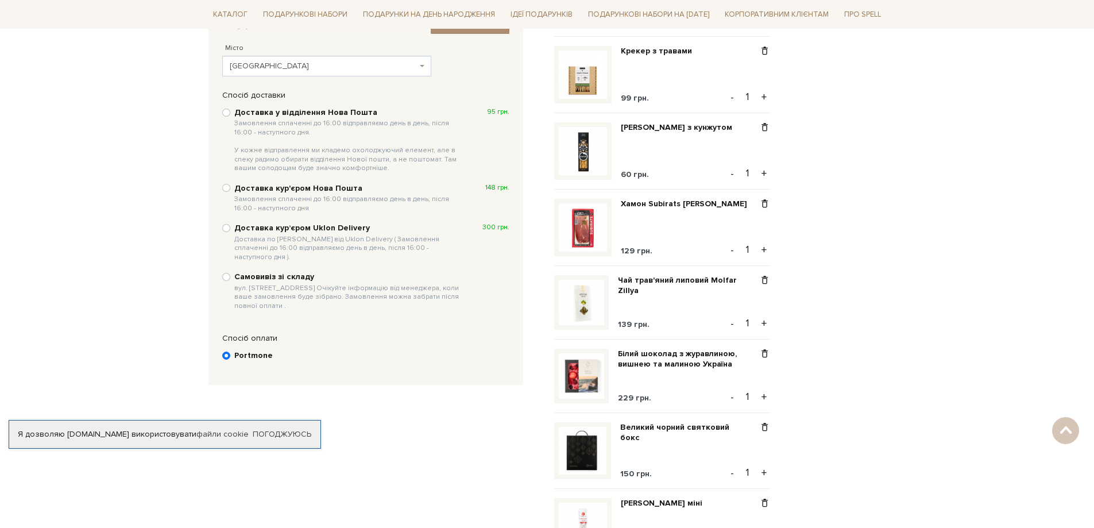
click at [310, 113] on b "Доставка у відділення Нова Пошта Замовлення сплаченні до 16:00 відправляємо ден…" at bounding box center [348, 139] width 229 height 65
click at [230, 113] on input "Доставка у відділення Нова Пошта Замовлення сплаченні до 16:00 відправляємо ден…" at bounding box center [226, 113] width 8 height 8
radio input "true"
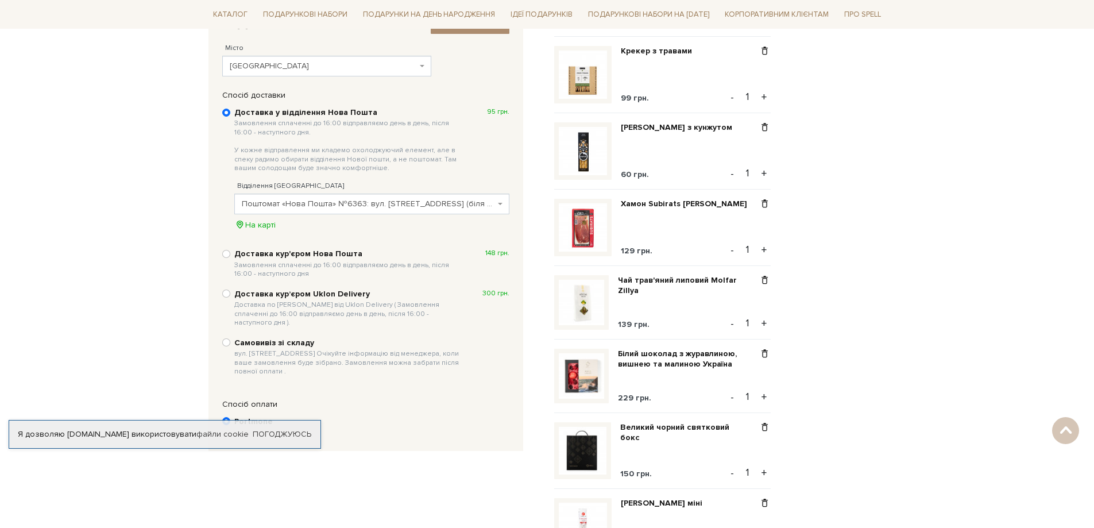
click at [384, 203] on span "Поштомат «Нова Пошта» №6363: вул. Ладозька, 18 (біля аптеки «АНЦ»)" at bounding box center [368, 203] width 253 height 11
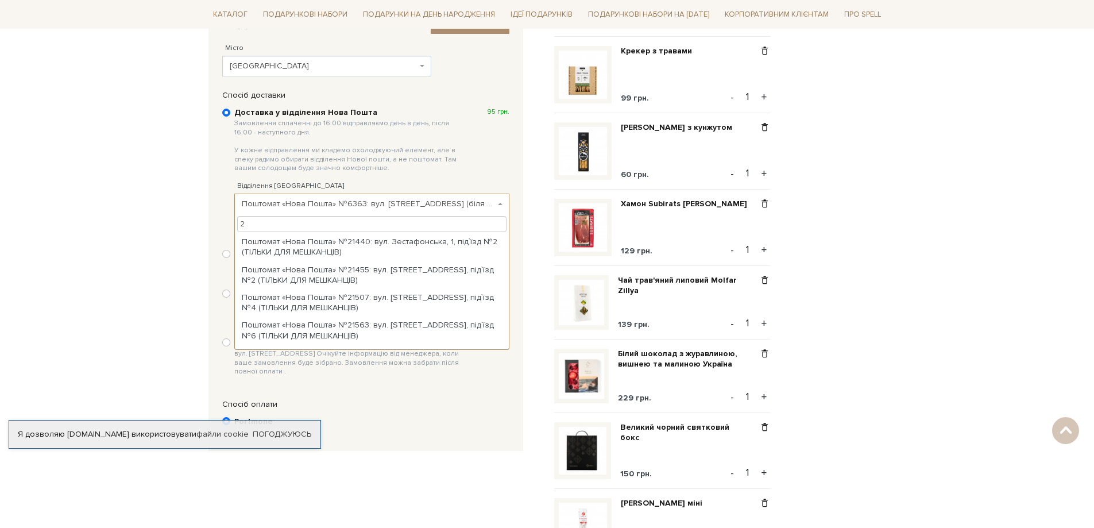
scroll to position [0, 0]
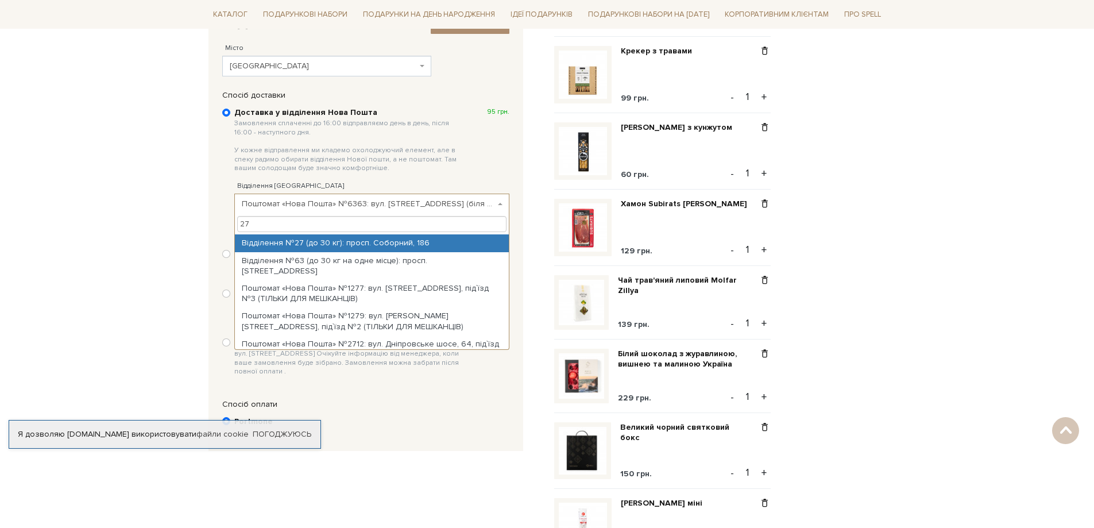
type input "27"
select select "Відділення №27 (до 30 кг): просп. Соборний, 186"
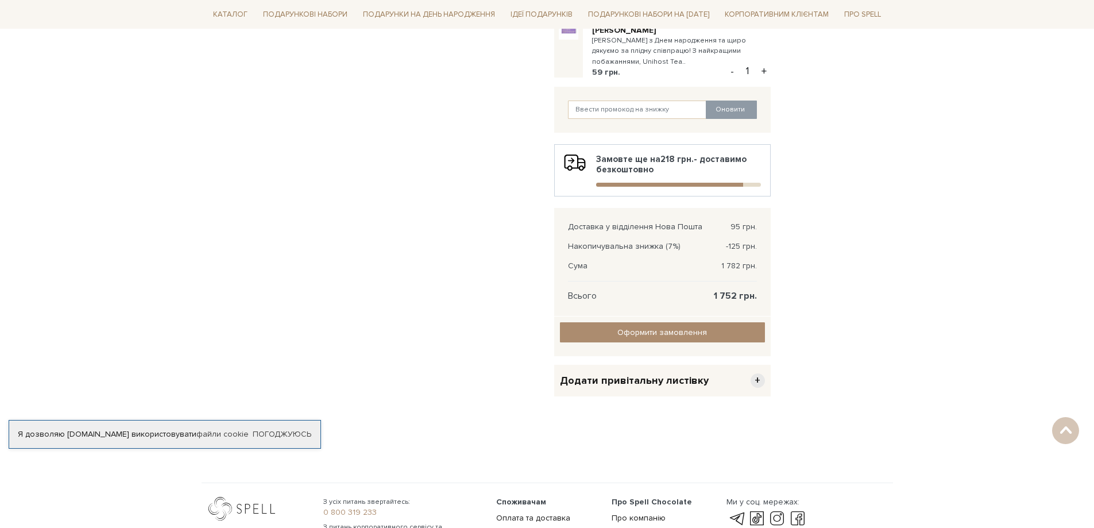
scroll to position [1085, 0]
click at [640, 118] on input "text" at bounding box center [637, 108] width 139 height 18
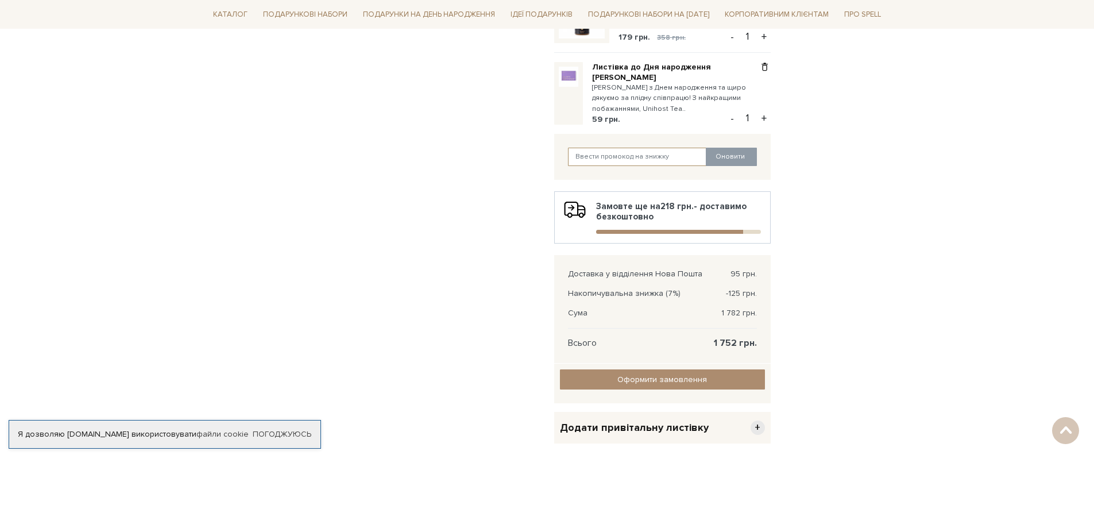
scroll to position [970, 0]
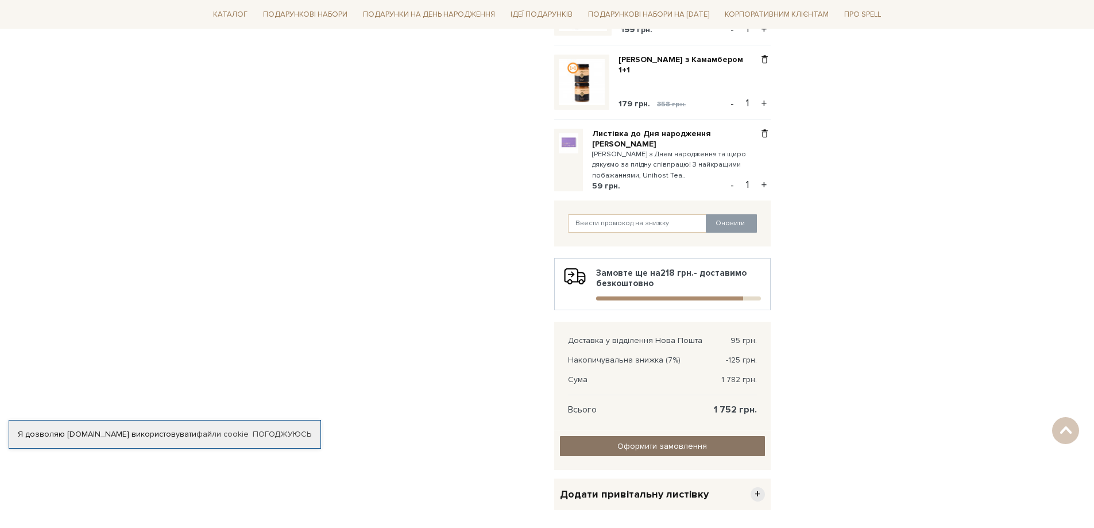
click at [690, 456] on input "Оформити замовлення" at bounding box center [662, 446] width 205 height 20
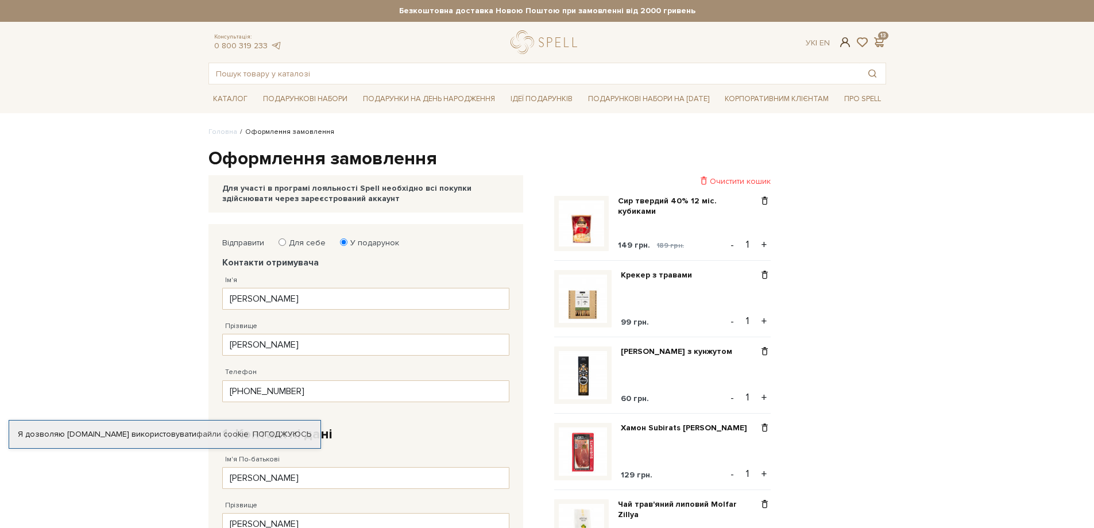
click at [846, 39] on span at bounding box center [845, 42] width 14 height 12
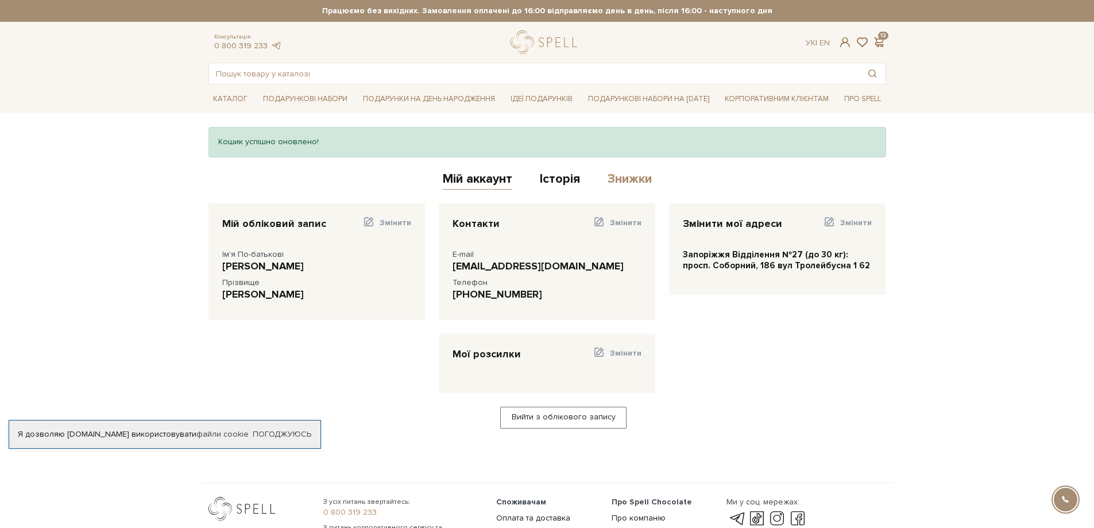
click at [640, 176] on link "Знижки" at bounding box center [629, 180] width 44 height 19
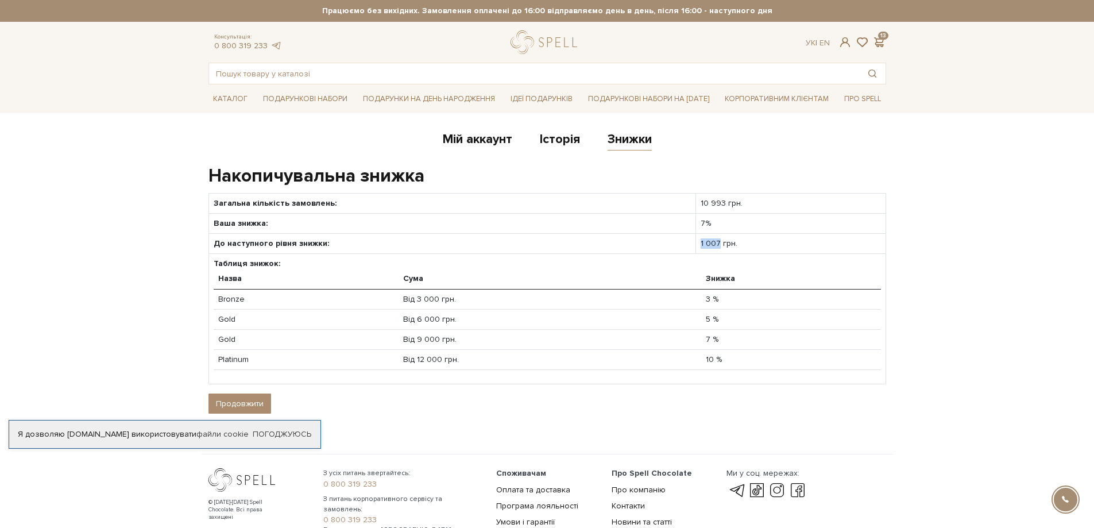
drag, startPoint x: 718, startPoint y: 242, endPoint x: 697, endPoint y: 242, distance: 21.3
click at [697, 242] on td "1 007 грн." at bounding box center [790, 244] width 190 height 20
drag, startPoint x: 703, startPoint y: 224, endPoint x: 690, endPoint y: 223, distance: 13.3
click at [690, 223] on tr "Ваша знижка: 7%" at bounding box center [546, 223] width 677 height 20
click at [564, 136] on link "Історія" at bounding box center [560, 140] width 40 height 19
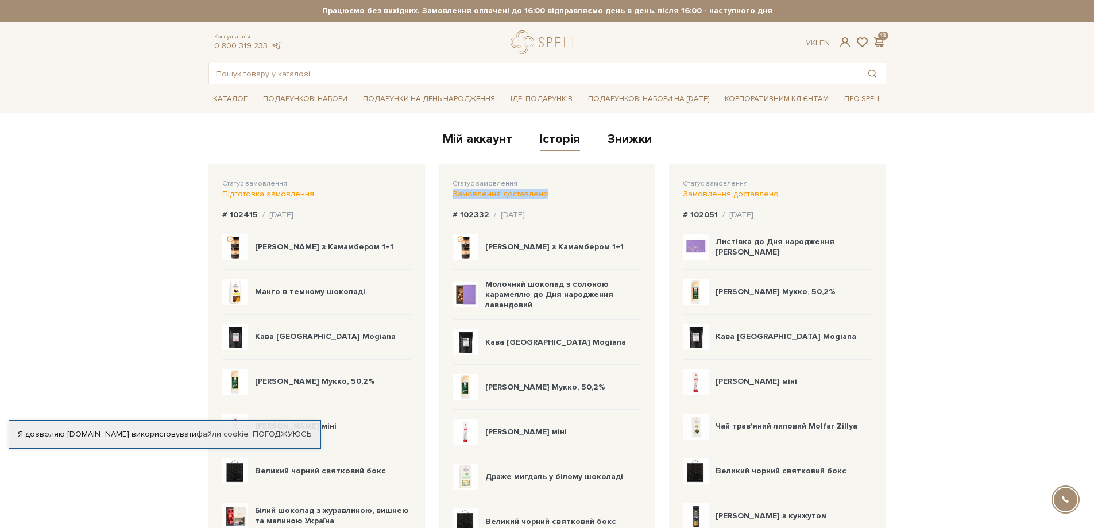
drag, startPoint x: 552, startPoint y: 192, endPoint x: 454, endPoint y: 191, distance: 97.6
click at [454, 191] on div "Замовлення доставлено" at bounding box center [546, 194] width 189 height 10
click at [312, 194] on div "Статус замовлення Підготовка замовлення" at bounding box center [316, 188] width 189 height 21
drag, startPoint x: 450, startPoint y: 192, endPoint x: 529, endPoint y: 194, distance: 79.3
click at [529, 194] on div "Статус замовлення Замовлення доставлено # 102332 / 28.08.2025 Карамель з Камамб…" at bounding box center [547, 507] width 216 height 686
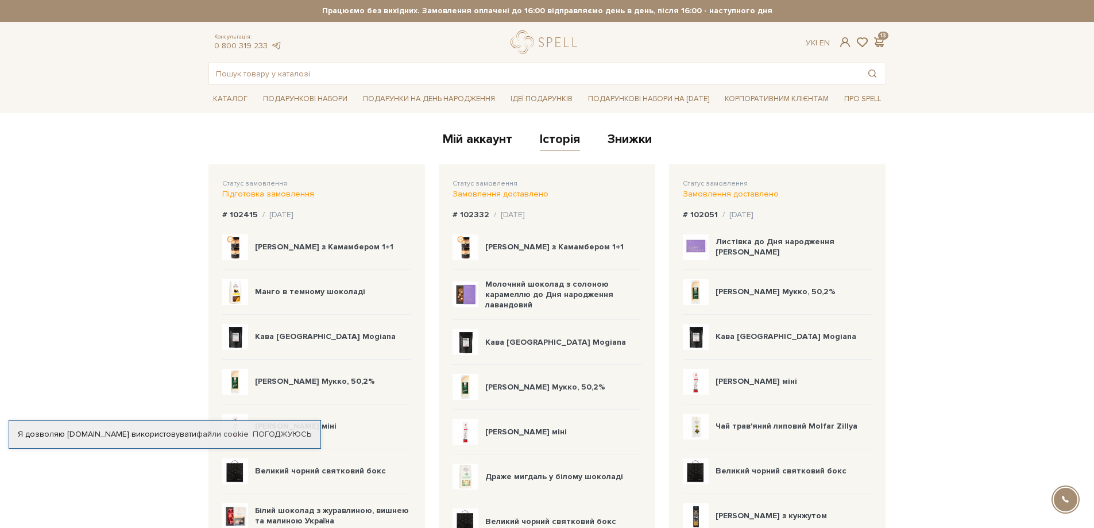
click at [543, 193] on div "Замовлення доставлено" at bounding box center [546, 194] width 189 height 10
drag, startPoint x: 537, startPoint y: 195, endPoint x: 459, endPoint y: 193, distance: 77.5
click at [459, 193] on div "Замовлення доставлено" at bounding box center [546, 194] width 189 height 10
drag, startPoint x: 313, startPoint y: 194, endPoint x: 224, endPoint y: 191, distance: 89.6
click at [224, 191] on div "Підготовка замовлення" at bounding box center [316, 194] width 189 height 10
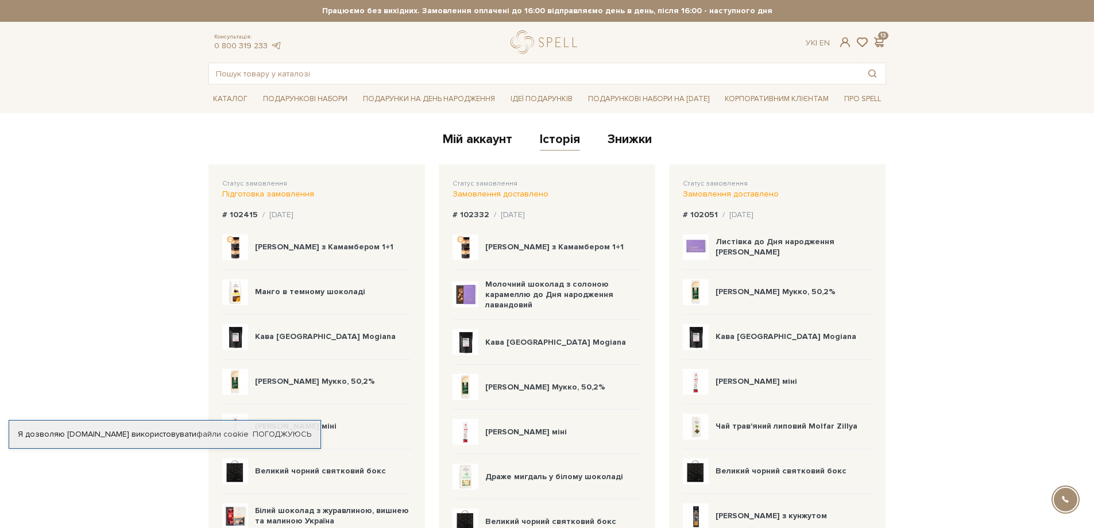
click at [364, 191] on div "Підготовка замовлення" at bounding box center [316, 194] width 189 height 10
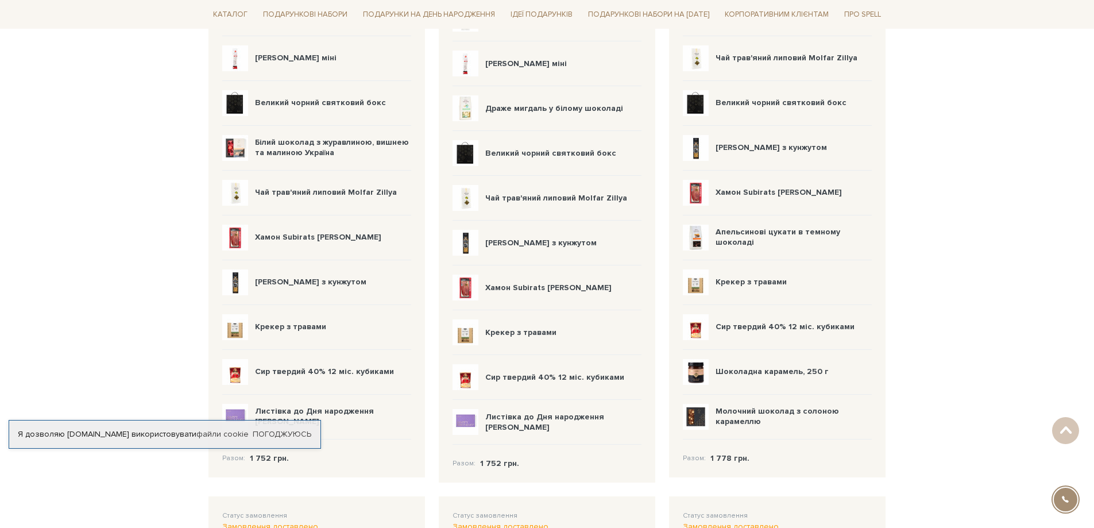
scroll to position [402, 0]
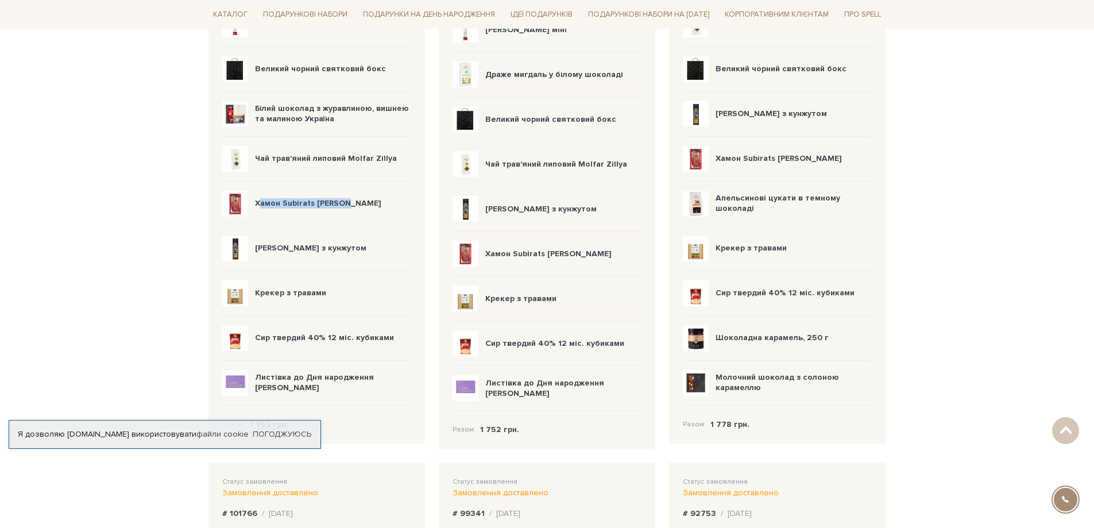
drag, startPoint x: 353, startPoint y: 203, endPoint x: 258, endPoint y: 202, distance: 94.7
click at [258, 202] on div "Хамон Subirats [PERSON_NAME]" at bounding box center [316, 203] width 189 height 45
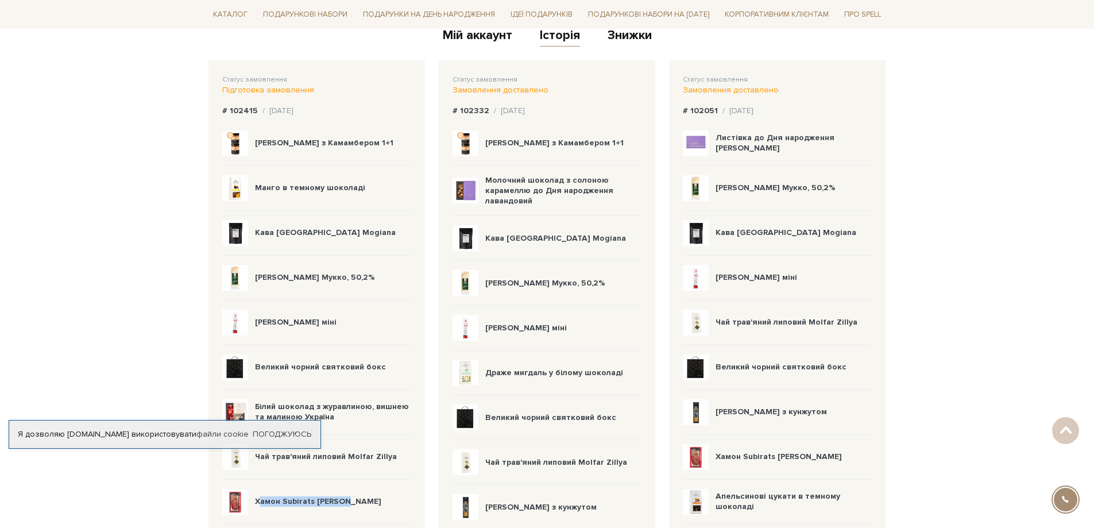
scroll to position [0, 0]
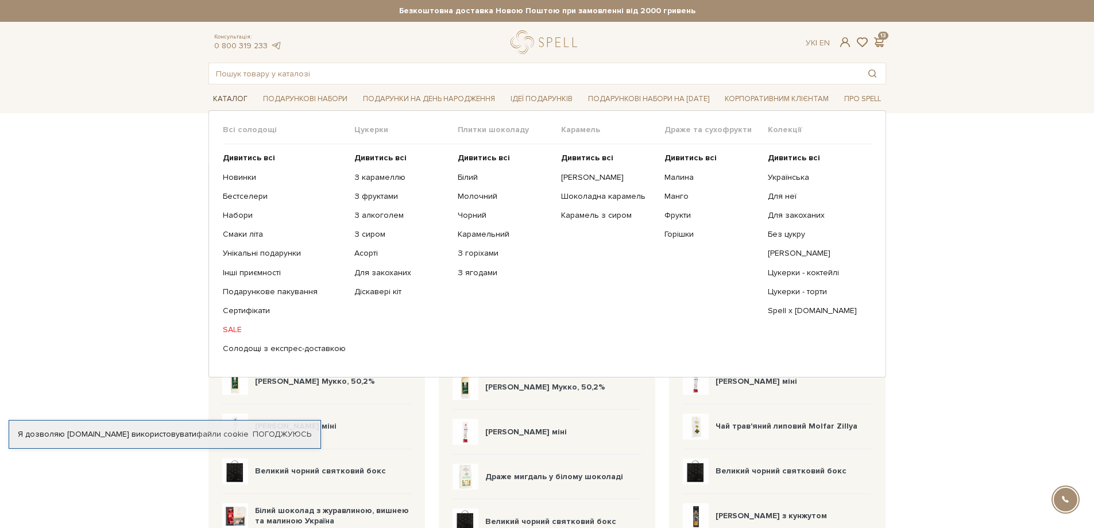
click at [239, 96] on link "Каталог" at bounding box center [230, 99] width 44 height 18
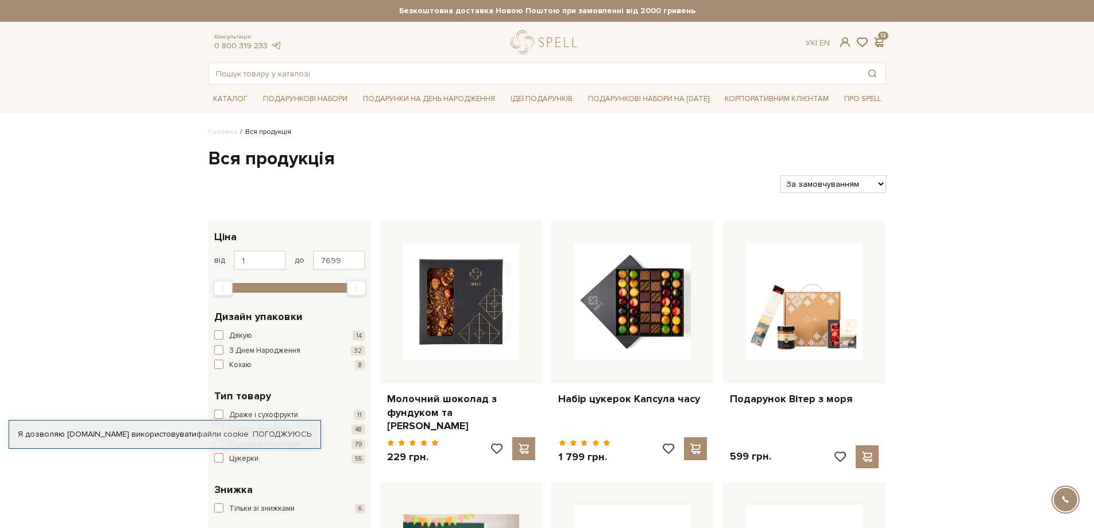
click at [855, 181] on select "За замовчуванням За Ціною (зростання) За Ціною (зменшення) Новинки За популярні…" at bounding box center [832, 184] width 105 height 18
select select "[URL][DOMAIN_NAME]"
click at [780, 175] on select "За замовчуванням За Ціною (зростання) За Ціною (зменшення) Новинки За популярні…" at bounding box center [832, 184] width 105 height 18
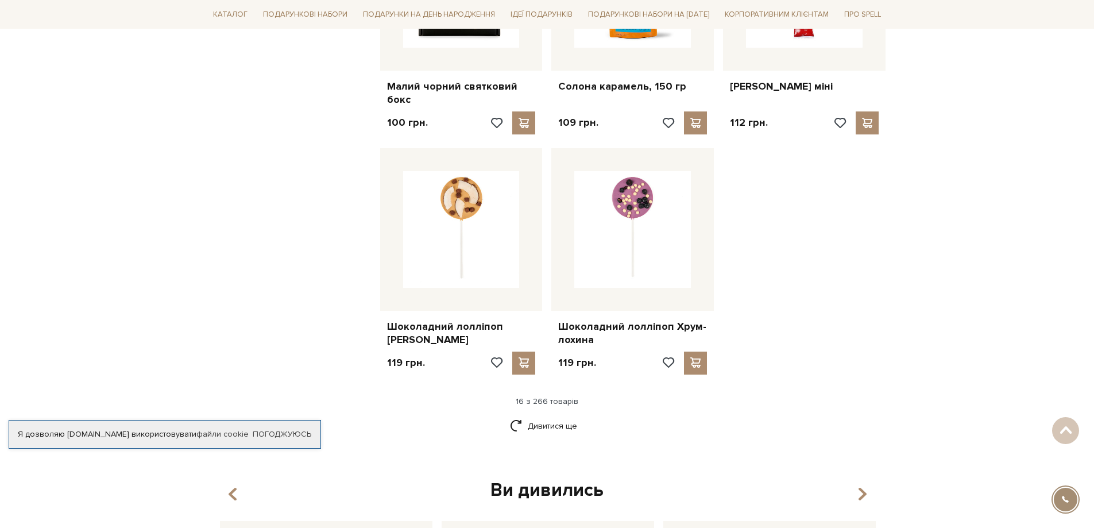
scroll to position [1263, 0]
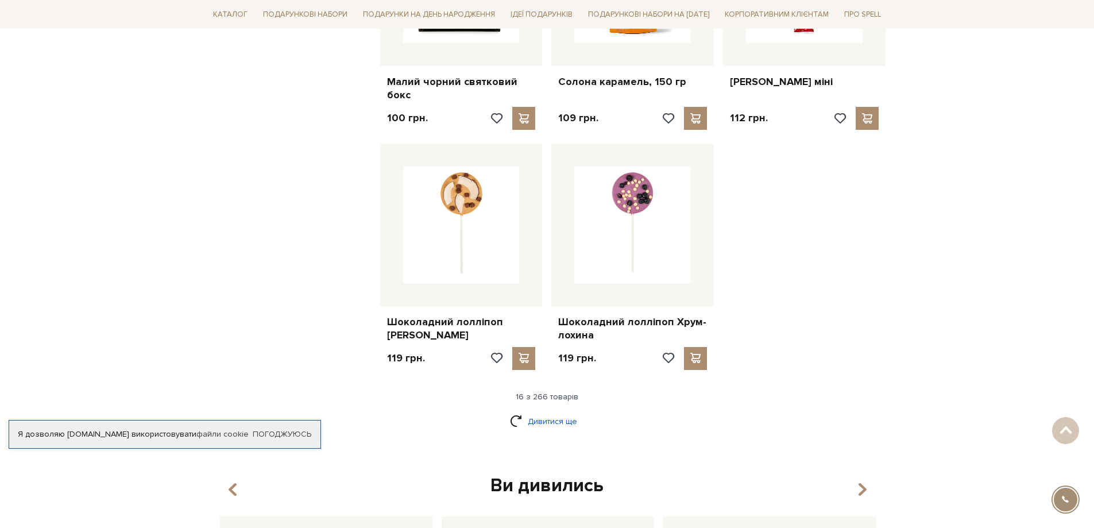
click at [571, 411] on link "Дивитися ще" at bounding box center [547, 421] width 75 height 20
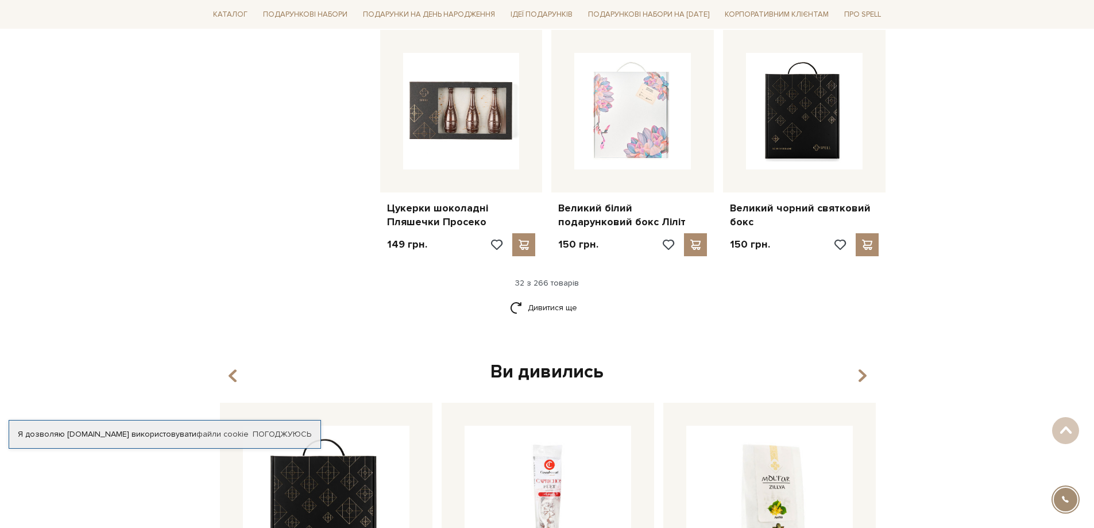
scroll to position [2641, 0]
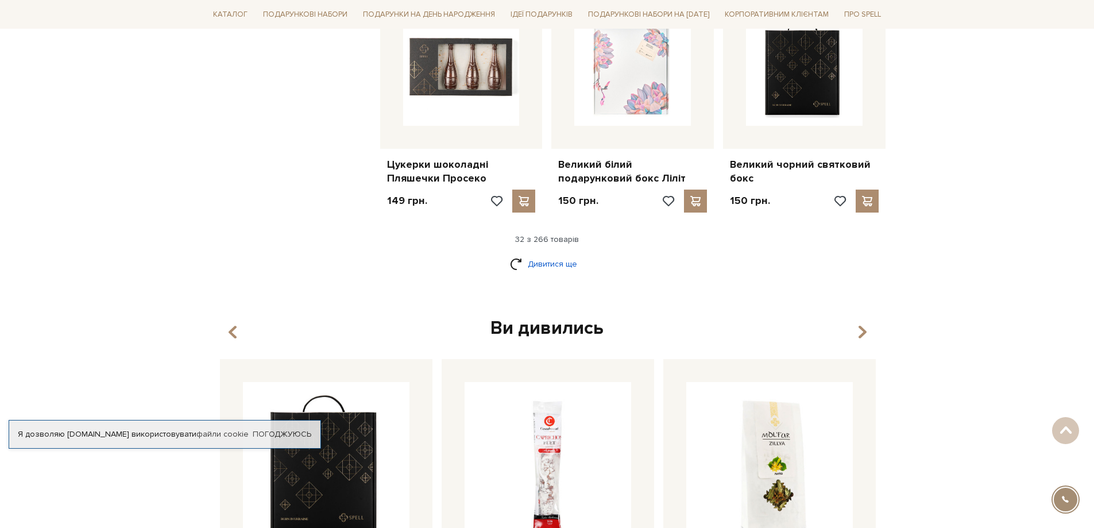
click at [553, 254] on link "Дивитися ще" at bounding box center [547, 264] width 75 height 20
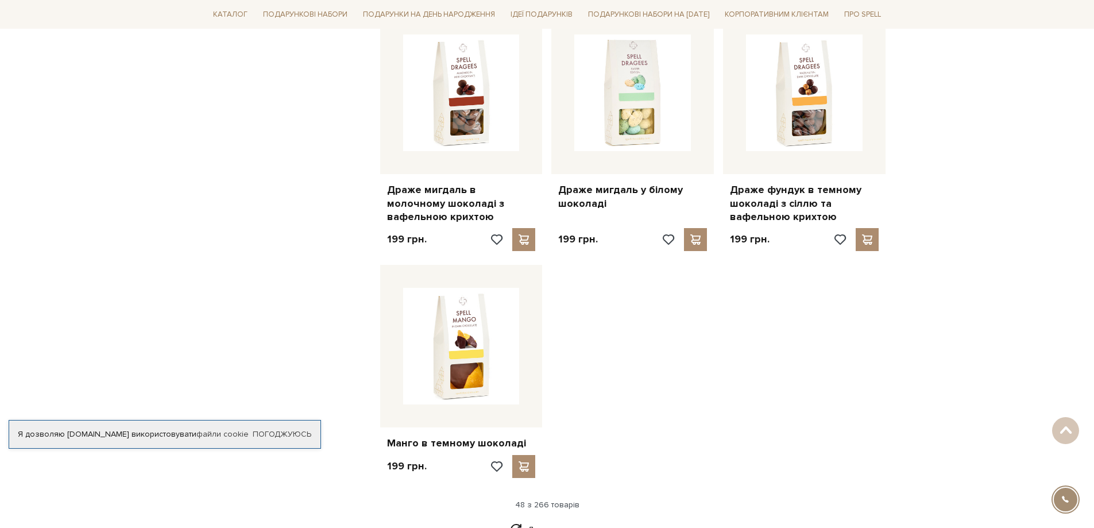
scroll to position [3847, 0]
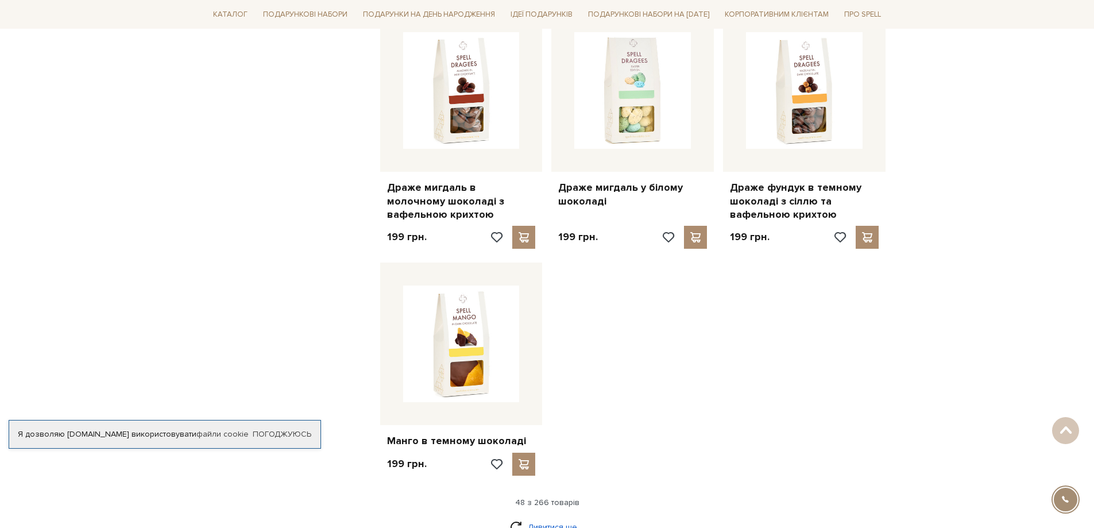
click at [560, 517] on link "Дивитися ще" at bounding box center [547, 527] width 75 height 20
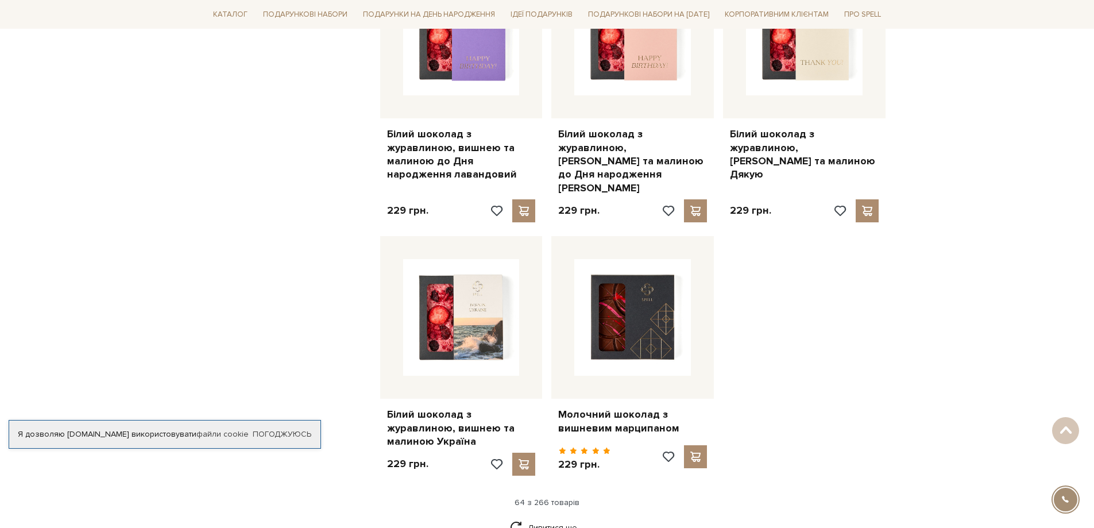
scroll to position [5167, 0]
click at [563, 517] on link "Дивитися ще" at bounding box center [547, 527] width 75 height 20
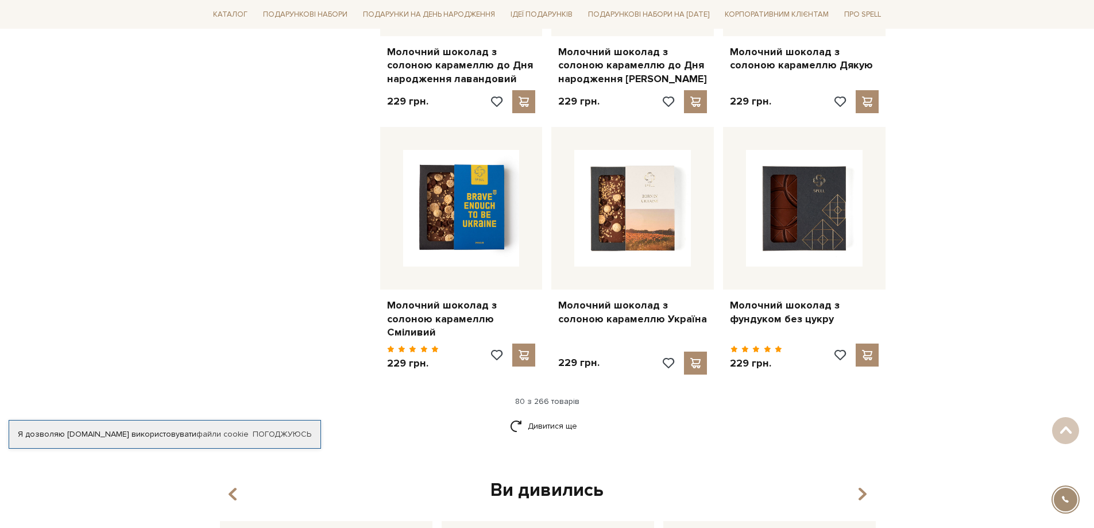
scroll to position [6603, 0]
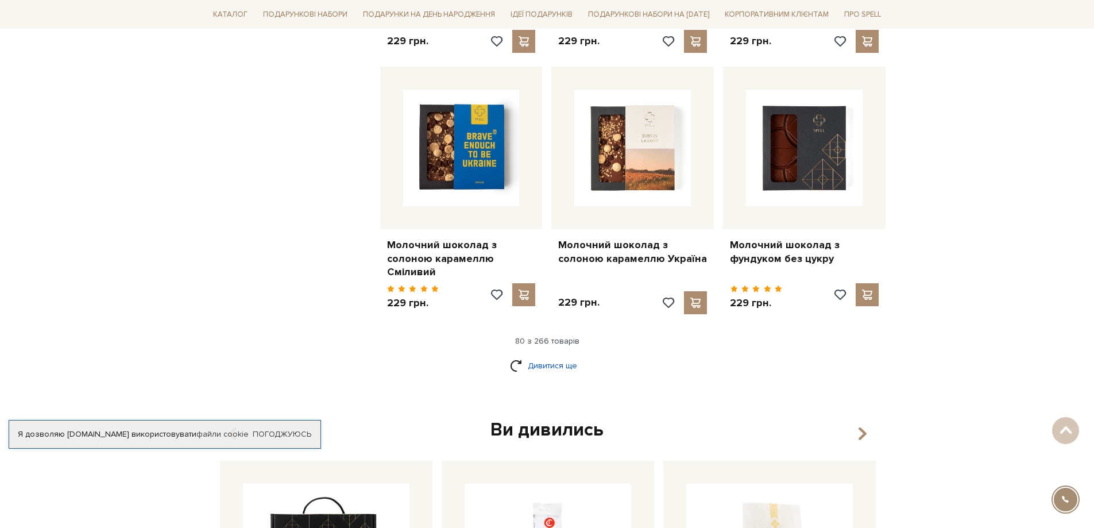
click at [562, 355] on link "Дивитися ще" at bounding box center [547, 365] width 75 height 20
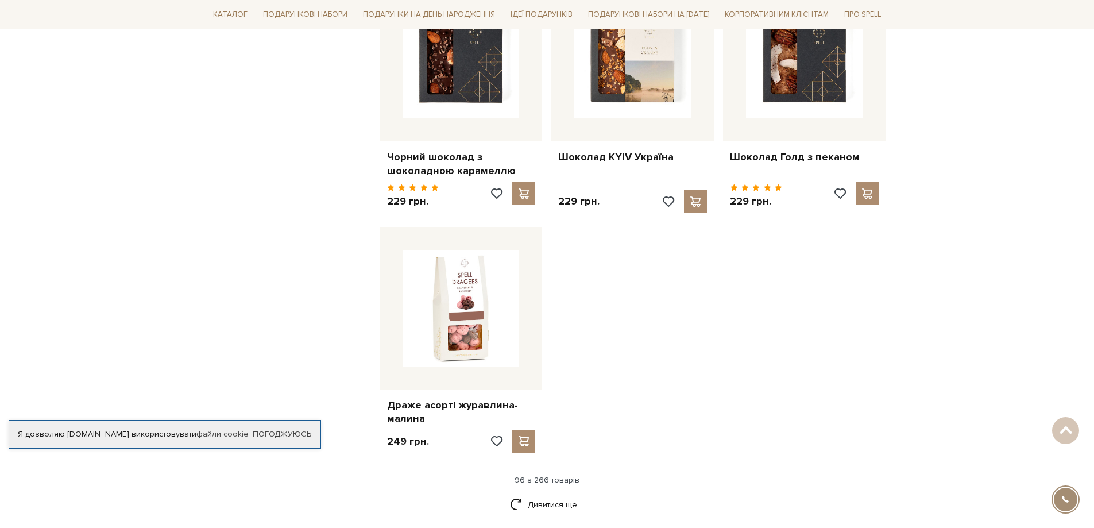
scroll to position [8038, 0]
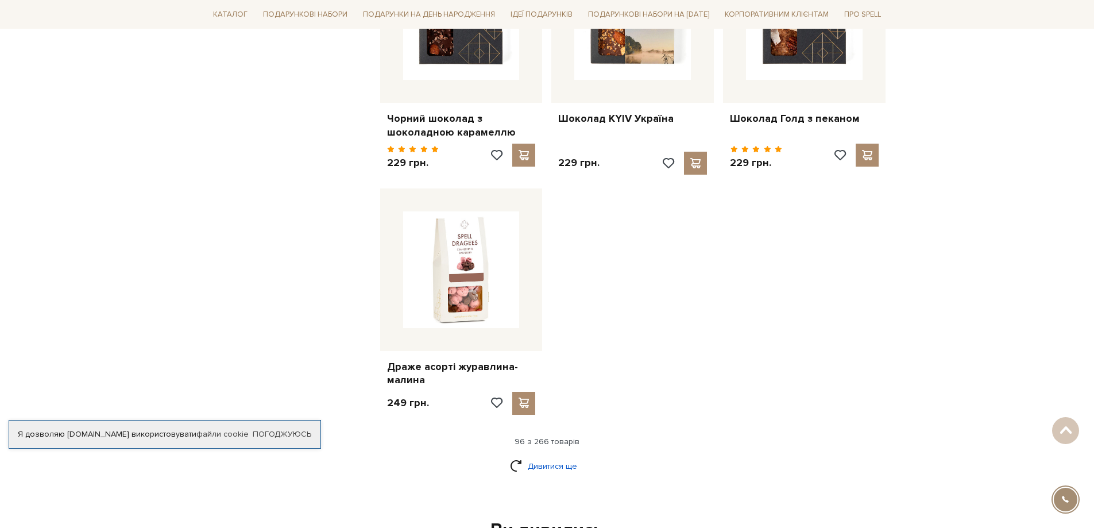
click at [563, 456] on link "Дивитися ще" at bounding box center [547, 466] width 75 height 20
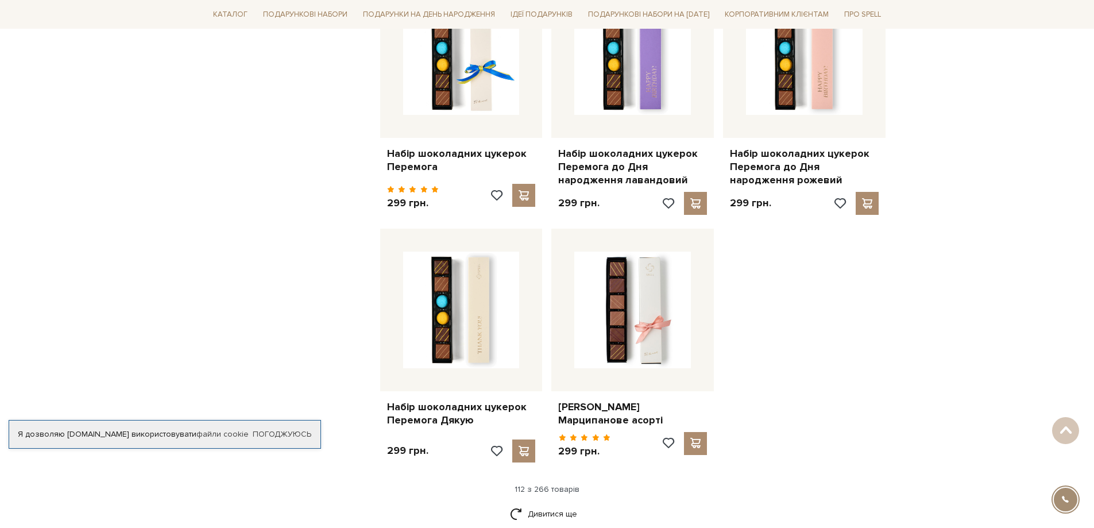
scroll to position [9244, 0]
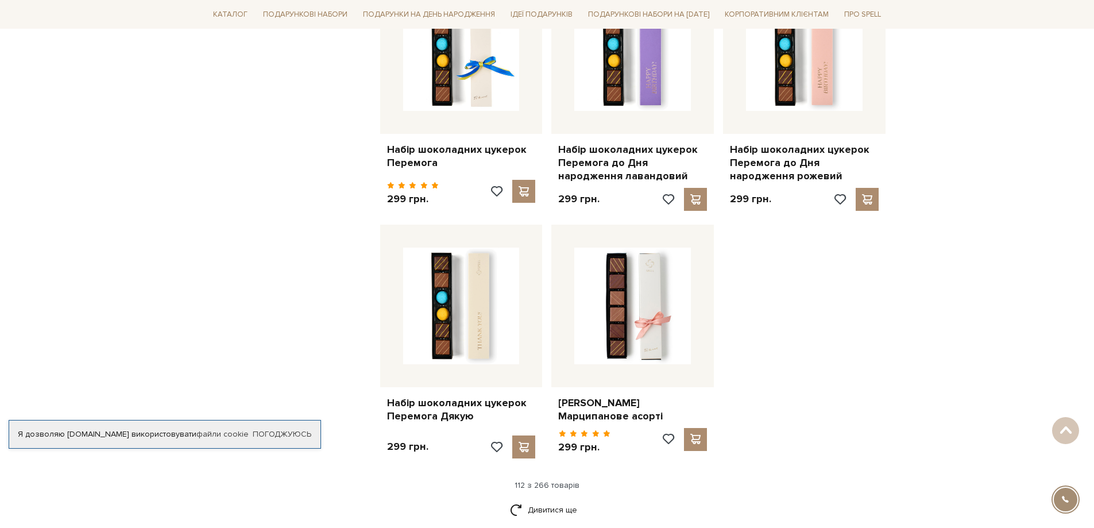
click at [543, 500] on link "Дивитися ще" at bounding box center [547, 510] width 75 height 20
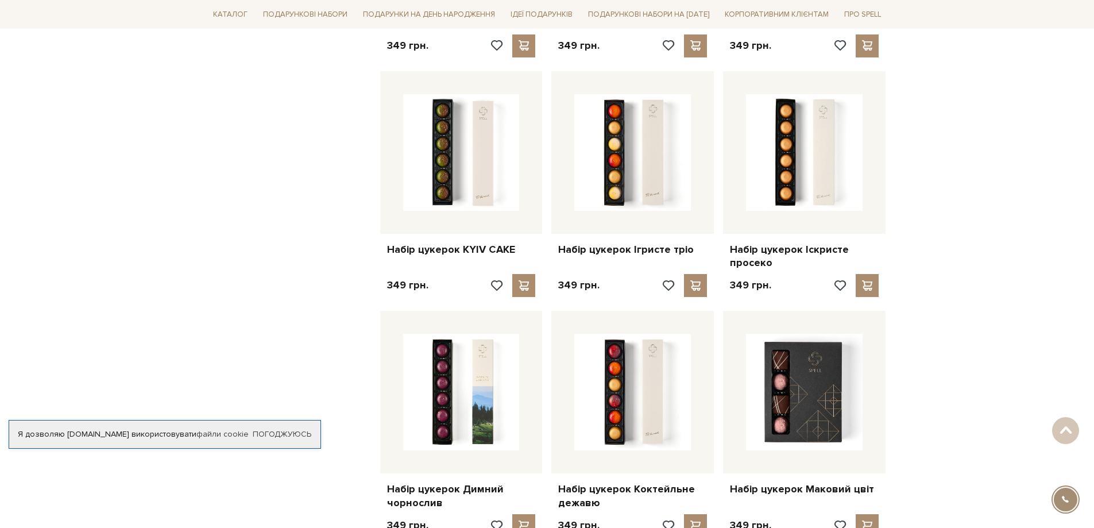
scroll to position [10450, 0]
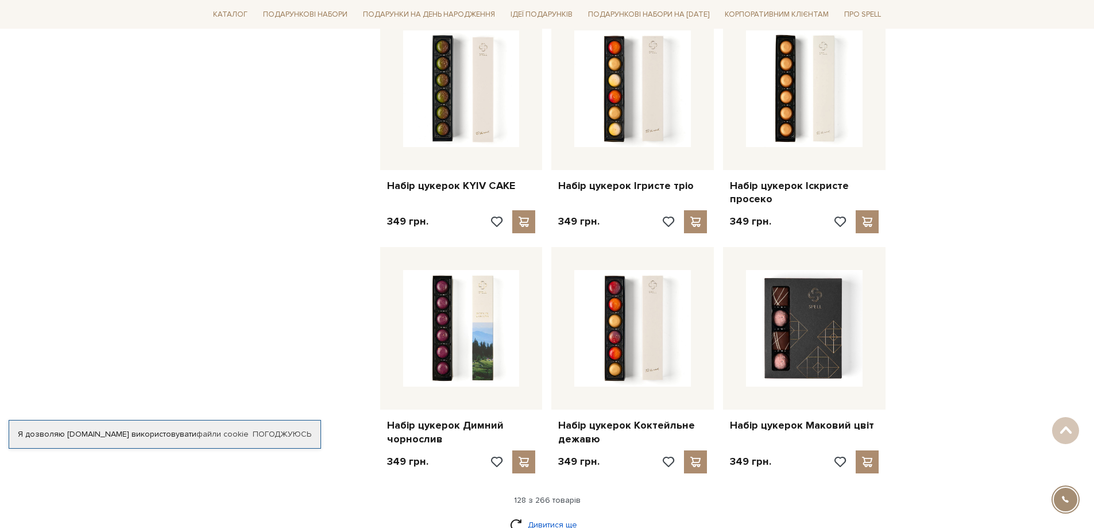
click at [554, 514] on link "Дивитися ще" at bounding box center [547, 524] width 75 height 20
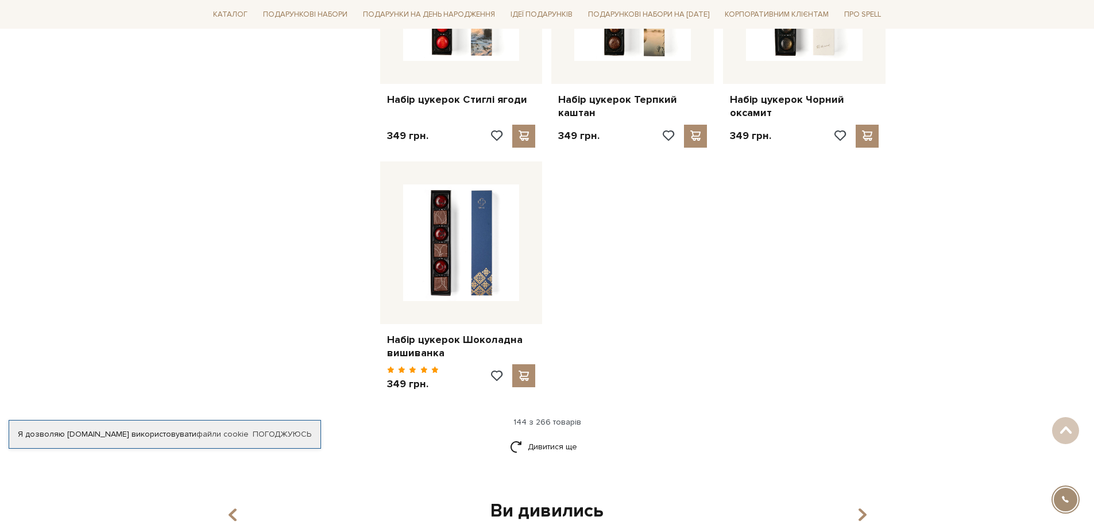
scroll to position [12057, 0]
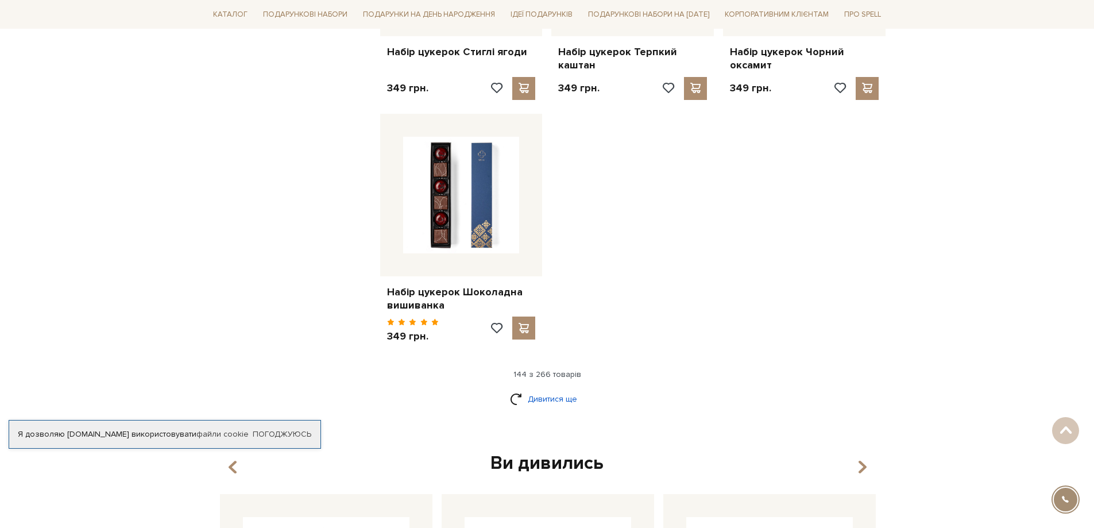
click at [543, 389] on link "Дивитися ще" at bounding box center [547, 399] width 75 height 20
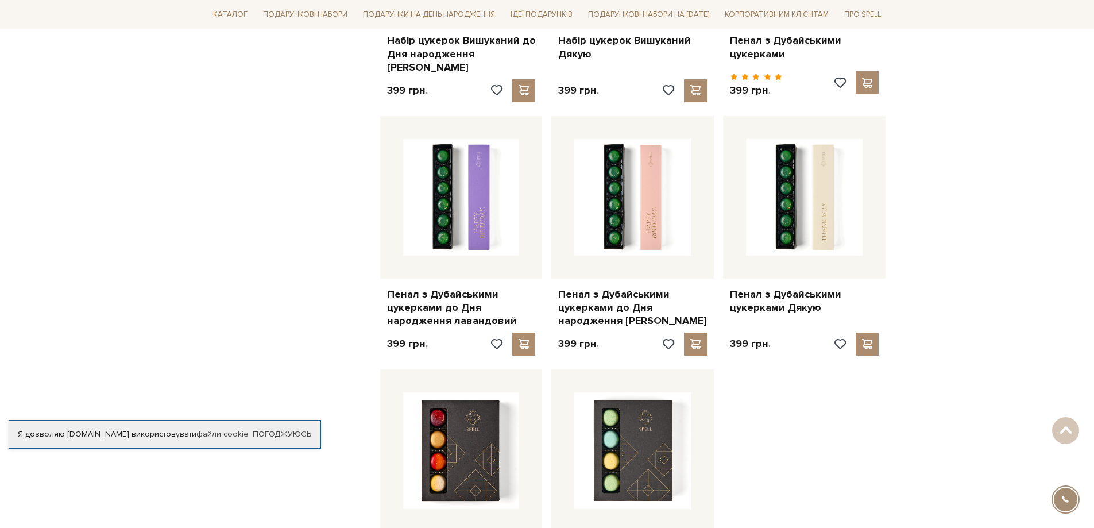
scroll to position [13148, 0]
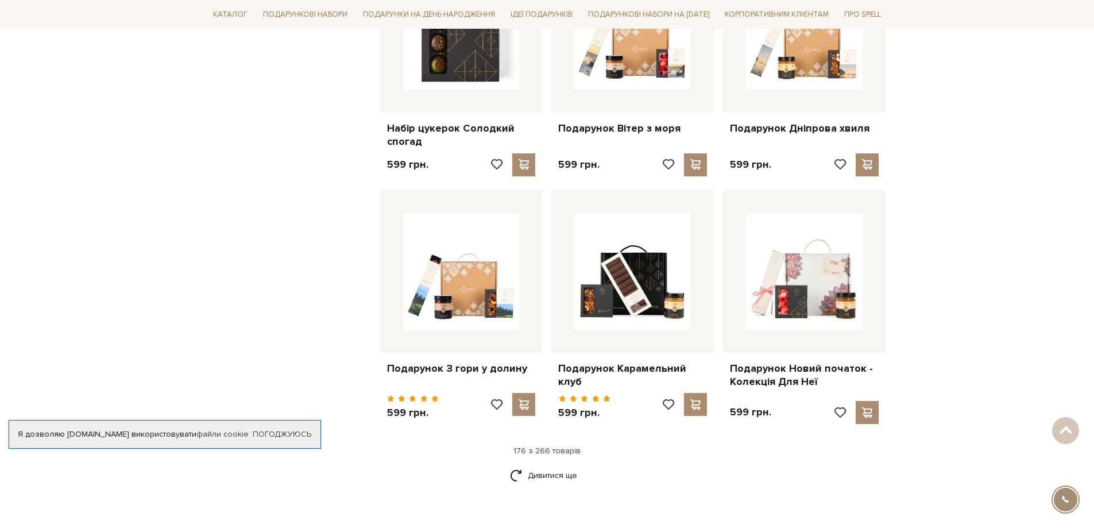
scroll to position [14469, 0]
click at [568, 464] on link "Дивитися ще" at bounding box center [547, 474] width 75 height 20
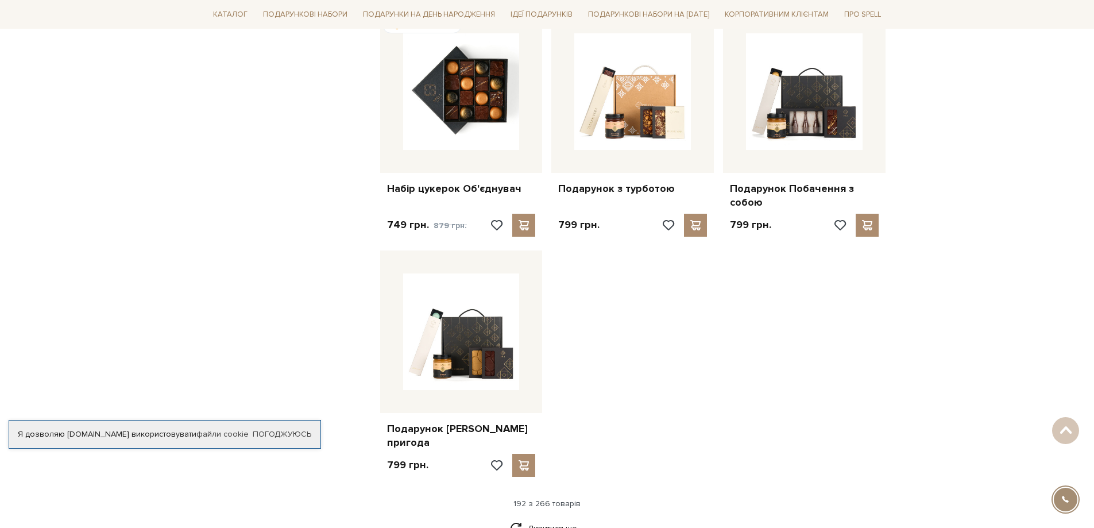
scroll to position [15904, 0]
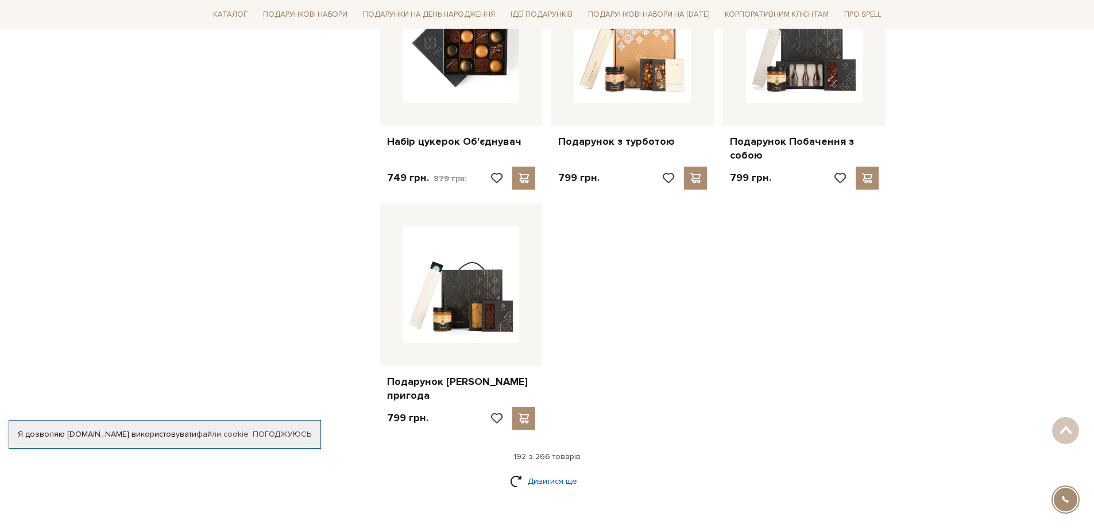
click at [570, 471] on link "Дивитися ще" at bounding box center [547, 481] width 75 height 20
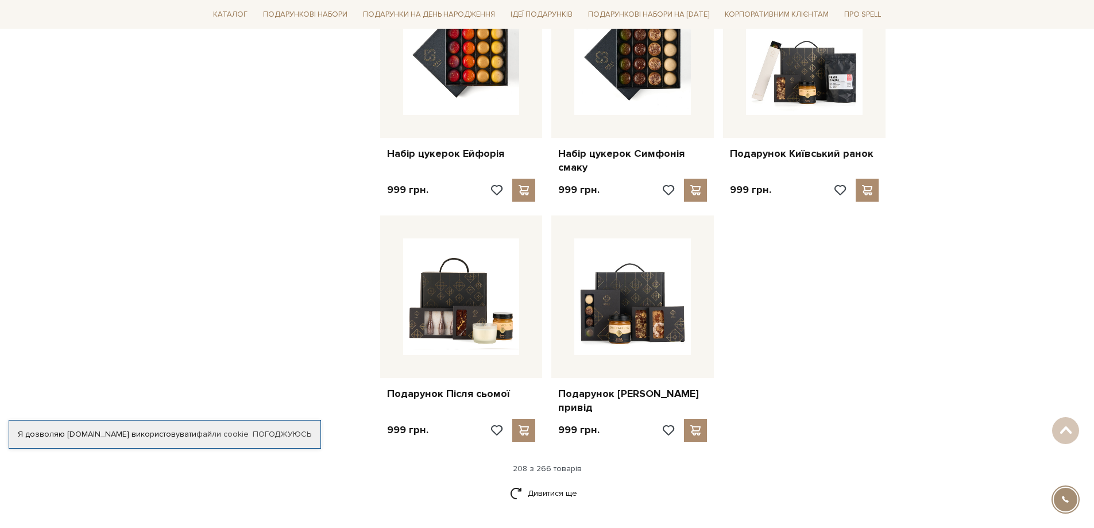
scroll to position [17110, 0]
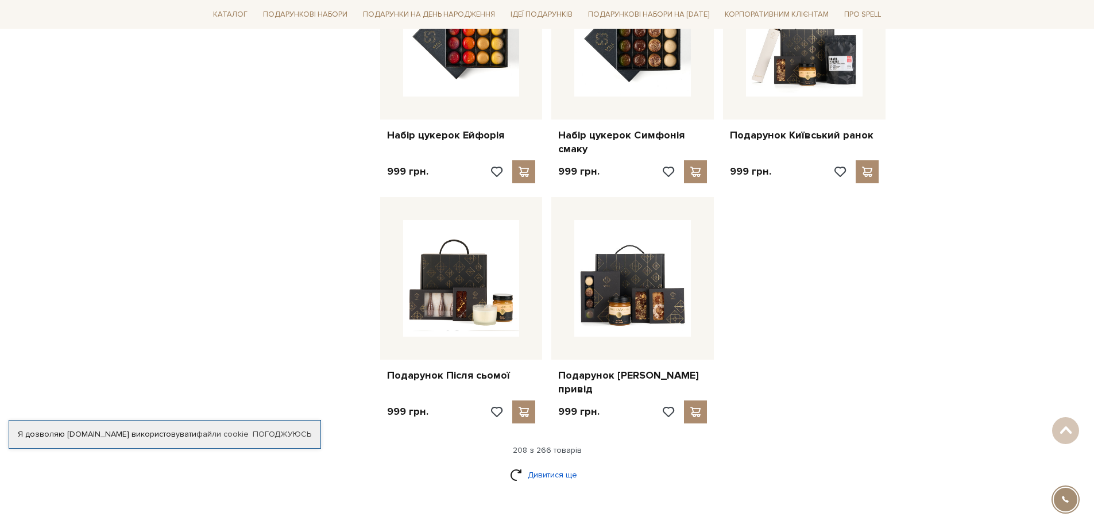
click at [566, 464] on link "Дивитися ще" at bounding box center [547, 474] width 75 height 20
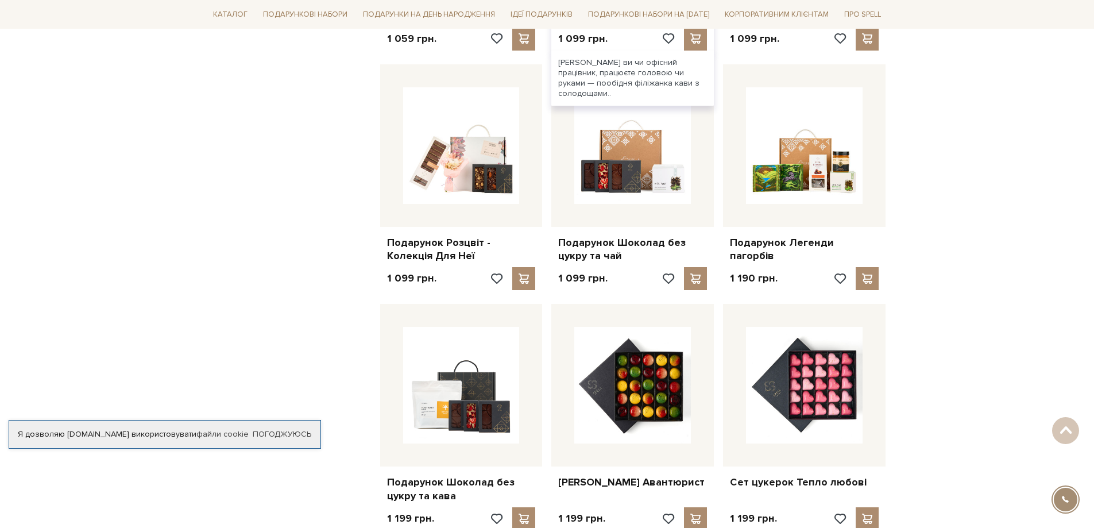
scroll to position [18201, 0]
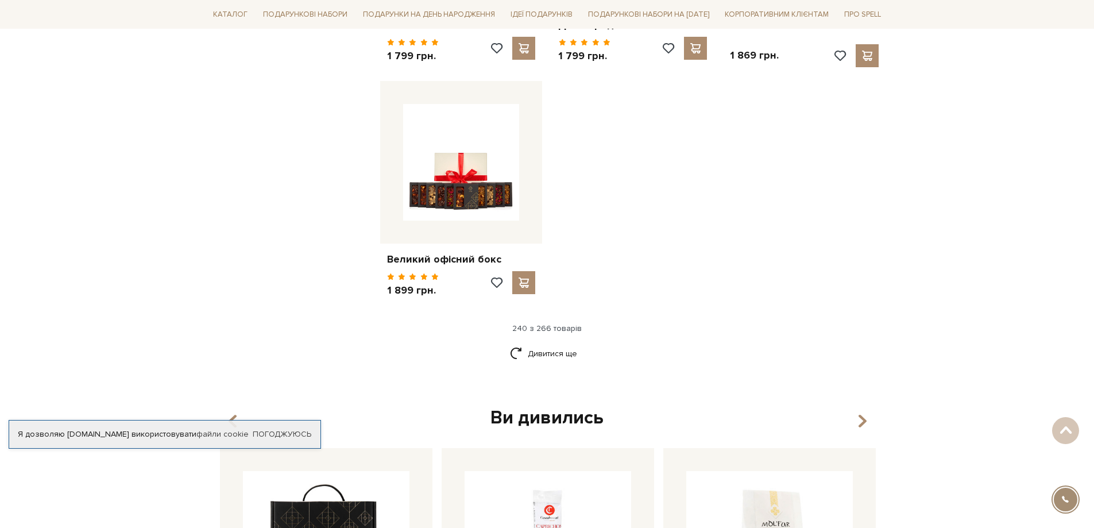
scroll to position [19923, 0]
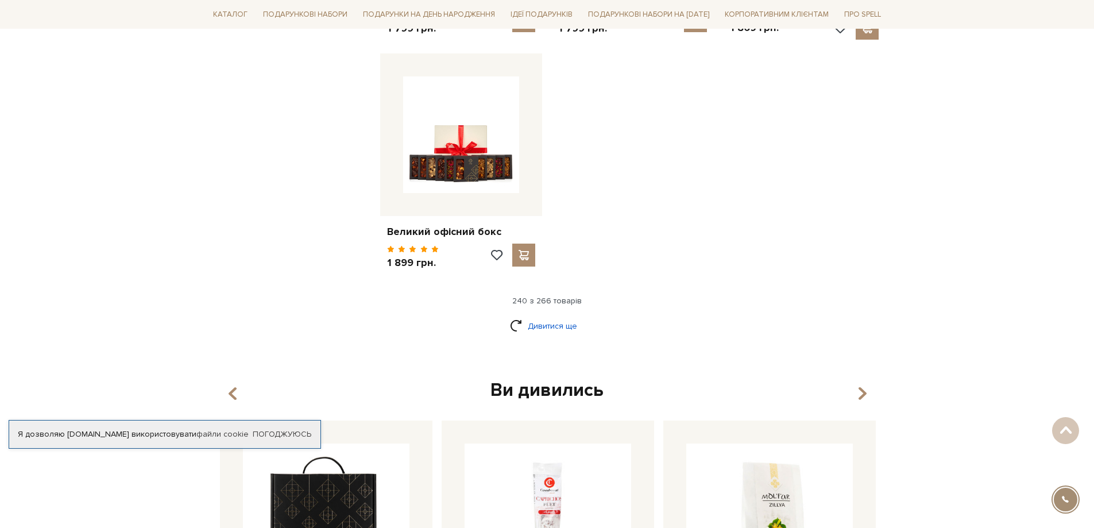
click at [559, 316] on link "Дивитися ще" at bounding box center [547, 326] width 75 height 20
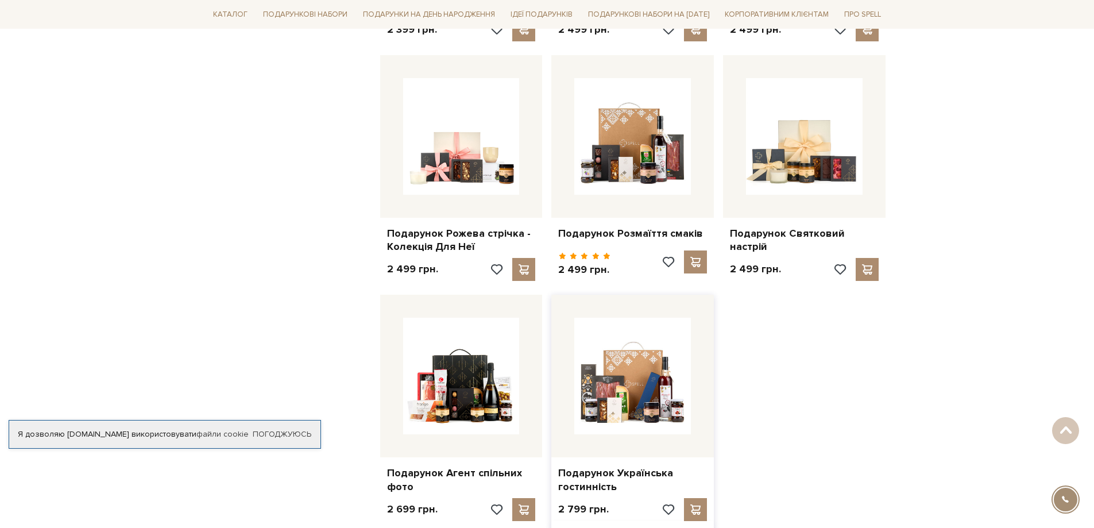
scroll to position [20899, 0]
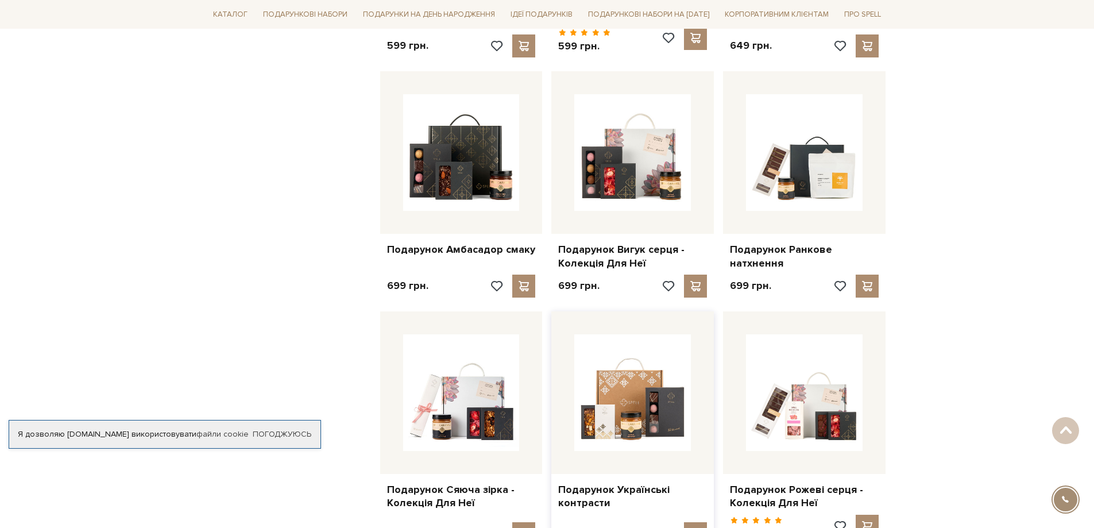
scroll to position [15502, 0]
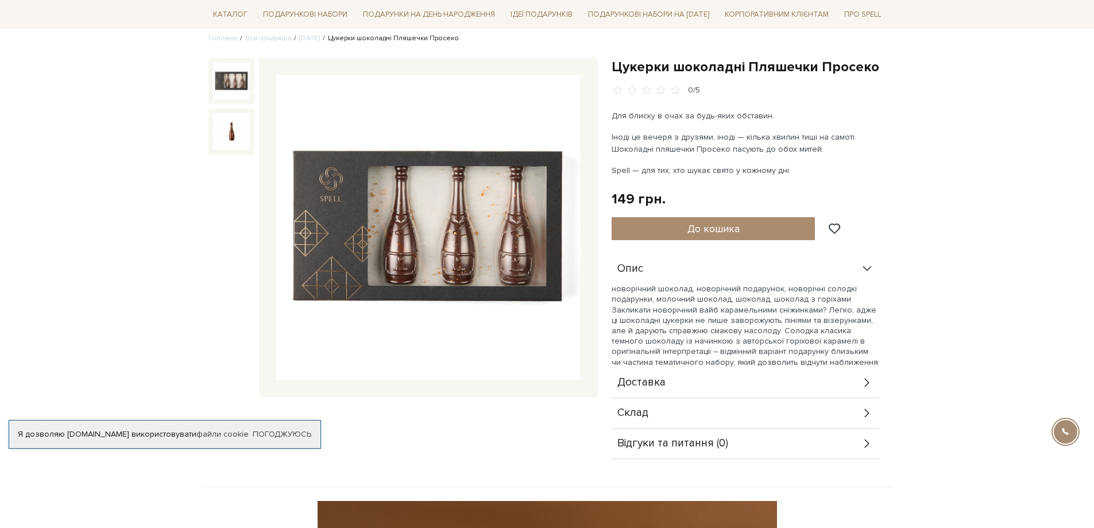
scroll to position [172, 0]
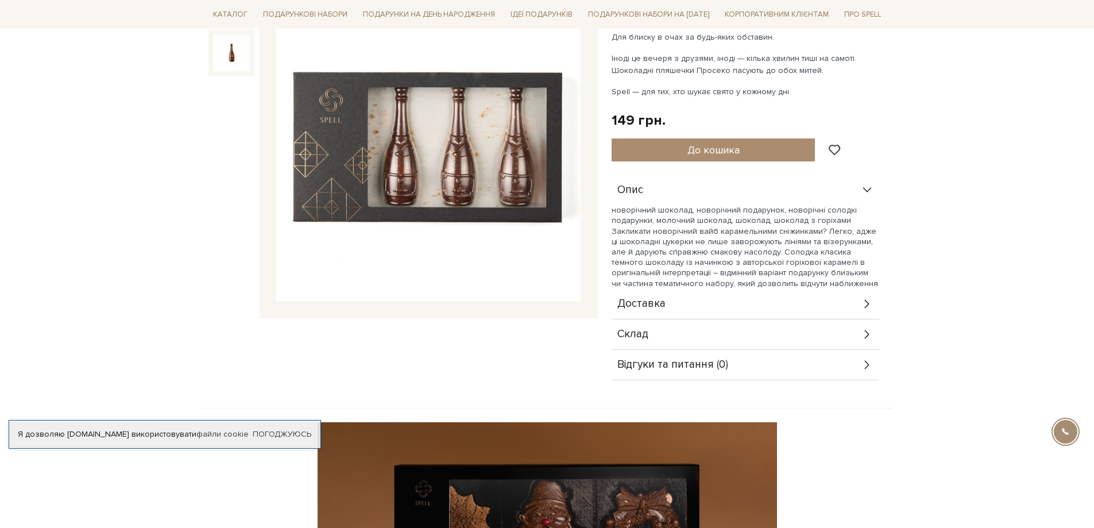
click at [663, 335] on div "Склад" at bounding box center [745, 334] width 268 height 30
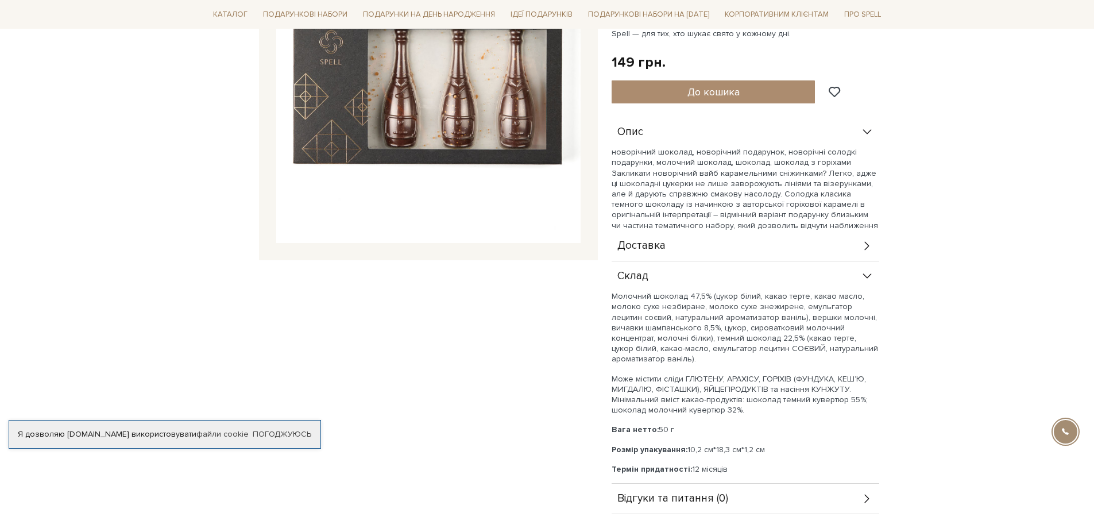
scroll to position [230, 0]
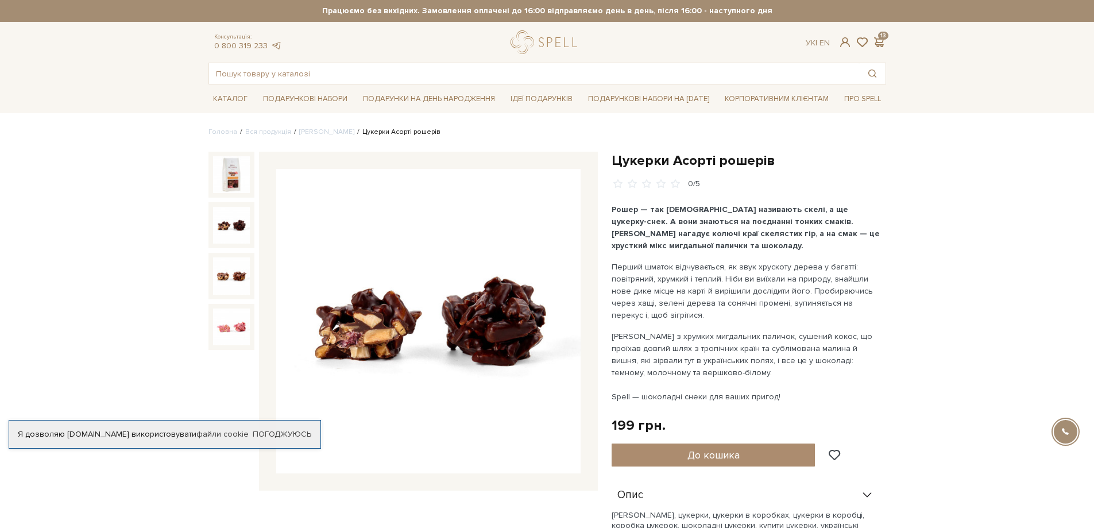
click at [230, 229] on img at bounding box center [231, 225] width 37 height 37
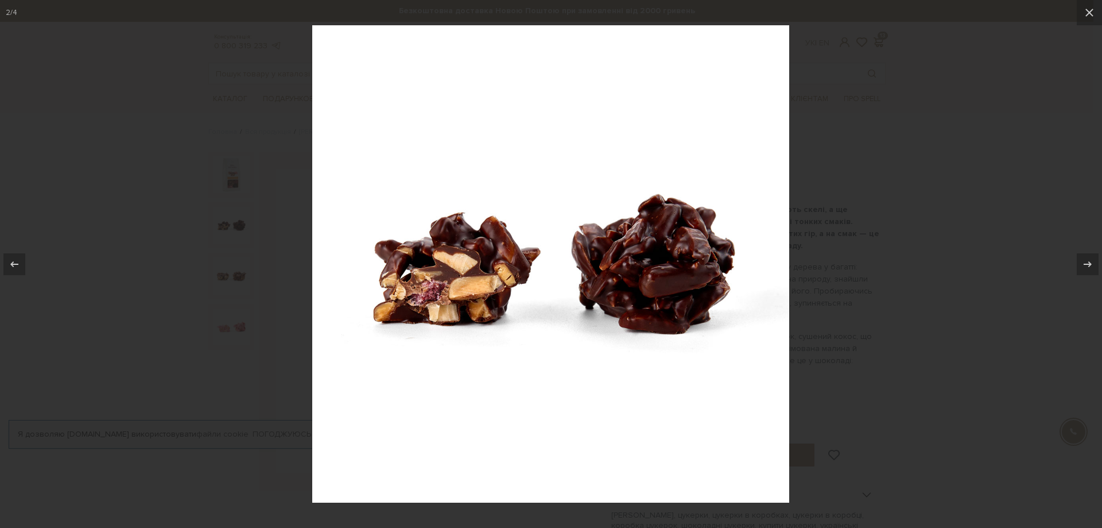
click at [840, 199] on div at bounding box center [551, 264] width 1102 height 528
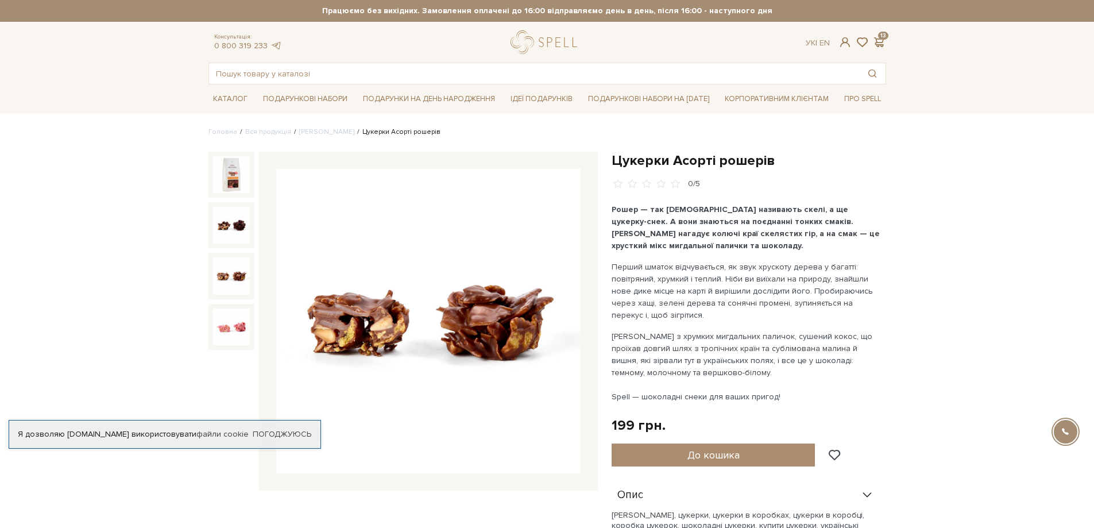
click at [235, 274] on img at bounding box center [231, 275] width 37 height 37
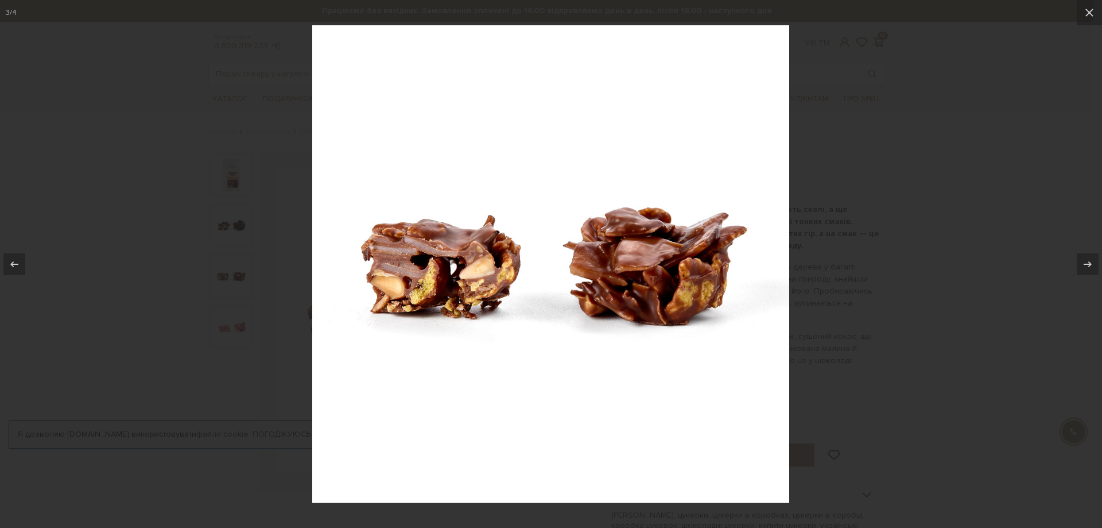
click at [911, 223] on div at bounding box center [551, 264] width 1102 height 528
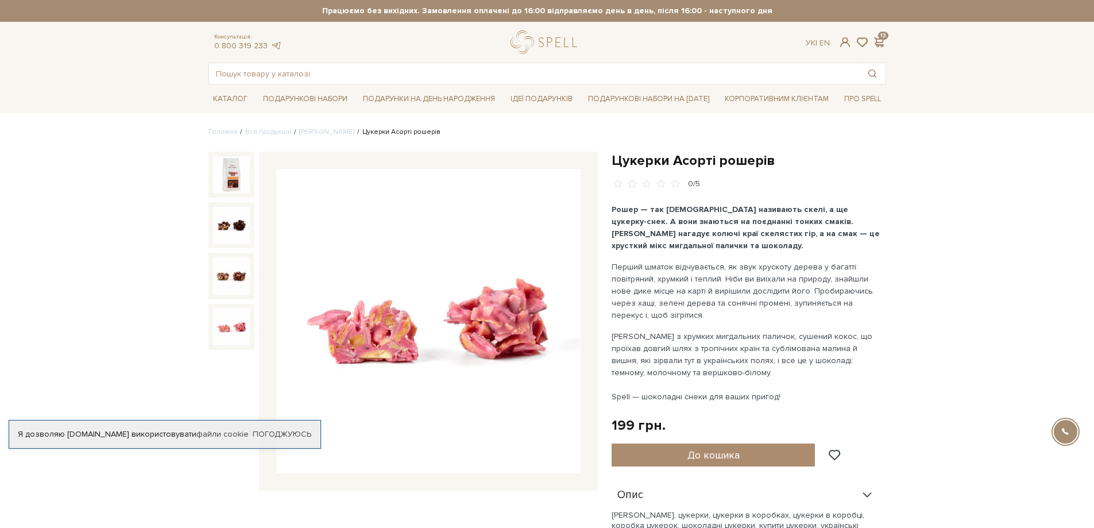
click at [238, 323] on img at bounding box center [231, 326] width 37 height 37
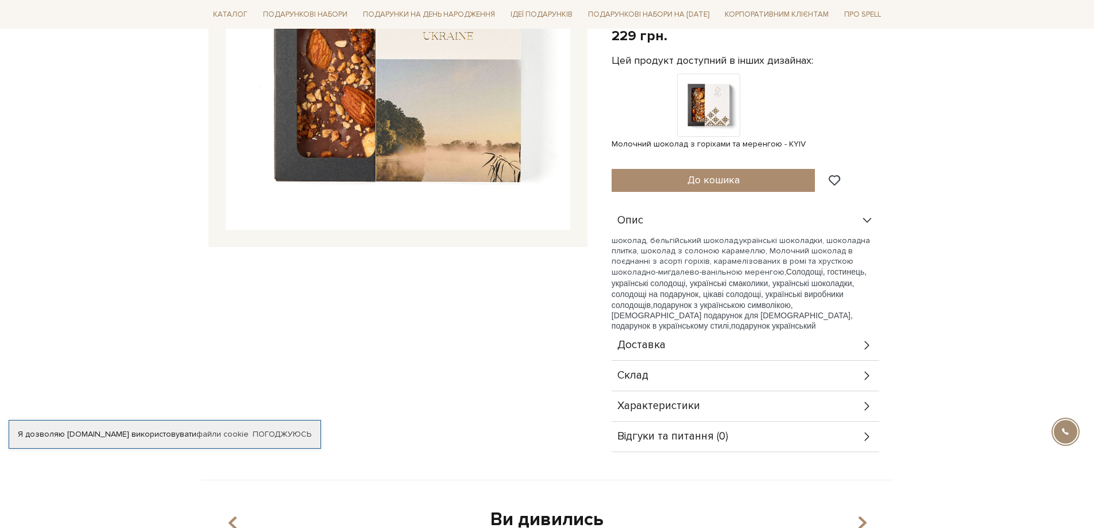
scroll to position [344, 0]
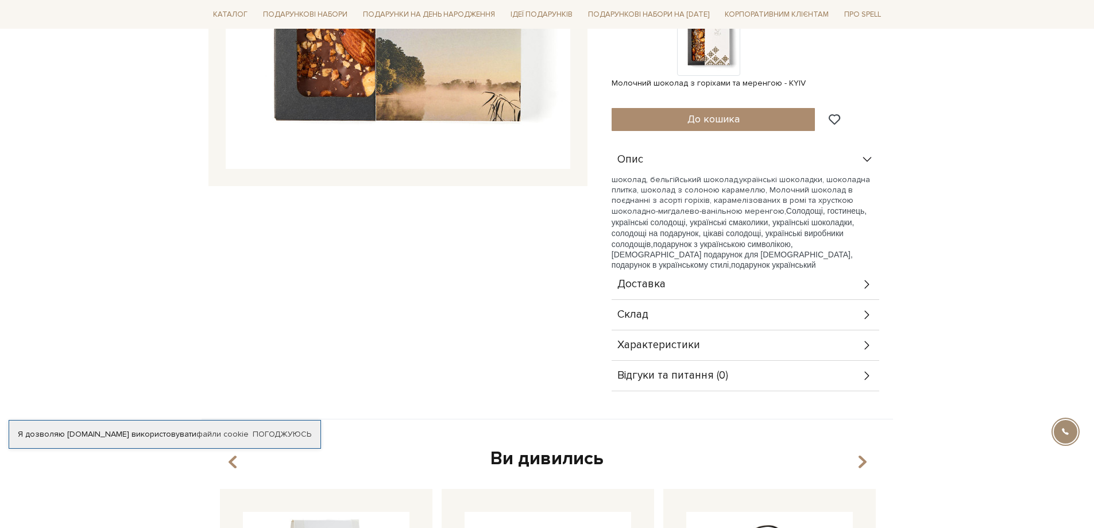
click at [663, 300] on div "Склад" at bounding box center [745, 315] width 268 height 30
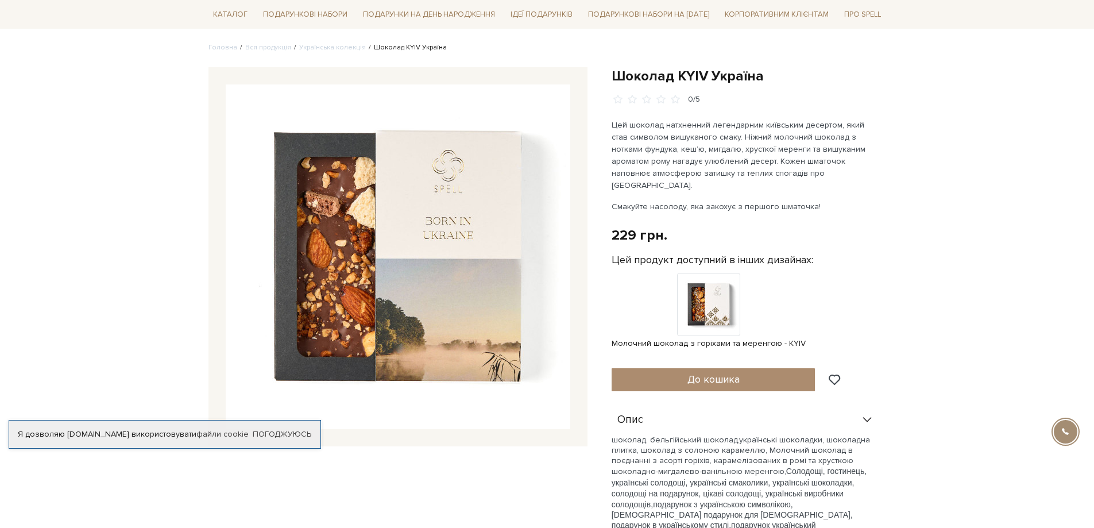
scroll to position [57, 0]
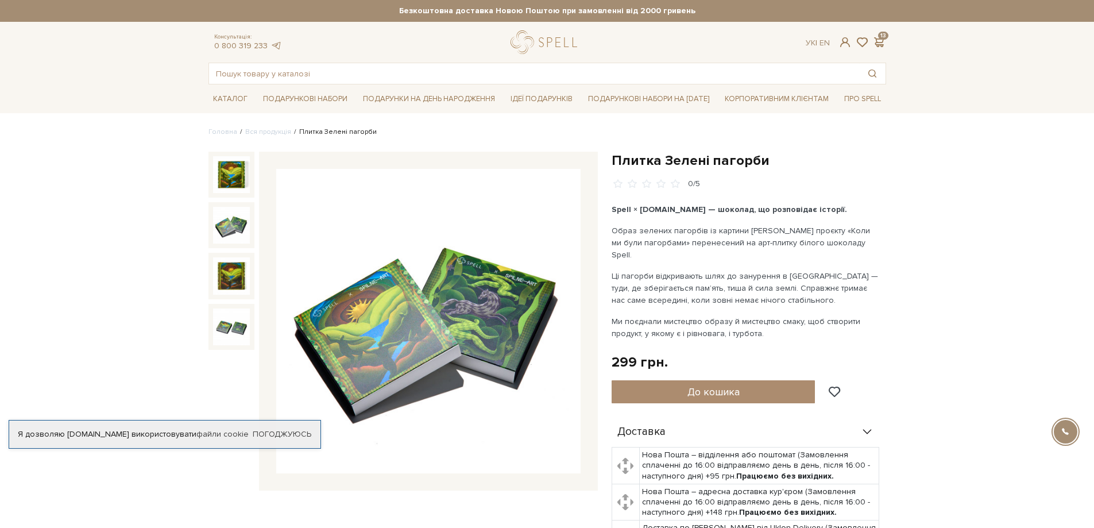
click at [235, 224] on img at bounding box center [231, 225] width 37 height 37
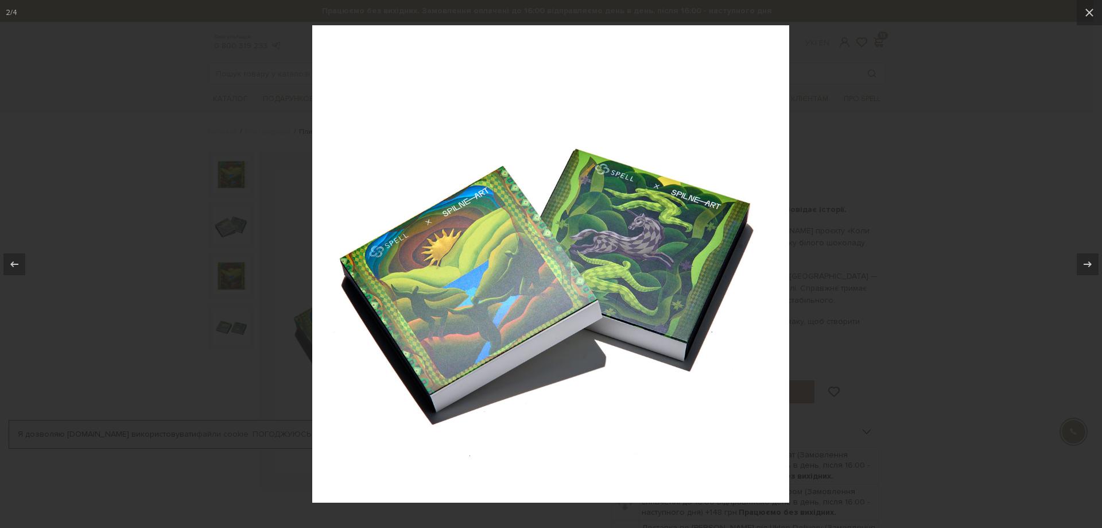
click at [235, 266] on div at bounding box center [551, 264] width 1102 height 528
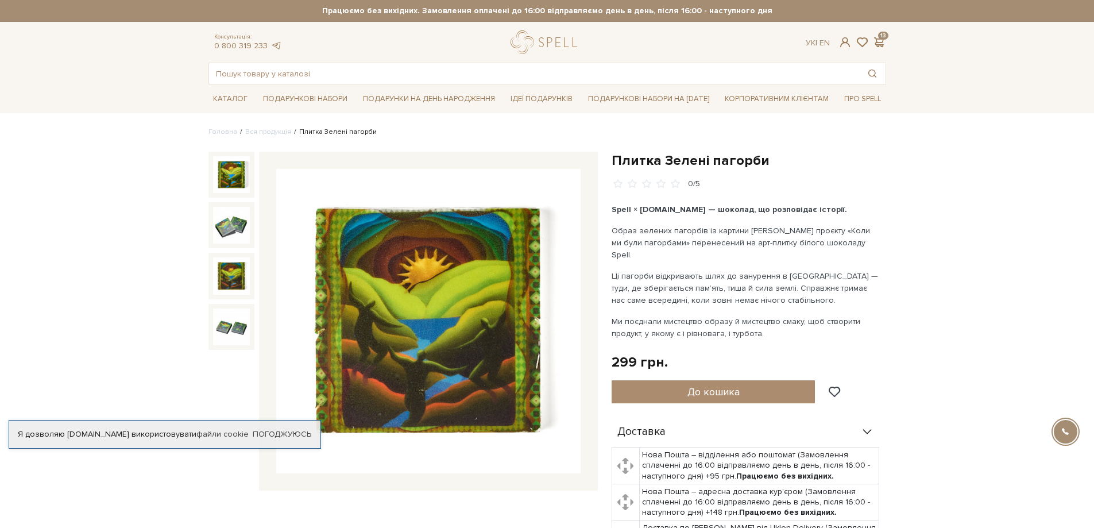
click at [235, 279] on img at bounding box center [231, 275] width 37 height 37
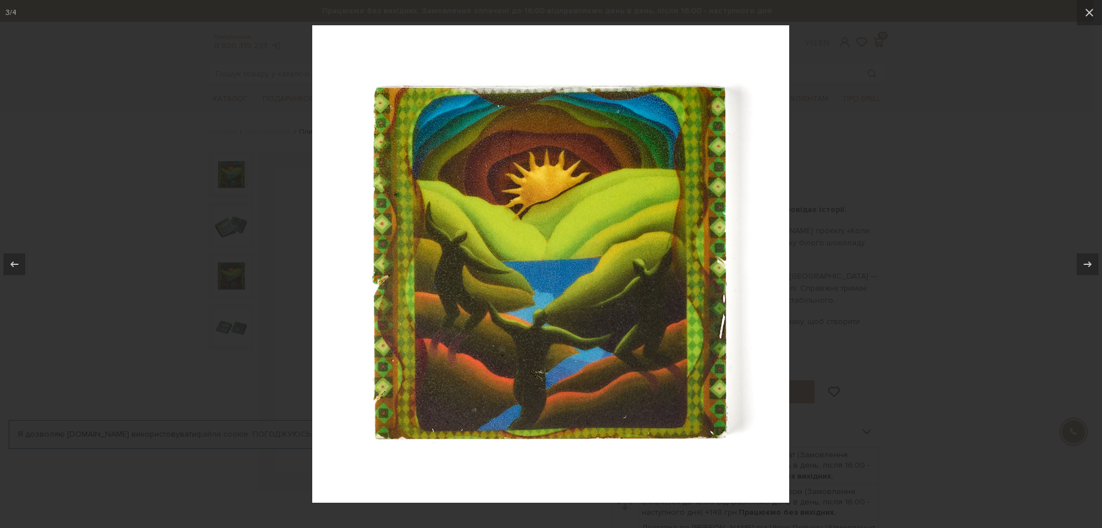
click at [911, 170] on div at bounding box center [551, 264] width 1102 height 528
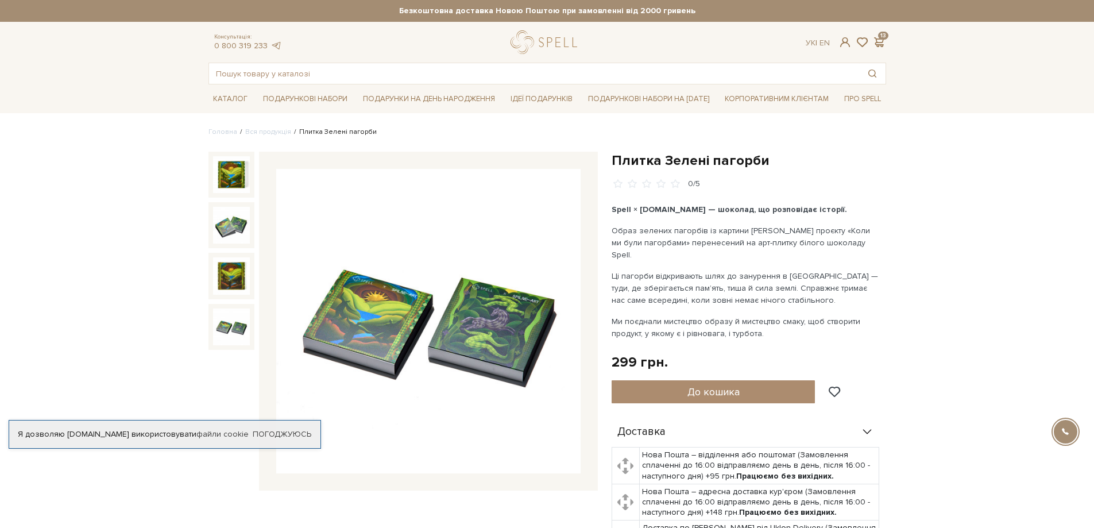
click at [230, 326] on img at bounding box center [231, 326] width 37 height 37
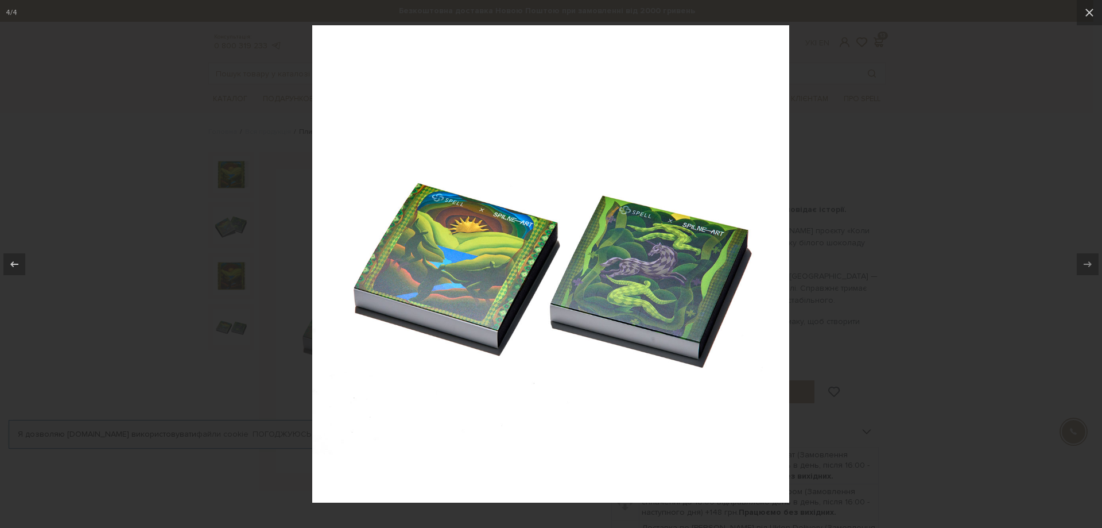
click at [919, 229] on div at bounding box center [551, 264] width 1102 height 528
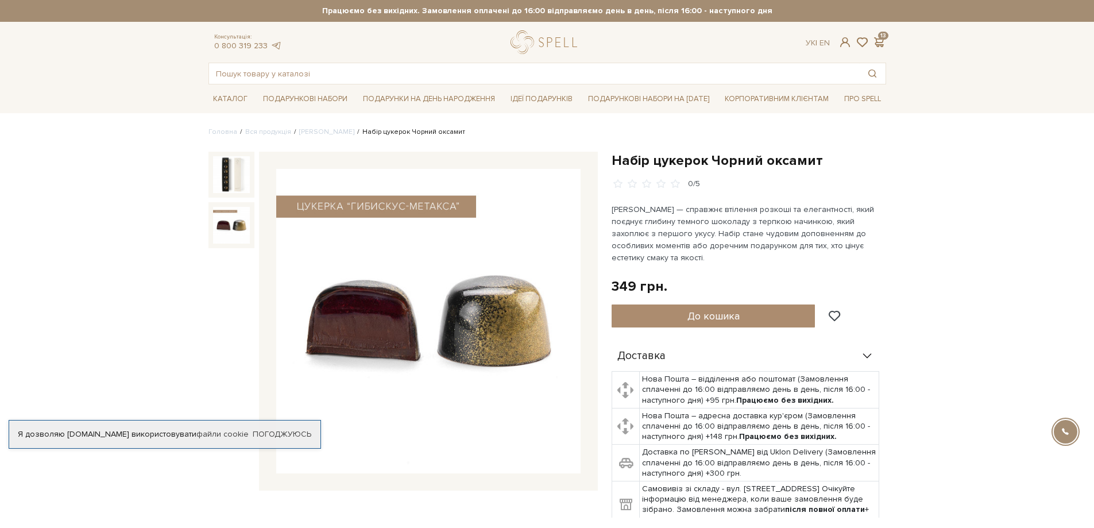
click at [234, 220] on img at bounding box center [231, 225] width 37 height 37
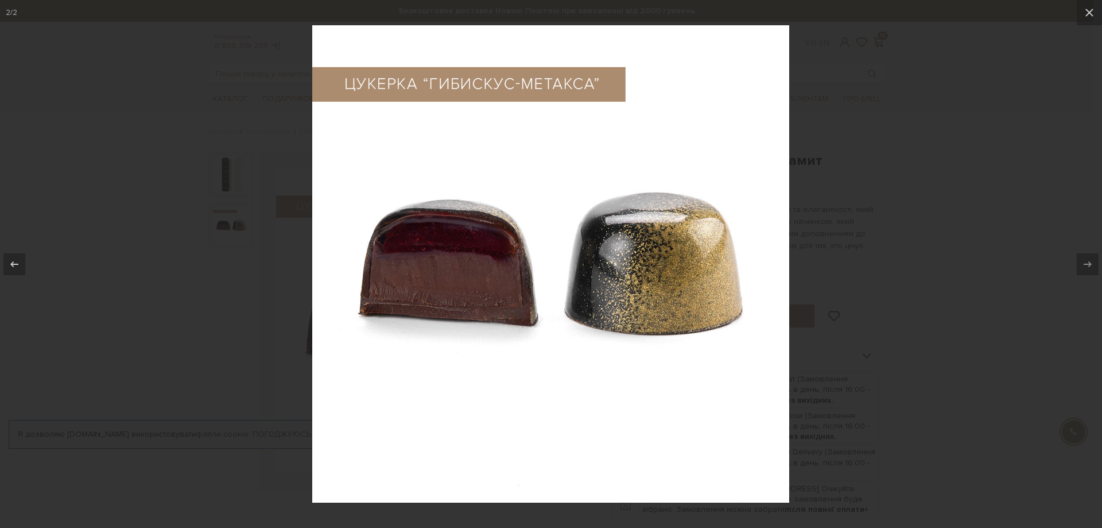
click at [871, 239] on div at bounding box center [551, 264] width 1102 height 528
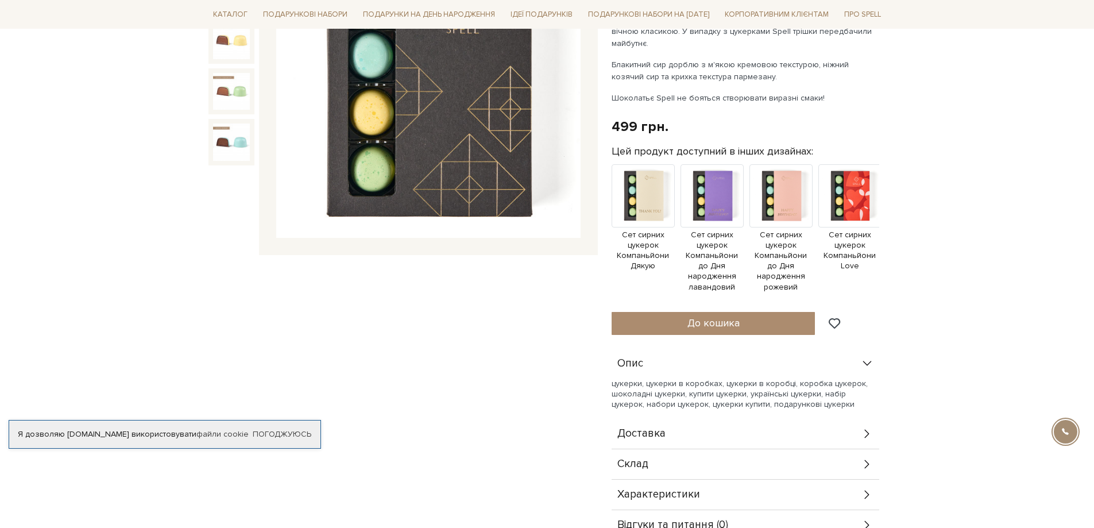
scroll to position [115, 0]
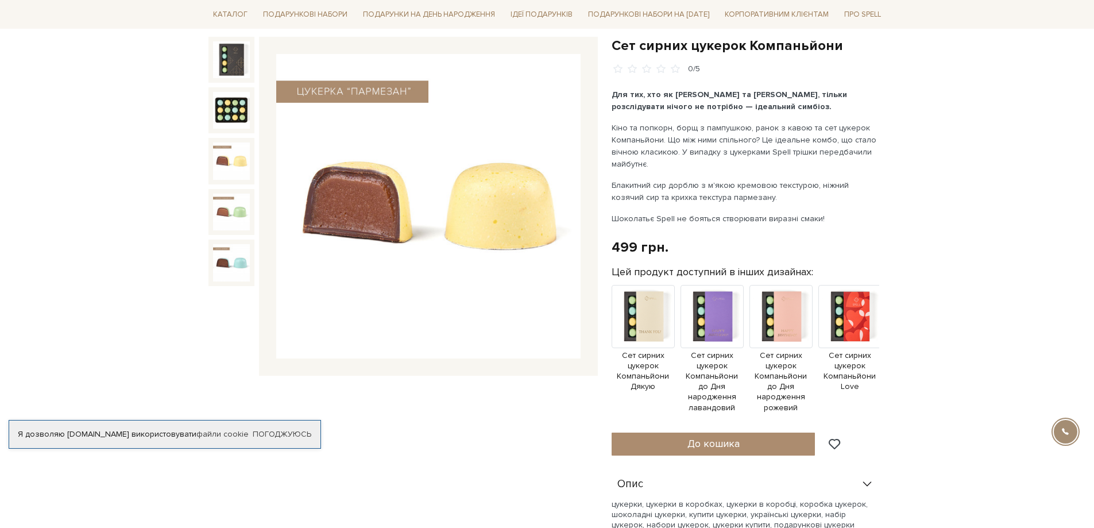
click at [242, 160] on img at bounding box center [231, 160] width 37 height 37
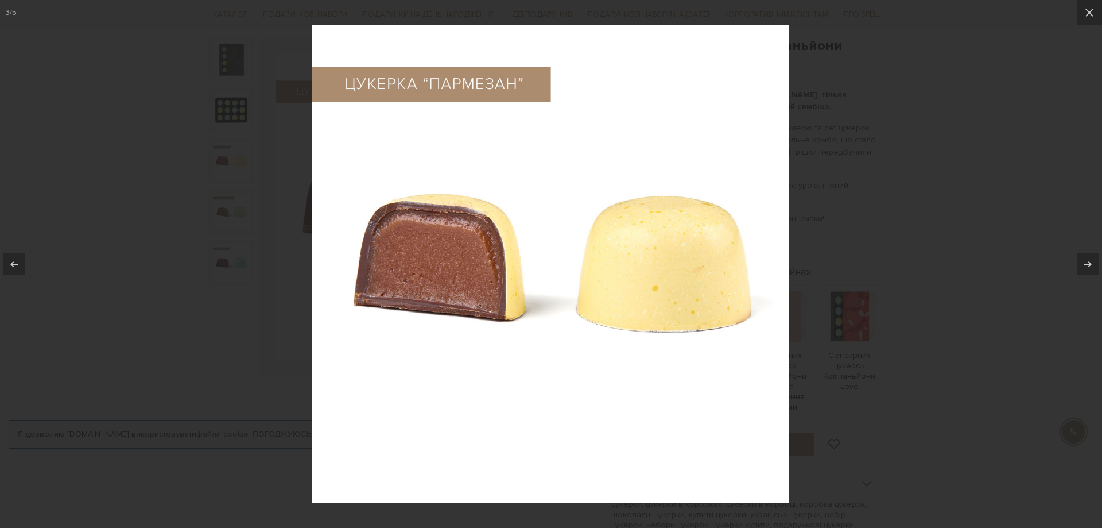
click at [903, 165] on div at bounding box center [551, 264] width 1102 height 528
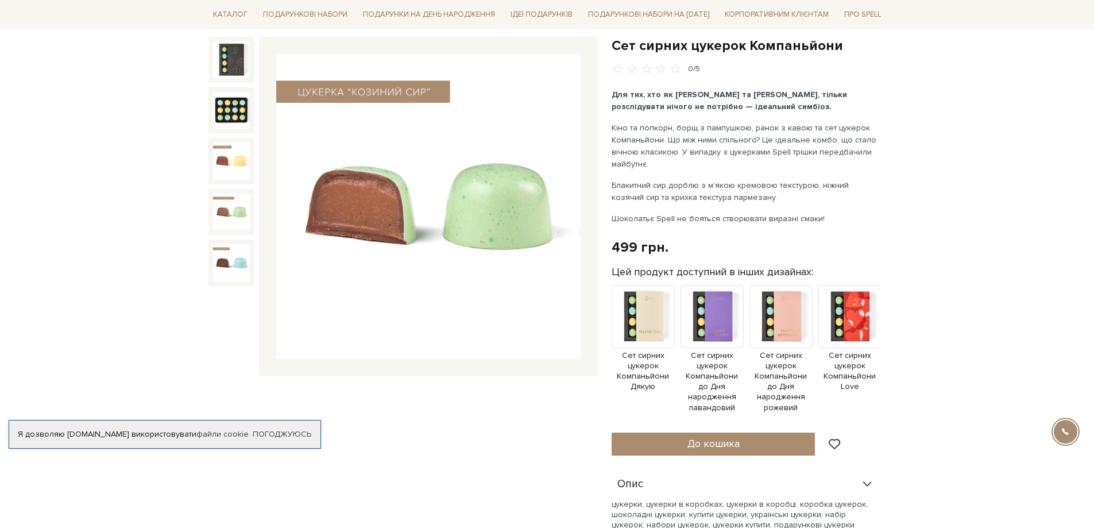
click at [241, 207] on img at bounding box center [231, 211] width 37 height 37
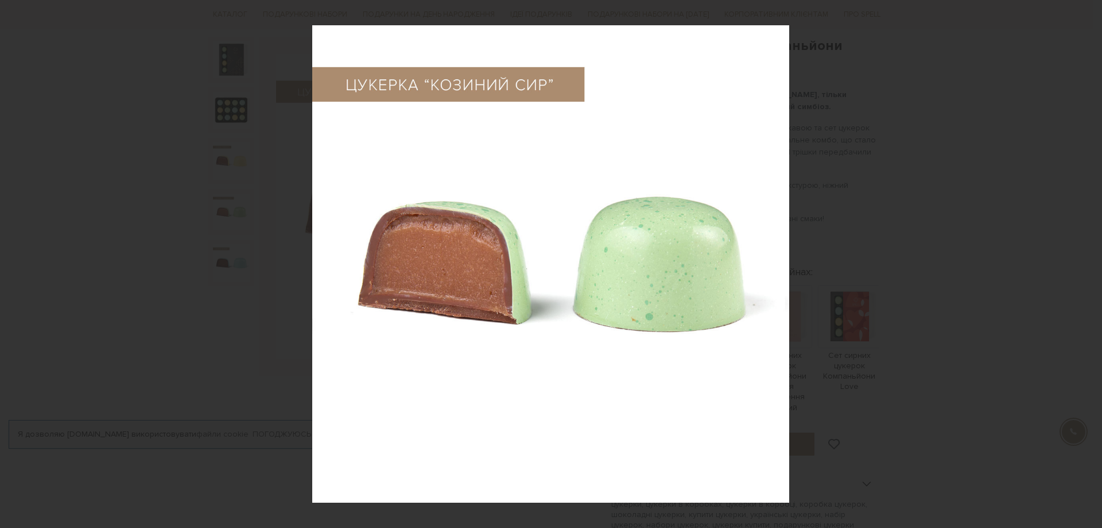
click at [973, 146] on div at bounding box center [551, 264] width 1102 height 528
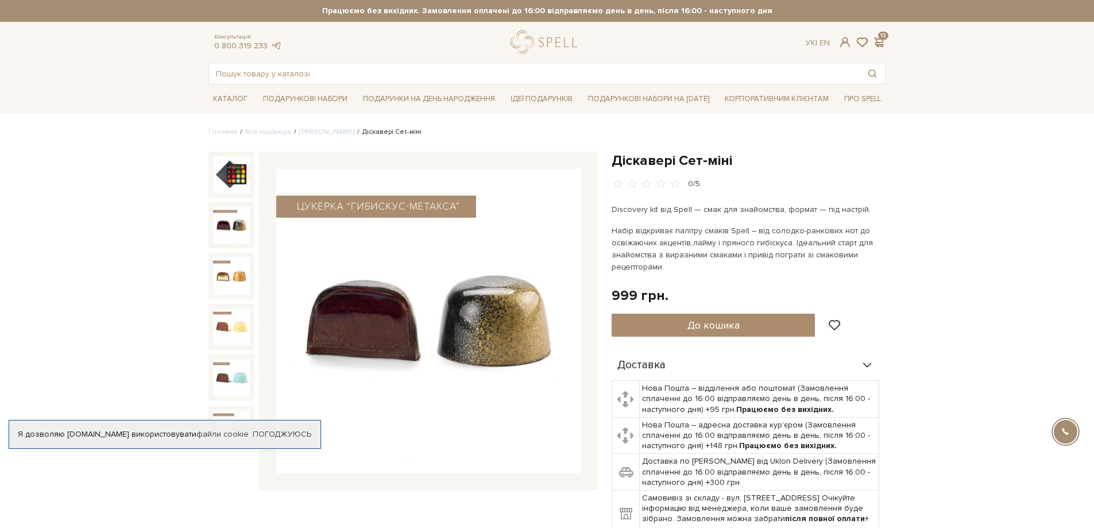
click at [230, 218] on img at bounding box center [231, 225] width 37 height 37
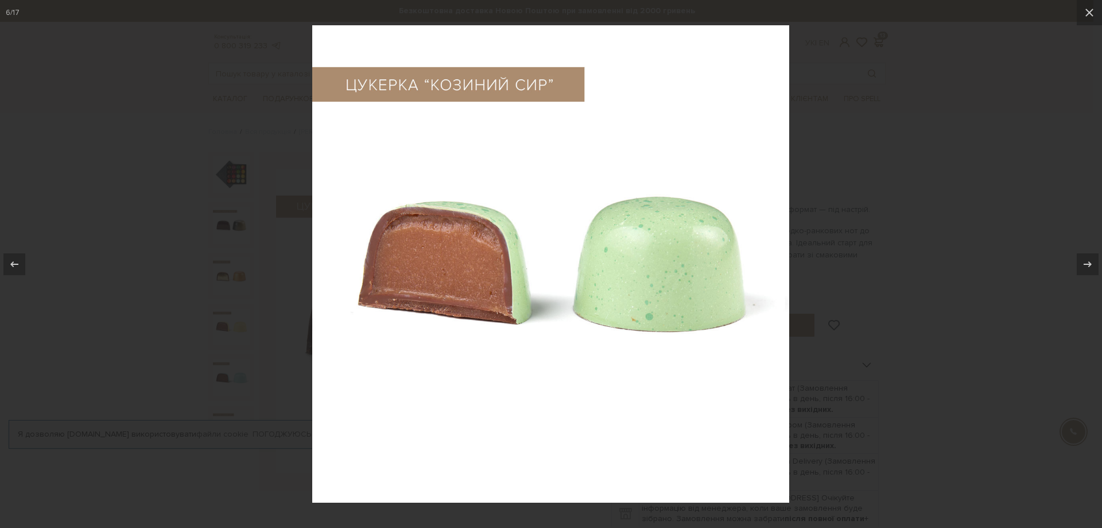
click at [896, 141] on div at bounding box center [551, 264] width 1102 height 528
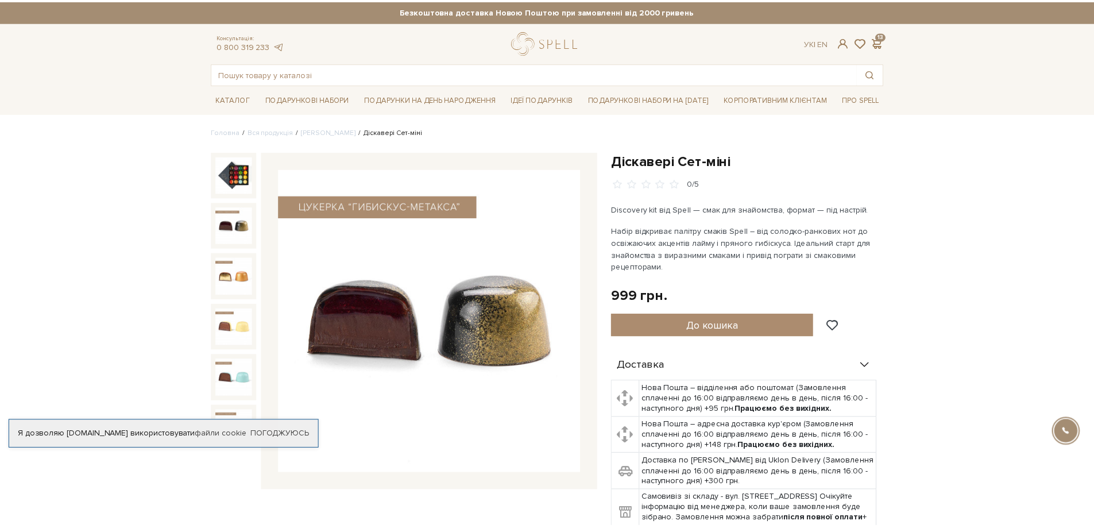
scroll to position [16, 0]
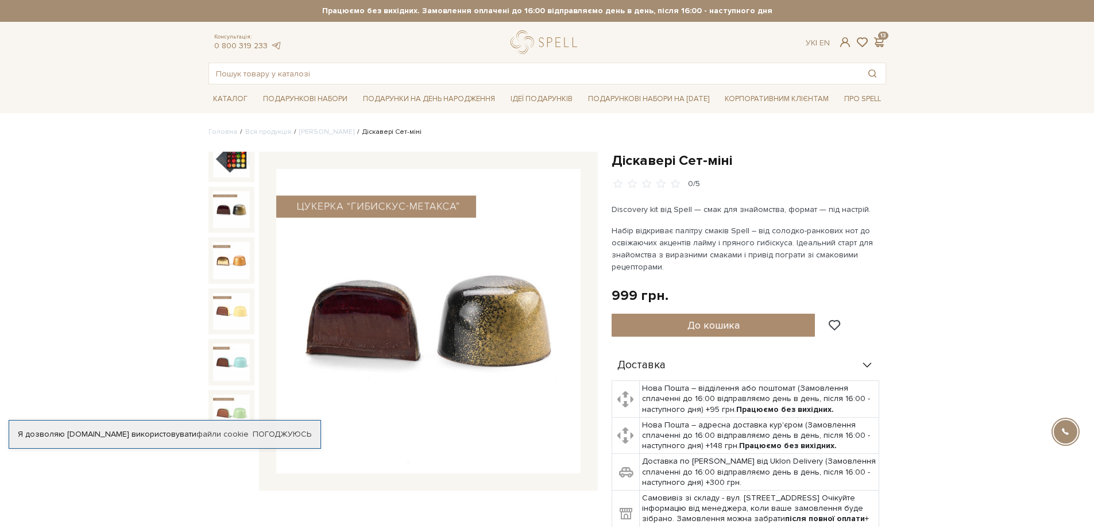
click at [226, 196] on img at bounding box center [231, 209] width 37 height 37
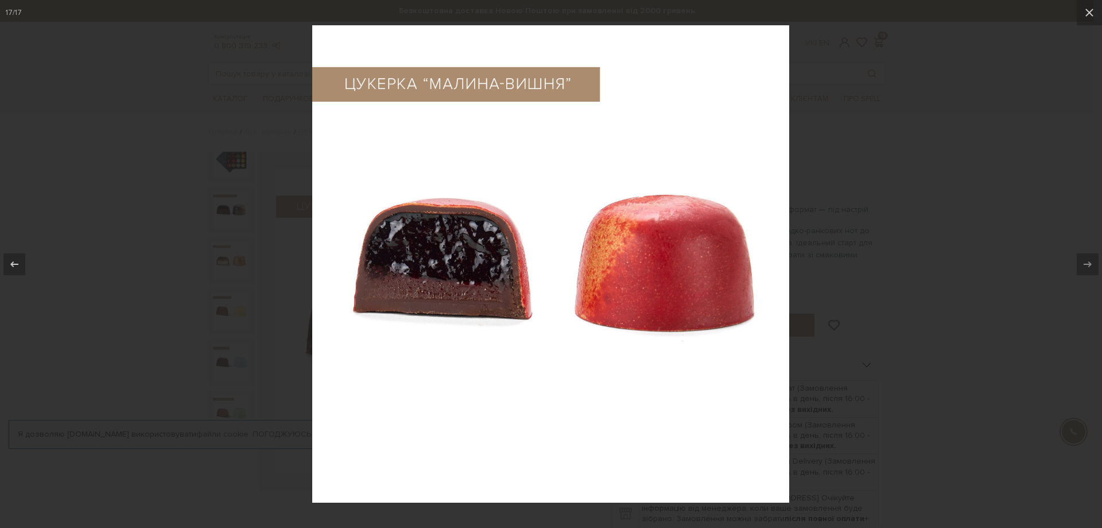
click at [950, 240] on div at bounding box center [551, 264] width 1102 height 528
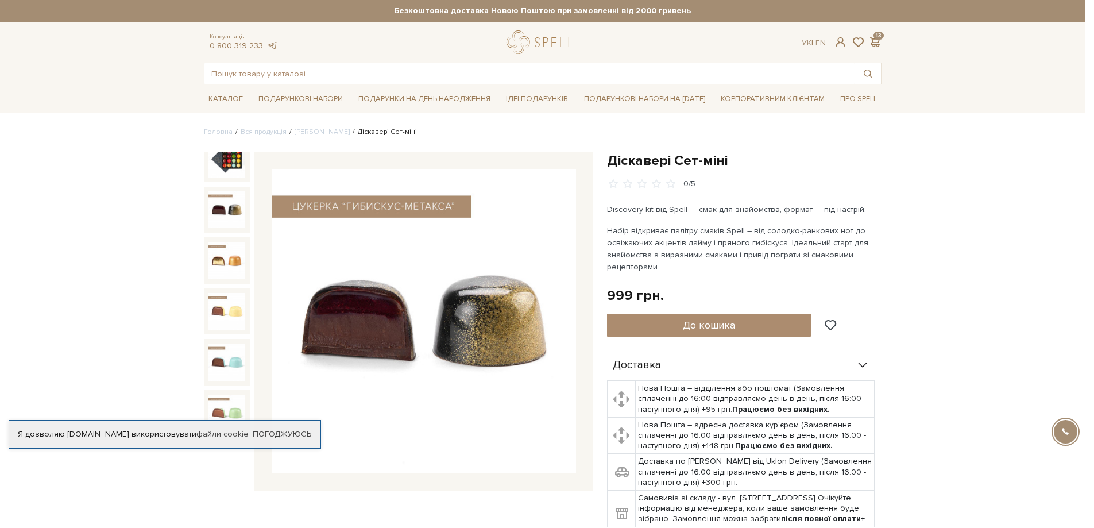
scroll to position [562, 0]
